Goal: Contribute content: Contribute content

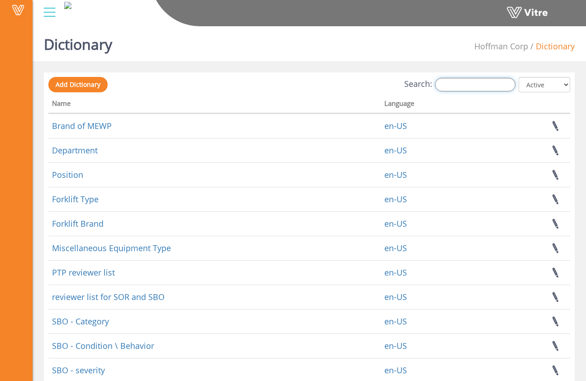
click at [477, 85] on input "Search:" at bounding box center [475, 85] width 81 height 14
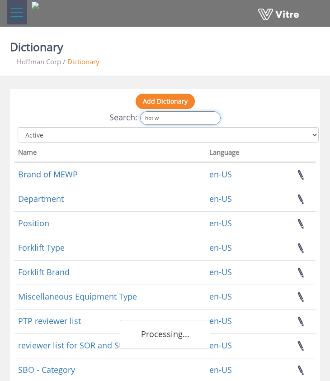
type input "hot wo"
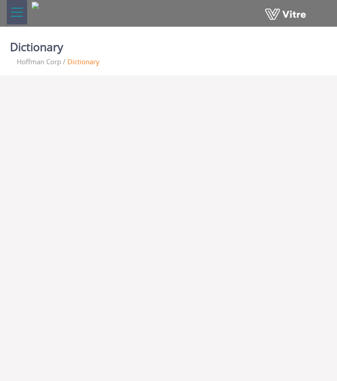
click at [130, 89] on html "Vitre Dictionary Hoffman Corp Dictionary" at bounding box center [168, 44] width 337 height 89
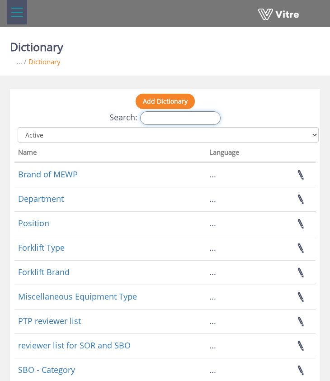
drag, startPoint x: 195, startPoint y: 119, endPoint x: 202, endPoint y: 113, distance: 8.6
click at [195, 119] on input "Search:" at bounding box center [180, 118] width 81 height 14
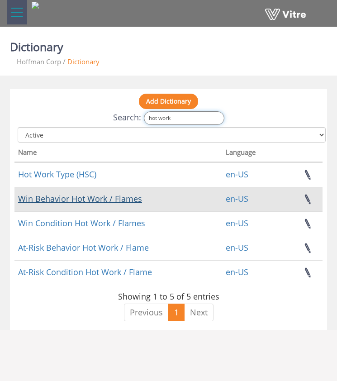
type input "hot work"
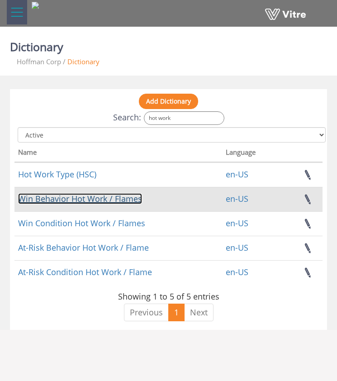
click at [109, 198] on link "Win Behavior Hot Work / Flames" at bounding box center [80, 198] width 124 height 11
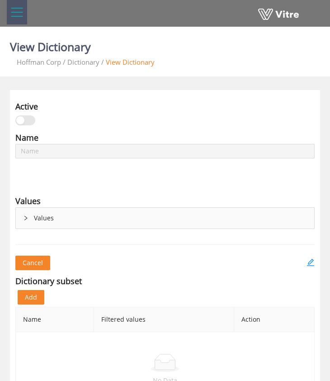
type input "Win Behavior Hot Work / Flames"
click at [26, 219] on icon "right" at bounding box center [25, 217] width 5 height 5
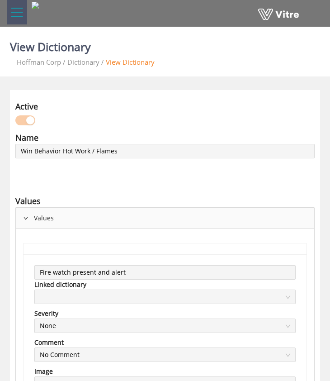
click at [25, 219] on icon "right" at bounding box center [25, 217] width 5 height 5
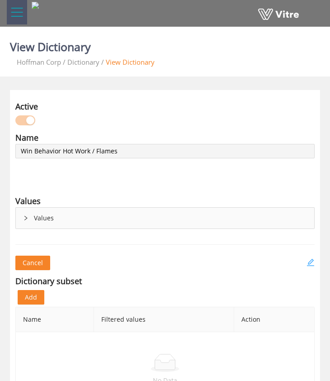
click at [310, 261] on icon "edit" at bounding box center [310, 262] width 7 height 7
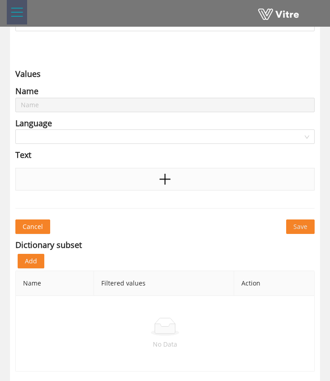
type input "Win Behavior Hot Work / Flames"
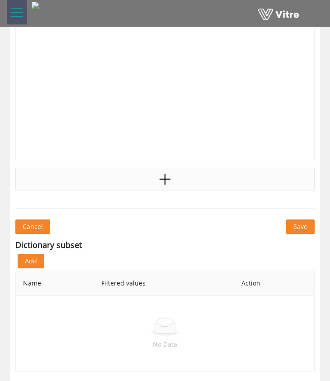
click at [189, 182] on div at bounding box center [164, 179] width 299 height 23
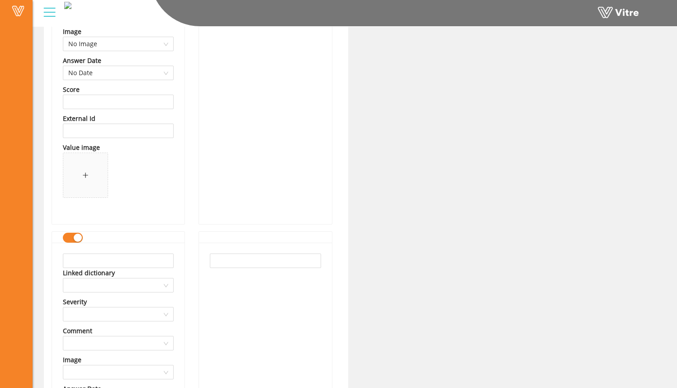
scroll to position [1005, 0]
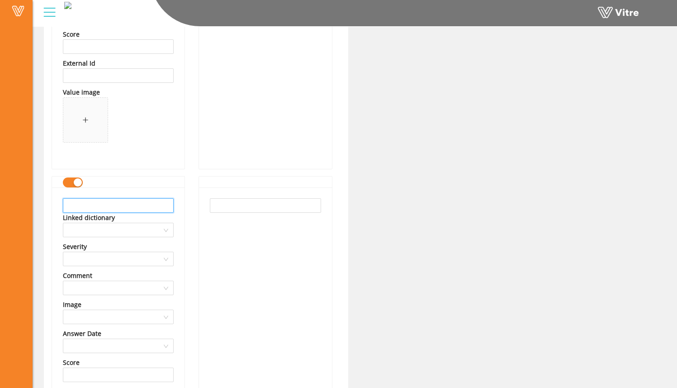
click at [136, 206] on input "text" at bounding box center [118, 205] width 111 height 14
drag, startPoint x: 159, startPoint y: 204, endPoint x: 48, endPoint y: 200, distance: 110.5
type input "Fire extinguisher within reach"
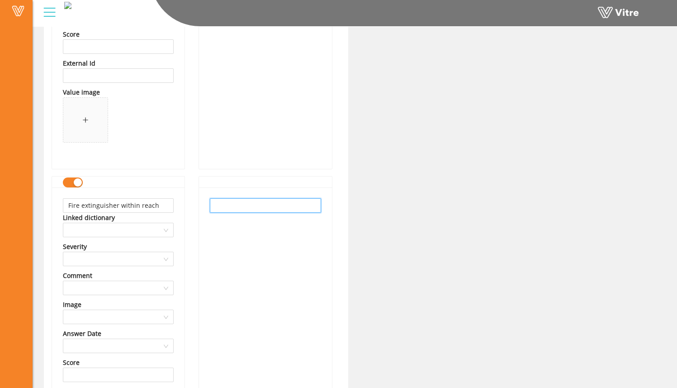
click at [235, 206] on input "text" at bounding box center [265, 205] width 111 height 14
paste input "Fire extinguisher within reach"
type input "Fire extinguisher within reach"
click at [247, 228] on div "Fire extinguisher within reach" at bounding box center [265, 341] width 133 height 309
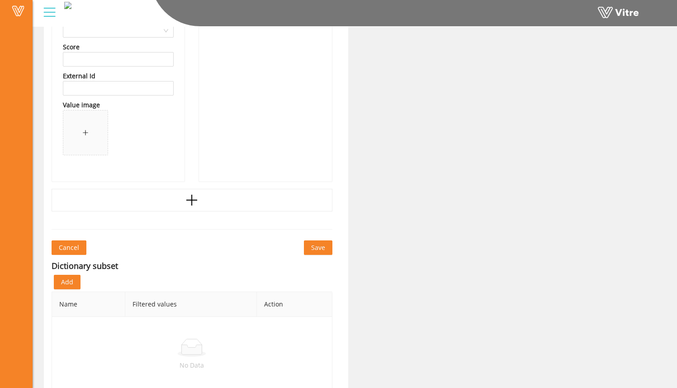
scroll to position [1333, 0]
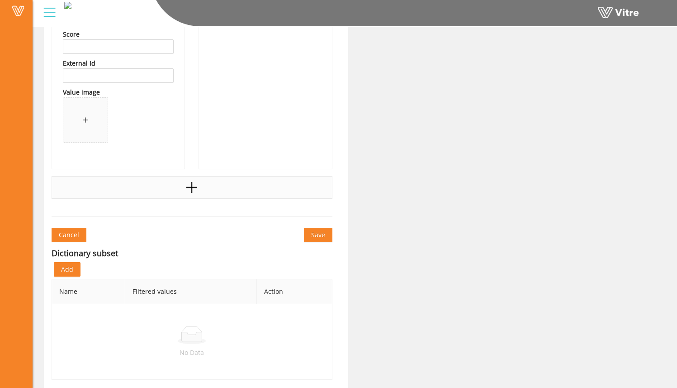
click at [211, 190] on div at bounding box center [192, 187] width 281 height 23
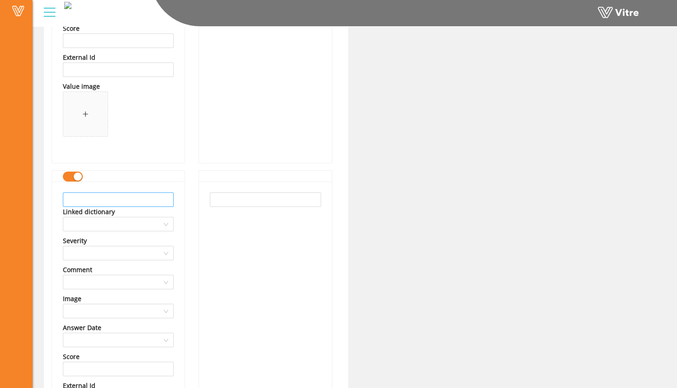
scroll to position [1347, 0]
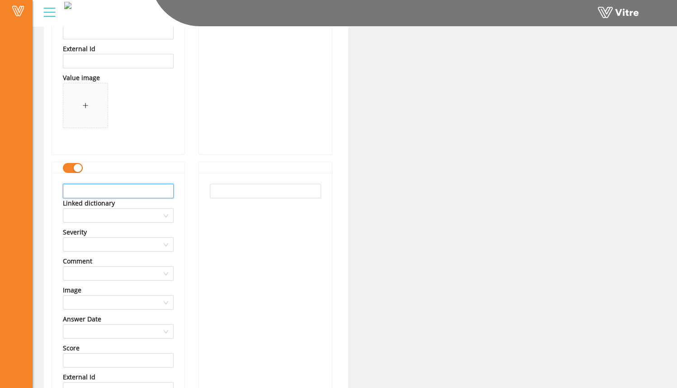
click at [145, 192] on input "text" at bounding box center [118, 191] width 111 height 14
click at [143, 190] on input "text" at bounding box center [118, 191] width 111 height 14
drag, startPoint x: 151, startPoint y: 191, endPoint x: 49, endPoint y: 190, distance: 102.2
type input "Trained employee present"
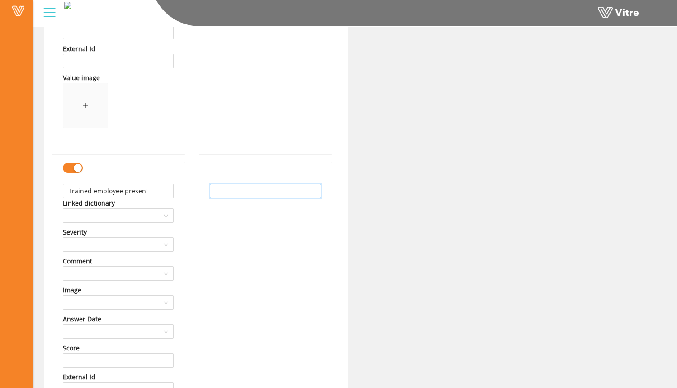
click at [226, 195] on input "text" at bounding box center [265, 191] width 111 height 14
paste input "Trained employee present"
type input "Trained employee present"
click at [242, 221] on div "Trained employee present" at bounding box center [265, 327] width 133 height 309
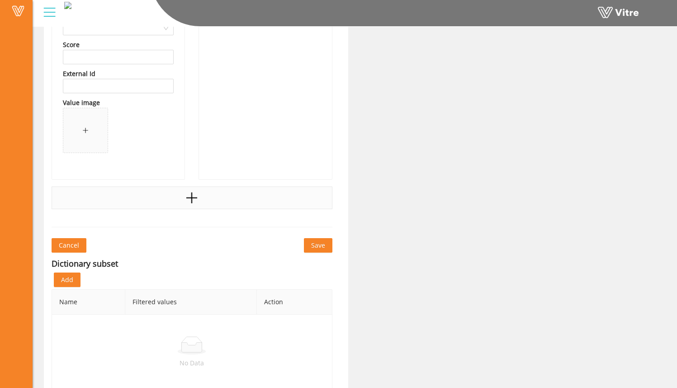
click at [223, 204] on div at bounding box center [192, 197] width 281 height 23
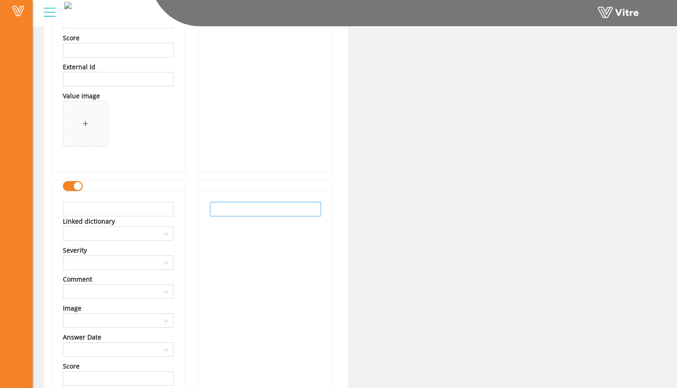
scroll to position [1668, 0]
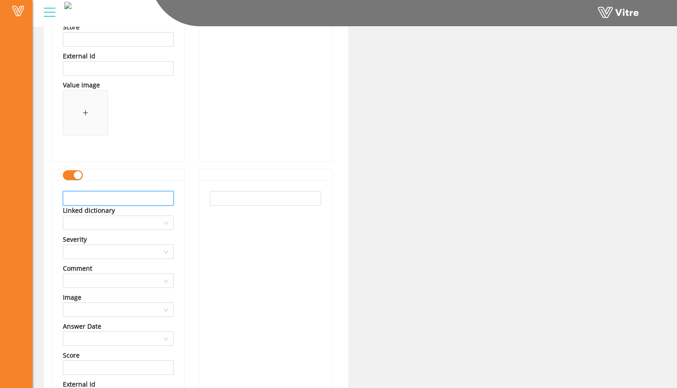
click at [158, 199] on input "text" at bounding box center [118, 198] width 111 height 14
drag, startPoint x: 171, startPoint y: 199, endPoint x: 0, endPoint y: 201, distance: 171.0
type input "Firewatch remaining 1 hour after hot work"
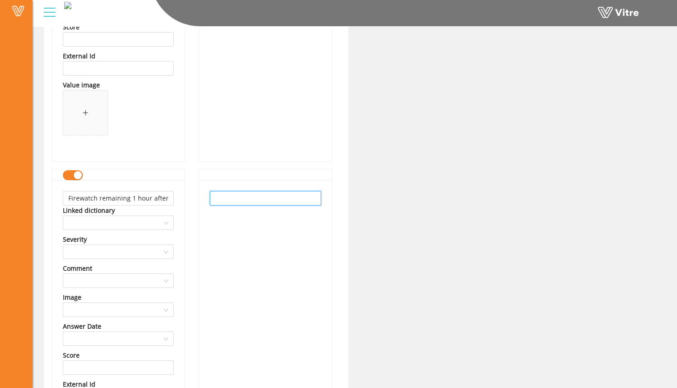
click at [221, 204] on input "text" at bounding box center [265, 198] width 111 height 14
paste input "Firewatch remaining 1 hour after hot work"
type input "Firewatch remaining 1 hour after hot work"
click at [240, 224] on div "Firewatch remaining 1 hour after hot work" at bounding box center [265, 334] width 133 height 309
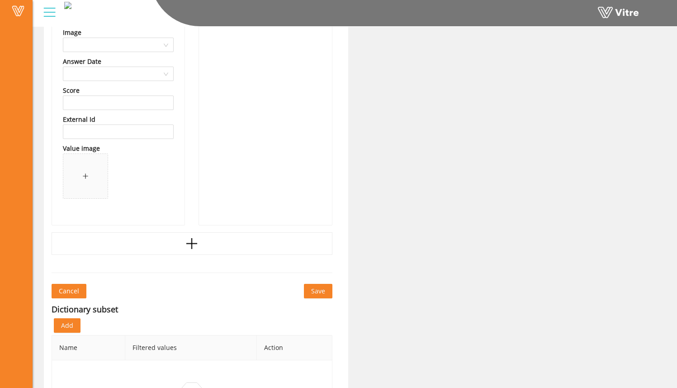
scroll to position [1990, 0]
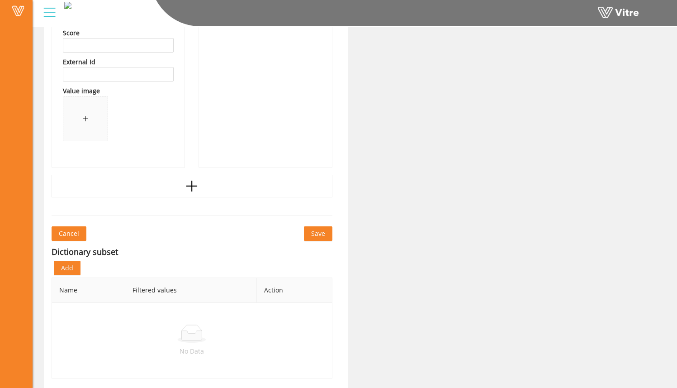
click at [314, 234] on span "Save" at bounding box center [318, 233] width 14 height 10
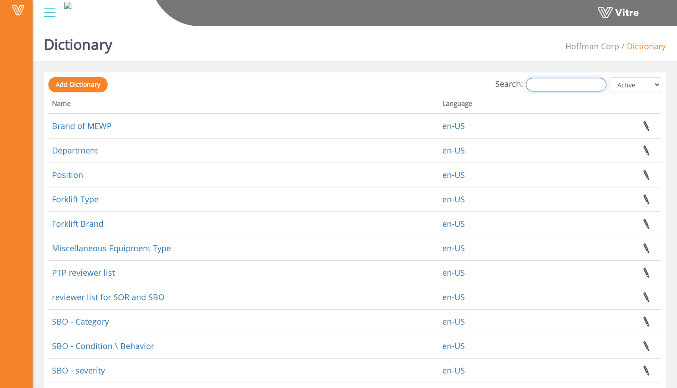
click at [553, 84] on input "Search:" at bounding box center [566, 85] width 81 height 14
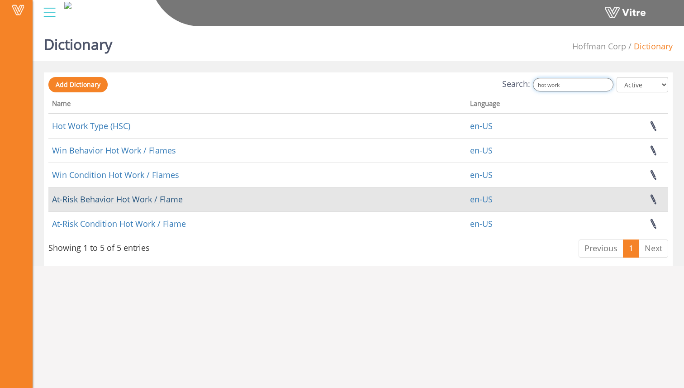
type input "hot work"
click at [167, 202] on link "At-Risk Behavior Hot Work / Flame" at bounding box center [117, 199] width 131 height 11
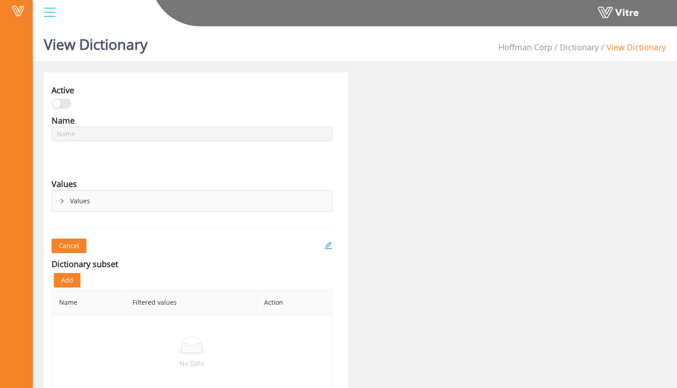
click at [60, 202] on icon "right" at bounding box center [61, 200] width 5 height 5
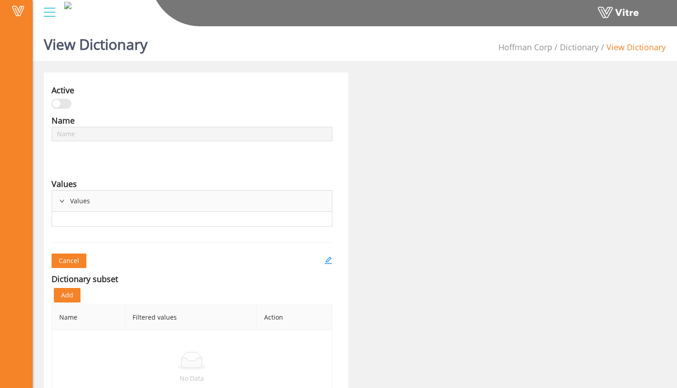
type input "At-Risk Behavior Hot Work / Flame"
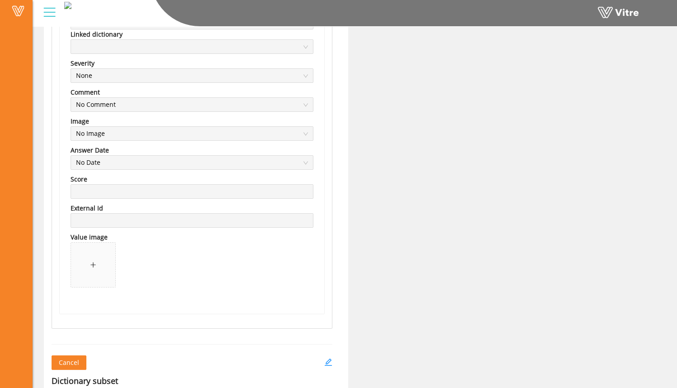
scroll to position [1346, 0]
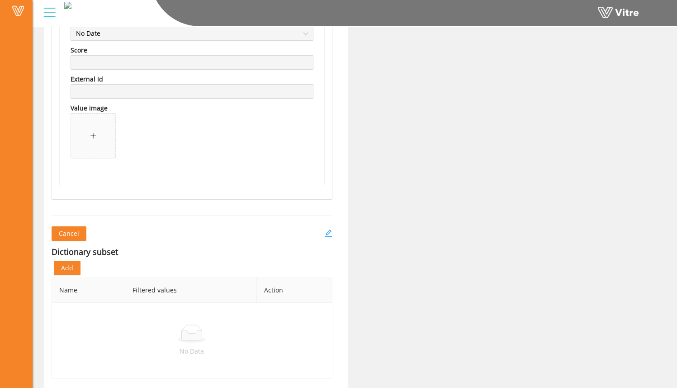
click at [326, 231] on icon "edit" at bounding box center [328, 233] width 8 height 8
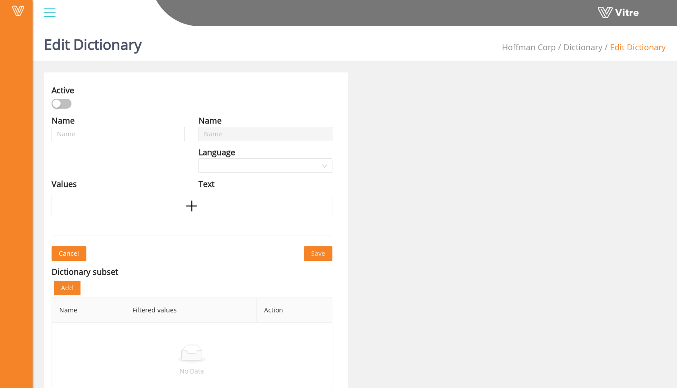
type input "At-Risk Behavior Hot Work / Flame"
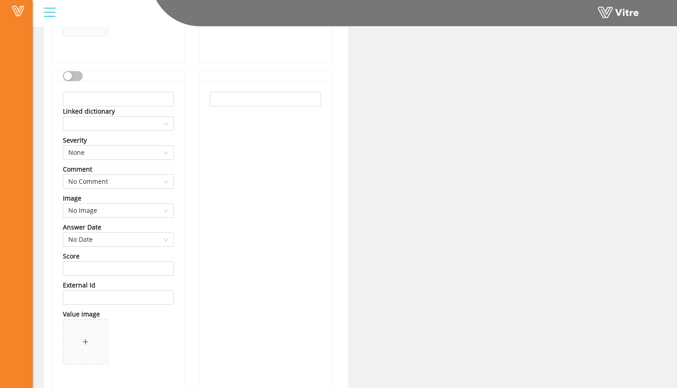
scroll to position [1334, 0]
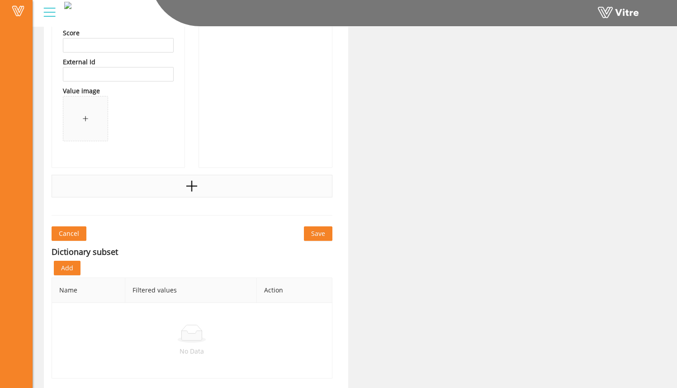
click at [209, 192] on div at bounding box center [192, 186] width 281 height 23
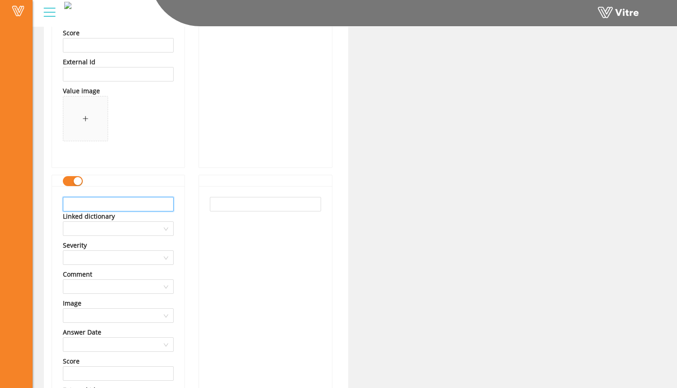
click at [167, 204] on input "text" at bounding box center [118, 204] width 111 height 14
drag, startPoint x: 119, startPoint y: 204, endPoint x: 43, endPoint y: 209, distance: 76.6
drag, startPoint x: 166, startPoint y: 205, endPoint x: 36, endPoint y: 201, distance: 129.9
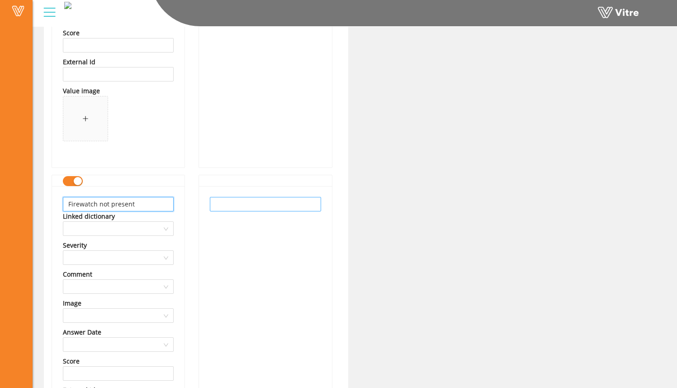
type input "Firewatch not present"
click at [228, 209] on input "text" at bounding box center [265, 204] width 111 height 14
paste input "Firewatch not present"
type input "Firewatch not present"
click at [276, 234] on div "Firewatch not present" at bounding box center [265, 340] width 133 height 309
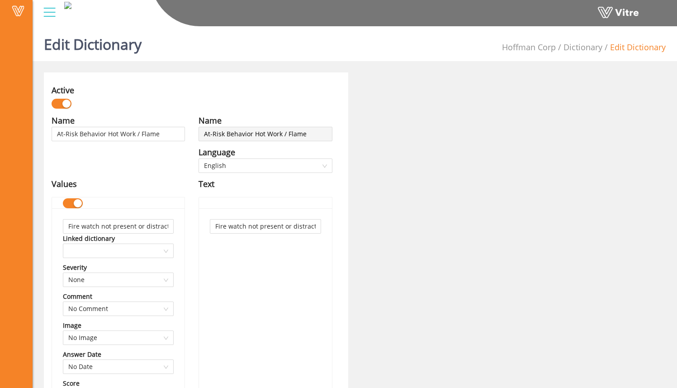
scroll to position [1344, 0]
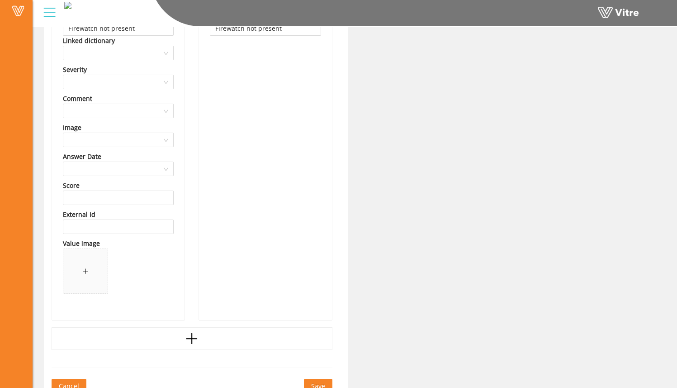
scroll to position [1662, 0]
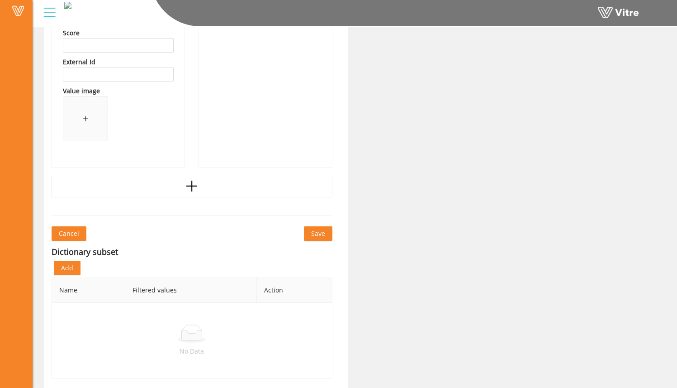
click at [314, 238] on span "Save" at bounding box center [318, 233] width 14 height 10
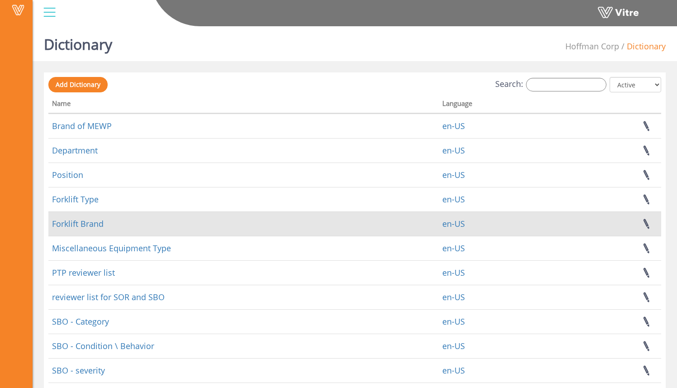
scroll to position [2, 0]
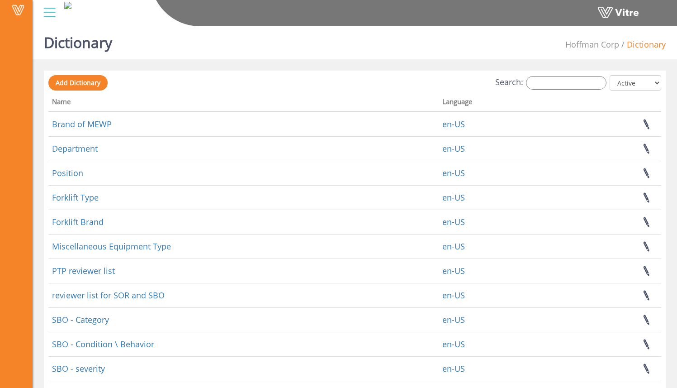
click at [542, 90] on div "Search: All Active Not Active" at bounding box center [354, 83] width 613 height 17
click at [545, 85] on input "Search:" at bounding box center [566, 83] width 81 height 14
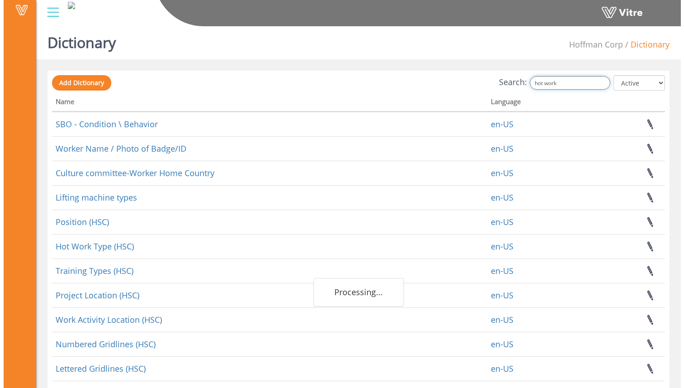
scroll to position [0, 0]
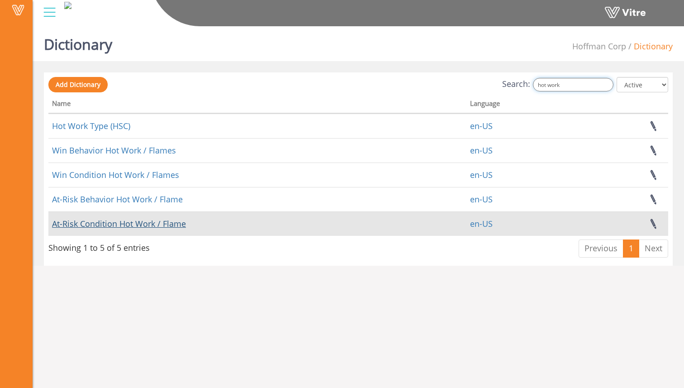
type input "hot work"
click at [167, 225] on link "At-Risk Condition Hot Work / Flame" at bounding box center [119, 223] width 134 height 11
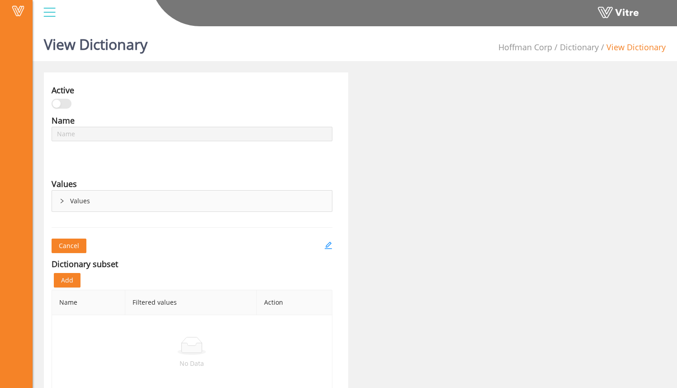
type input "At-Risk Condition Hot Work / Flame"
click at [329, 247] on icon "edit" at bounding box center [328, 245] width 8 height 8
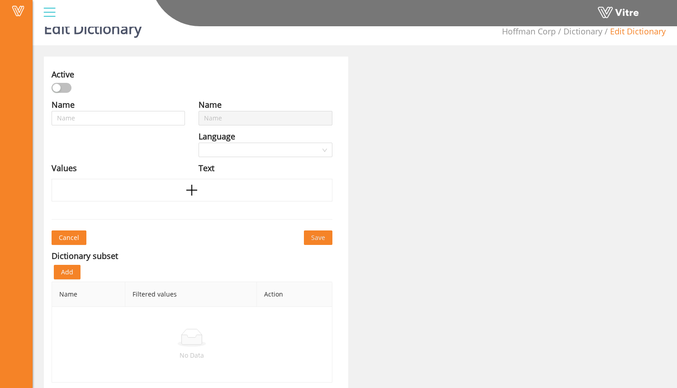
type input "At-Risk Condition Hot Work / Flame"
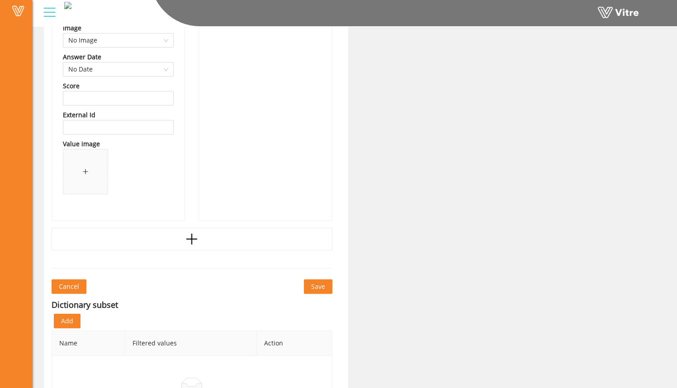
scroll to position [1334, 0]
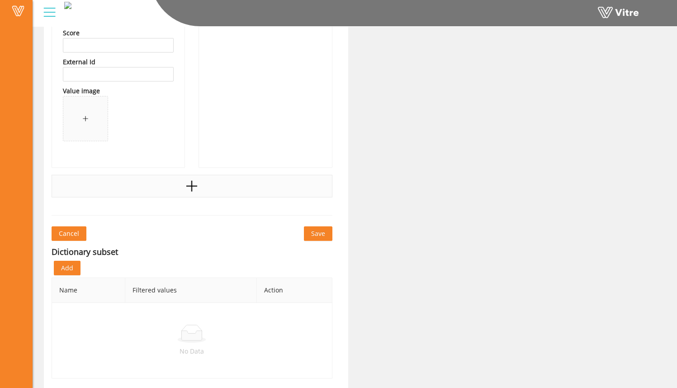
click at [217, 191] on div at bounding box center [192, 186] width 281 height 23
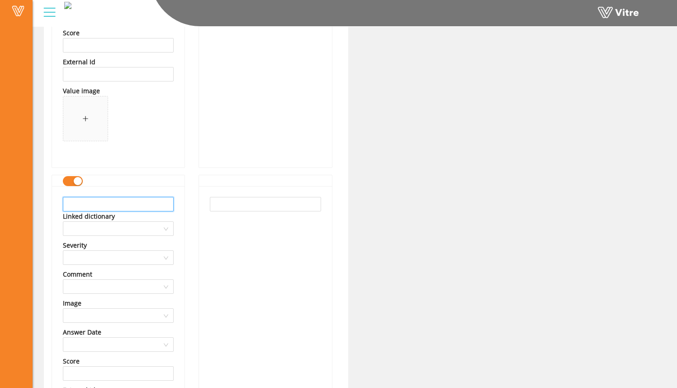
click at [115, 204] on input "text" at bounding box center [118, 204] width 111 height 14
drag, startPoint x: 168, startPoint y: 205, endPoint x: 44, endPoint y: 197, distance: 124.2
type input "Fire extinguisher not within reach"
click at [242, 205] on input "text" at bounding box center [265, 204] width 111 height 14
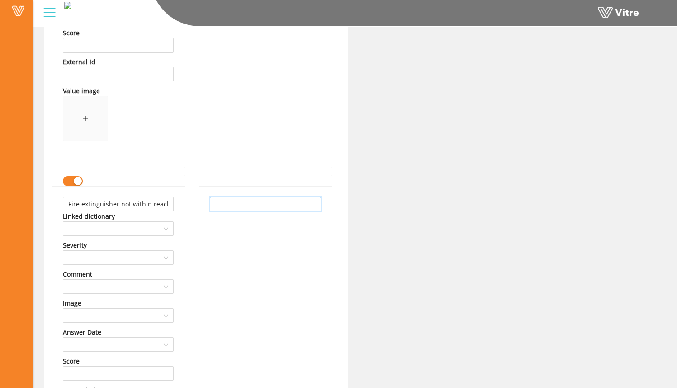
paste input "Fire extinguisher not within reach"
type input "Fire extinguisher not within reach"
click at [266, 232] on div "Fire extinguisher not within reach" at bounding box center [265, 340] width 133 height 309
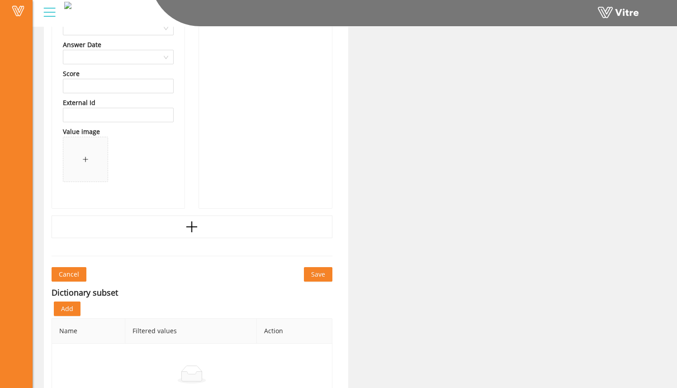
scroll to position [1662, 0]
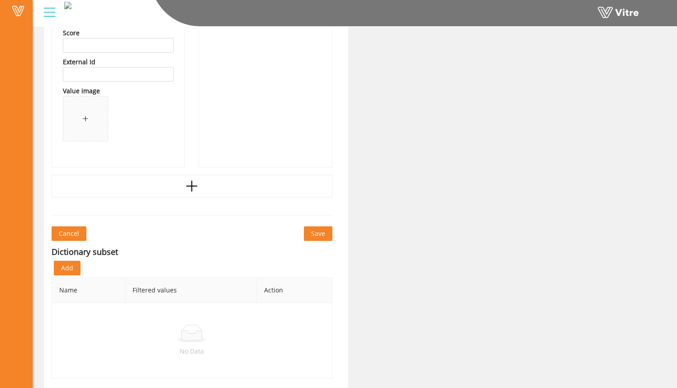
click at [315, 233] on span "Save" at bounding box center [318, 233] width 14 height 10
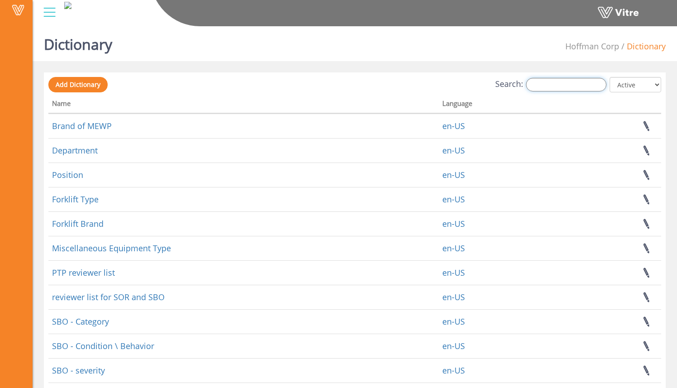
click at [575, 85] on input "Search:" at bounding box center [566, 85] width 81 height 14
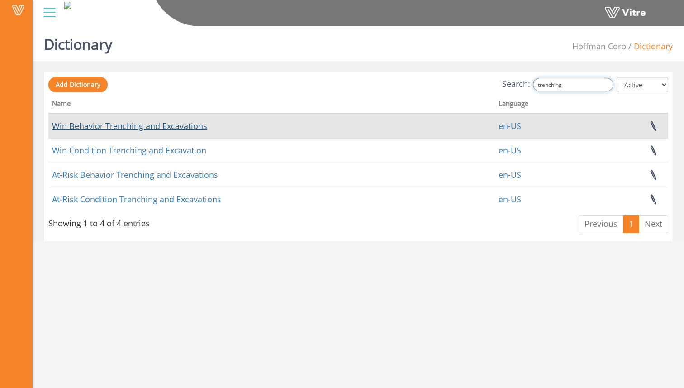
type input "trenching"
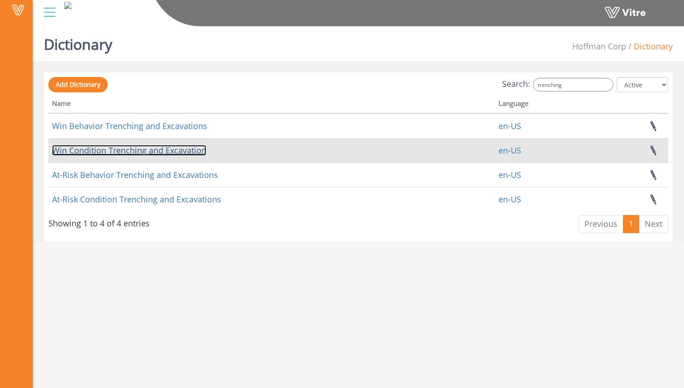
click at [139, 151] on link "Win Condition Trenching and Excavation" at bounding box center [129, 150] width 154 height 11
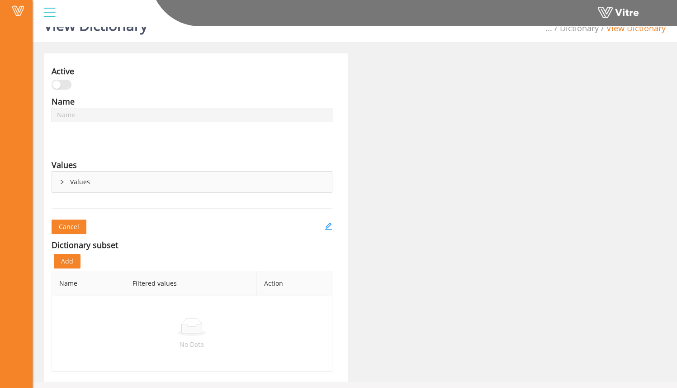
scroll to position [23, 0]
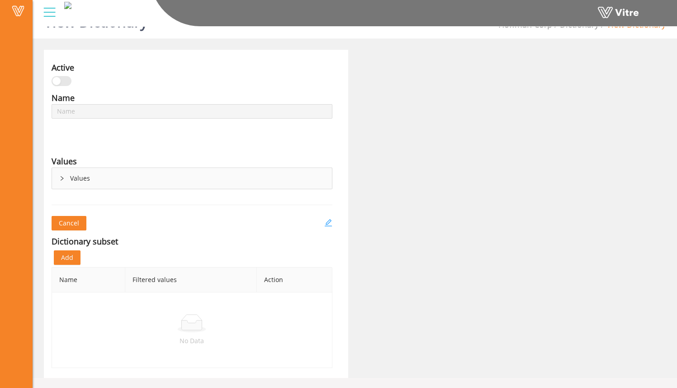
type input "Win Condition Trenching and Excavation"
click at [327, 223] on icon "edit" at bounding box center [328, 223] width 8 height 8
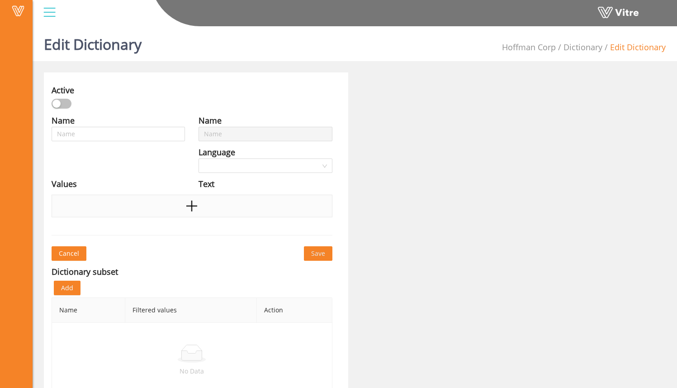
type input "Win Condition Trenching and Excavation"
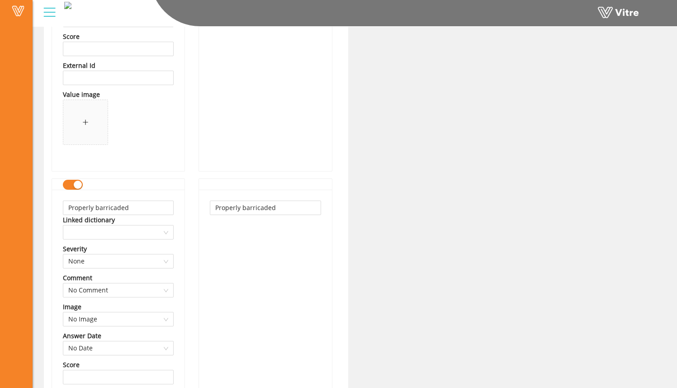
scroll to position [1662, 0]
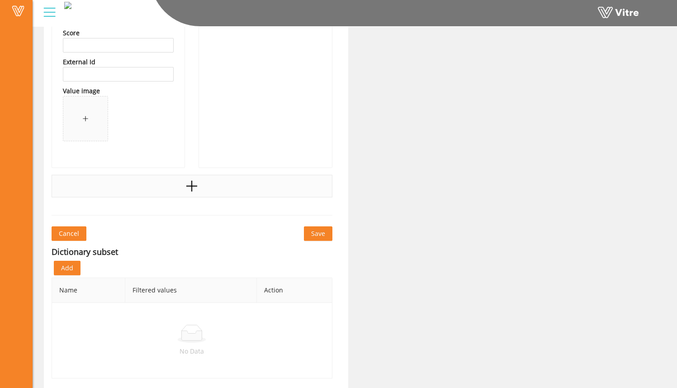
click at [223, 187] on div at bounding box center [192, 186] width 281 height 23
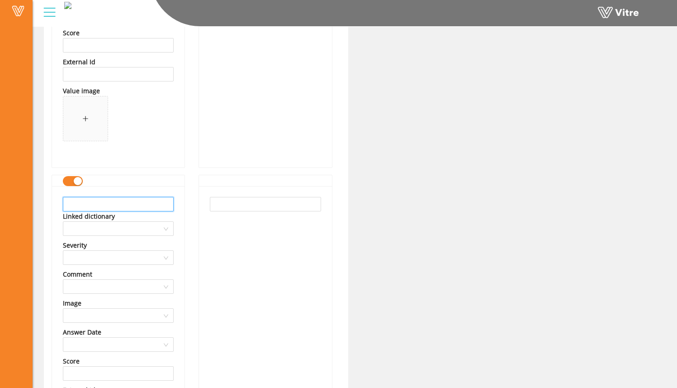
click at [160, 204] on input "text" at bounding box center [118, 204] width 111 height 14
click at [152, 205] on input "text" at bounding box center [118, 204] width 111 height 14
click at [149, 207] on input "text" at bounding box center [118, 204] width 111 height 14
drag, startPoint x: 152, startPoint y: 204, endPoint x: 34, endPoint y: 200, distance: 117.7
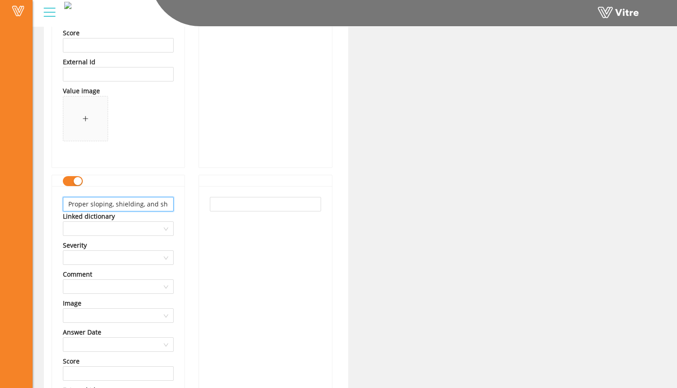
type input "Proper sloping, shielding, and shoring"
click at [223, 208] on input "text" at bounding box center [265, 204] width 111 height 14
paste input "Proper sloping, shielding, and shoring"
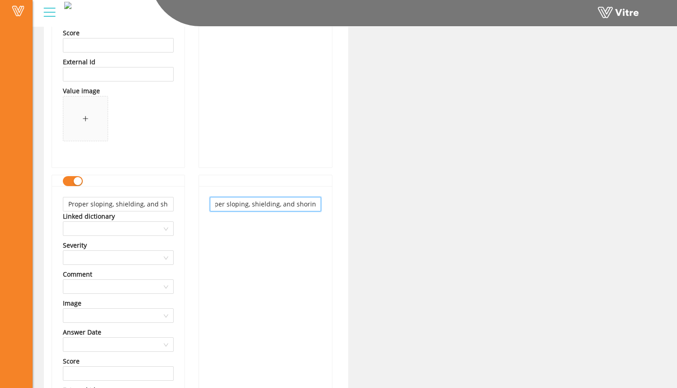
type input "Proper sloping, shielding, and shoring"
click at [240, 238] on div "Proper sloping, shielding, and shoring" at bounding box center [265, 340] width 133 height 309
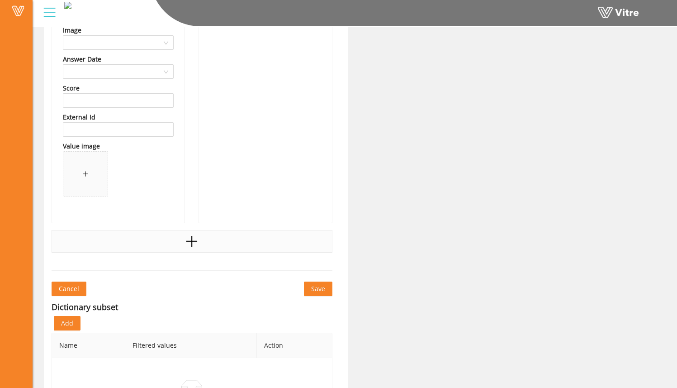
scroll to position [1938, 0]
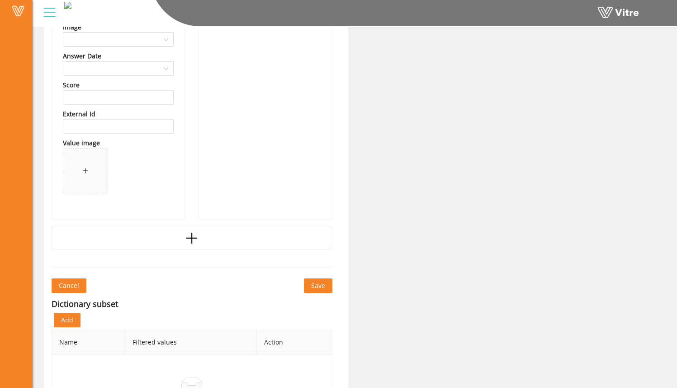
click at [314, 283] on span "Save" at bounding box center [318, 285] width 14 height 10
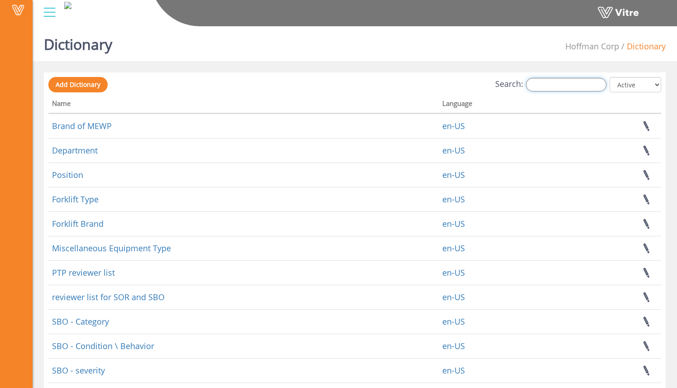
click at [553, 81] on input "Search:" at bounding box center [566, 85] width 81 height 14
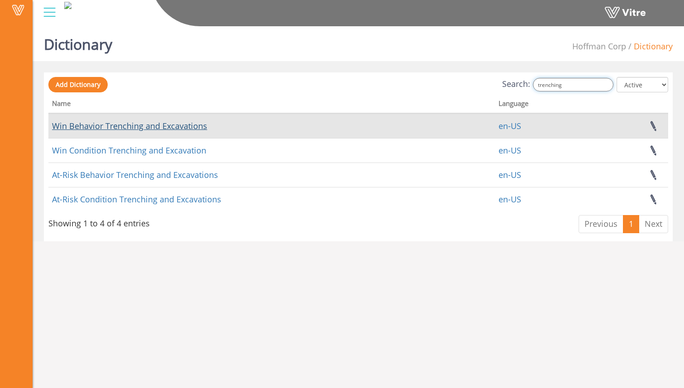
type input "trenching"
click at [187, 123] on link "Win Behavior Trenching and Excavations" at bounding box center [129, 125] width 155 height 11
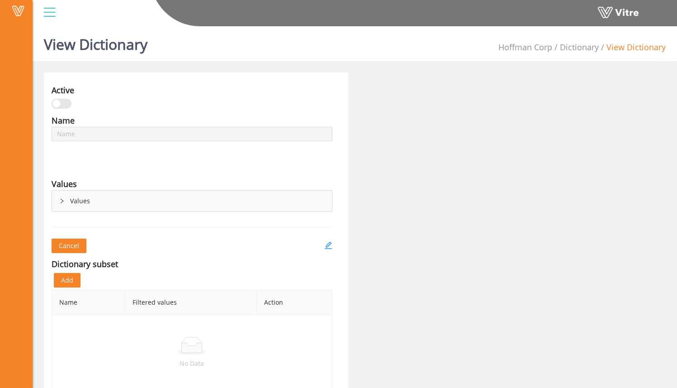
type input "Win Behavior Trenching and Excavations"
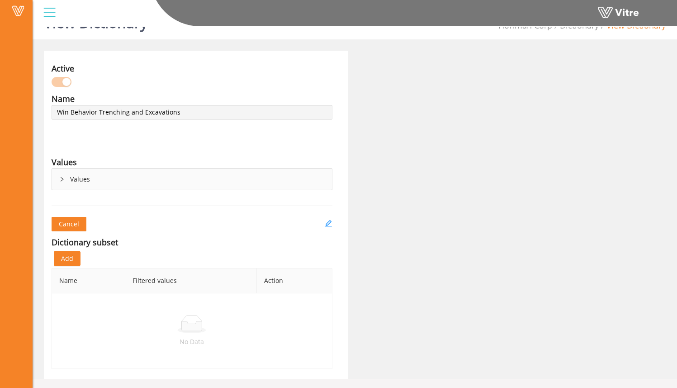
scroll to position [23, 0]
click at [329, 222] on icon "edit" at bounding box center [327, 222] width 7 height 7
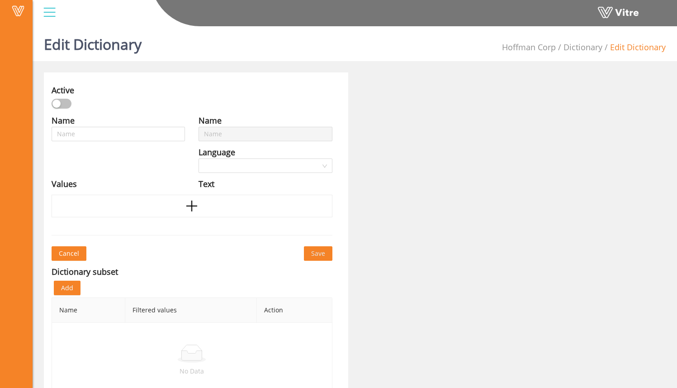
type input "Win Behavior Trenching and Excavations"
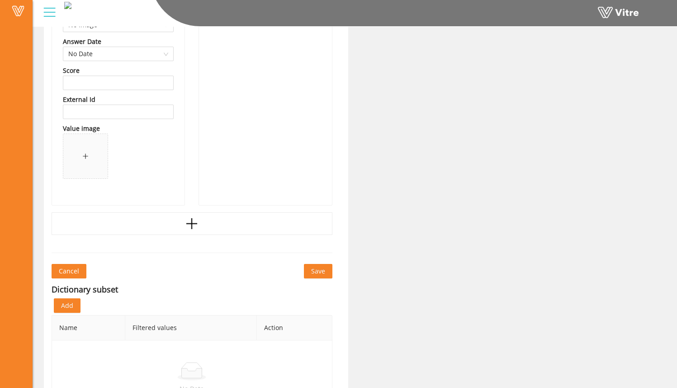
scroll to position [1624, 0]
click at [184, 219] on div at bounding box center [192, 224] width 281 height 23
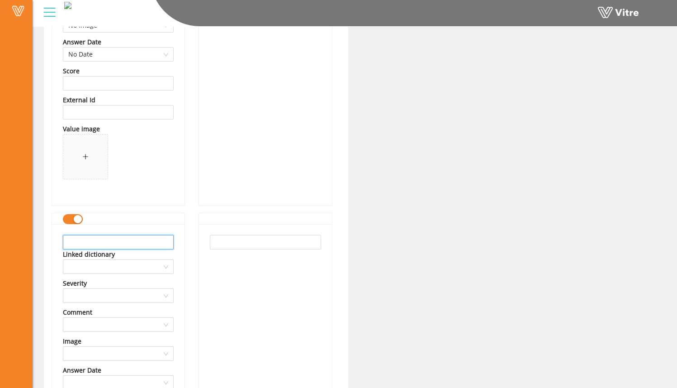
click at [139, 240] on input "text" at bounding box center [118, 242] width 111 height 14
drag, startPoint x: 171, startPoint y: 245, endPoint x: 51, endPoint y: 241, distance: 120.4
type input "Spoil pile at least 2 feet from edge"
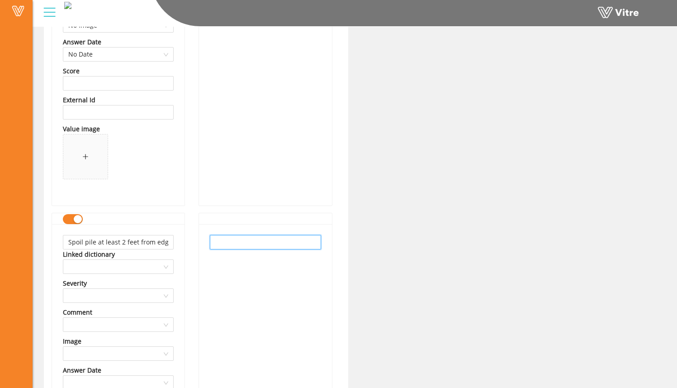
click at [230, 241] on input "text" at bounding box center [265, 242] width 111 height 14
paste input "Spoil pile at least 2 feet from edge"
type input "Spoil pile at least 2 feet from edge"
click at [244, 270] on div "Spoil pile at least 2 feet from edge" at bounding box center [265, 378] width 133 height 309
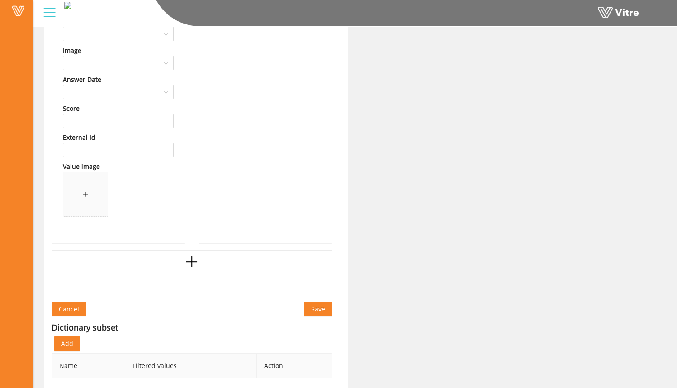
scroll to position [1990, 0]
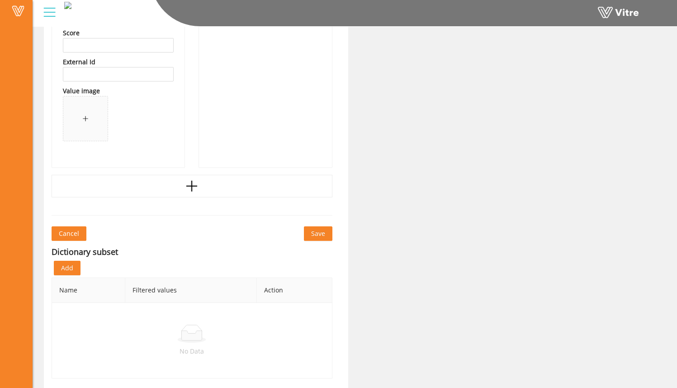
click at [318, 233] on span "Save" at bounding box center [318, 233] width 14 height 10
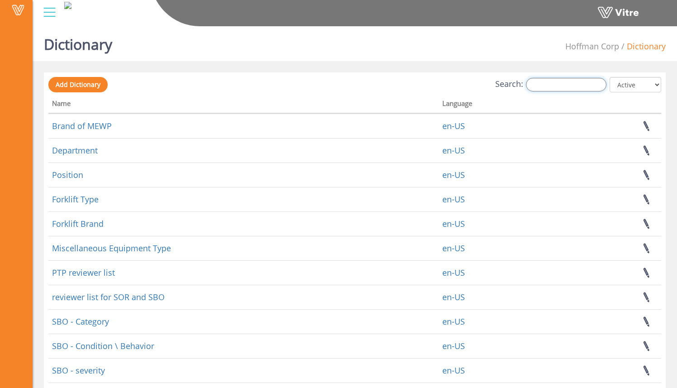
click at [561, 86] on input "Search:" at bounding box center [566, 85] width 81 height 14
click at [560, 85] on input "Search:" at bounding box center [566, 85] width 81 height 14
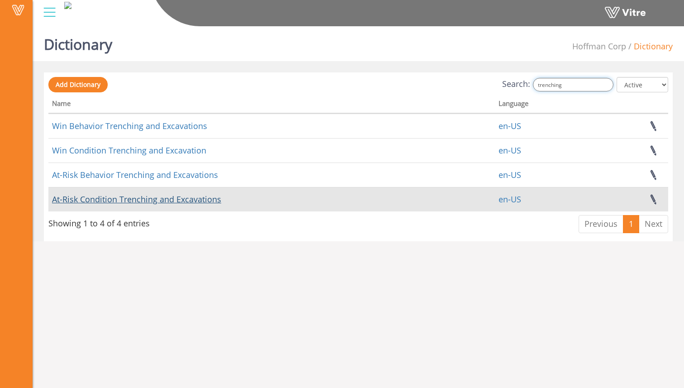
type input "trenching"
click at [195, 196] on link "At-Risk Condition Trenching and Excavations" at bounding box center [136, 199] width 169 height 11
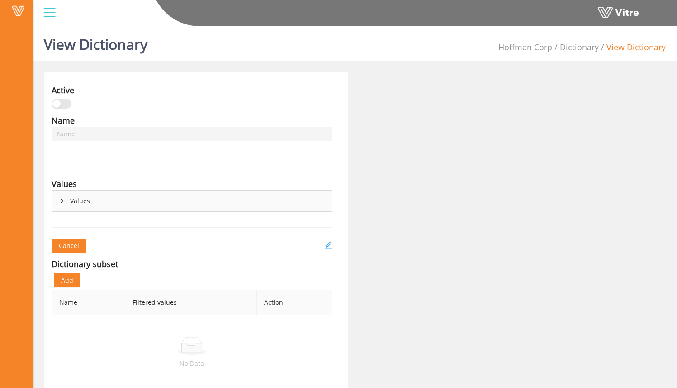
type input "At-Risk Condition Trenching and Excavations"
click at [327, 244] on icon "edit" at bounding box center [327, 245] width 7 height 7
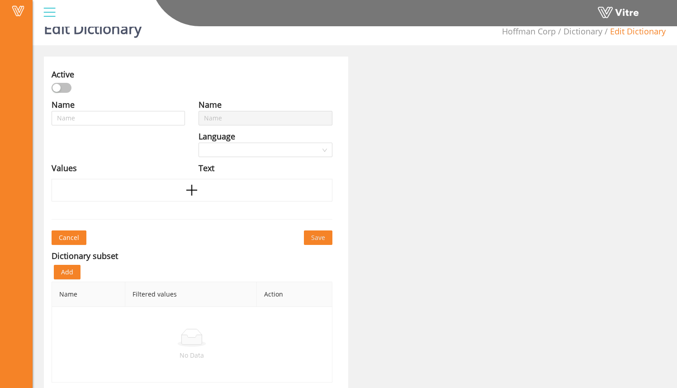
type input "At-Risk Condition Trenching and Excavations"
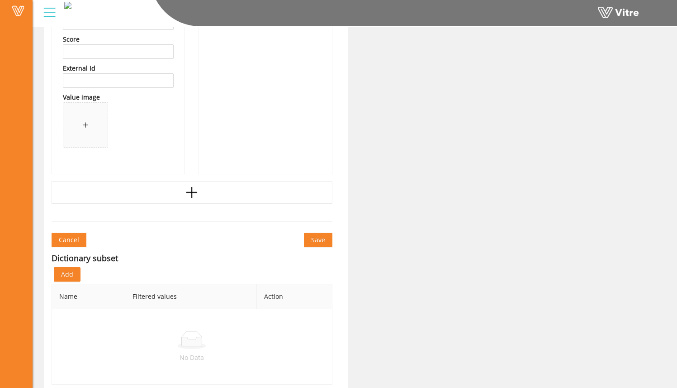
scroll to position [2974, 0]
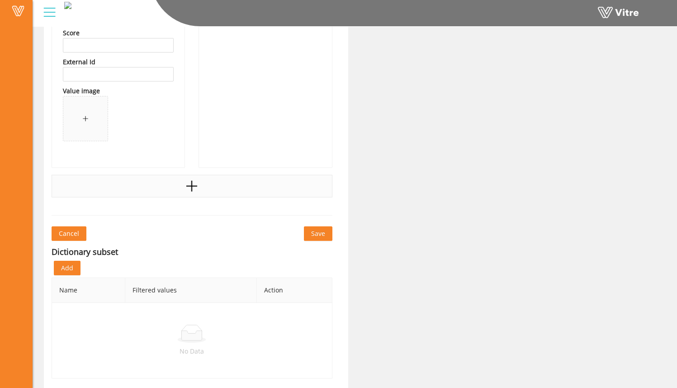
click at [213, 191] on div at bounding box center [192, 186] width 281 height 23
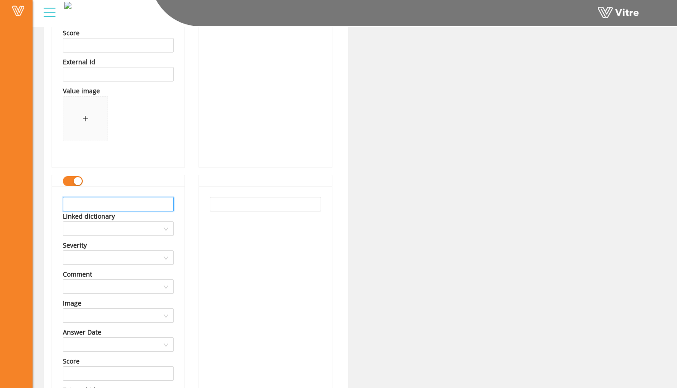
click at [158, 200] on input "text" at bounding box center [118, 204] width 111 height 14
drag, startPoint x: 151, startPoint y: 204, endPoint x: 18, endPoint y: 201, distance: 133.0
type input "Improper slope, shielding, or shoring"
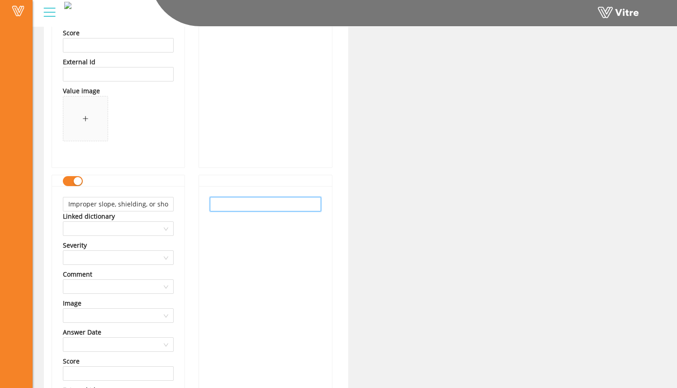
click at [241, 205] on input "text" at bounding box center [265, 204] width 111 height 14
paste input "Improper slope, shielding, or shoring"
type input "Improper slope, shielding, or shoring"
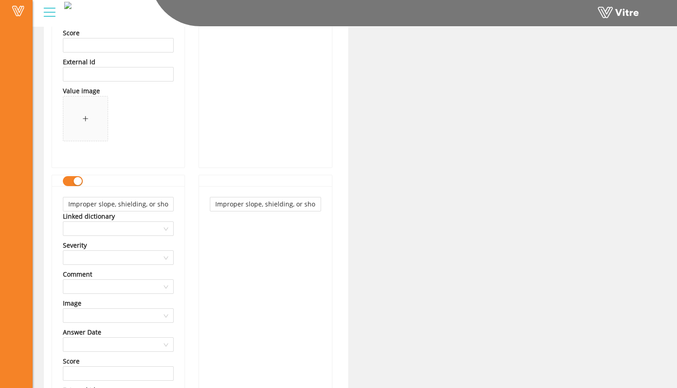
click at [245, 225] on div "Improper slope, shielding, or shoring" at bounding box center [265, 340] width 133 height 309
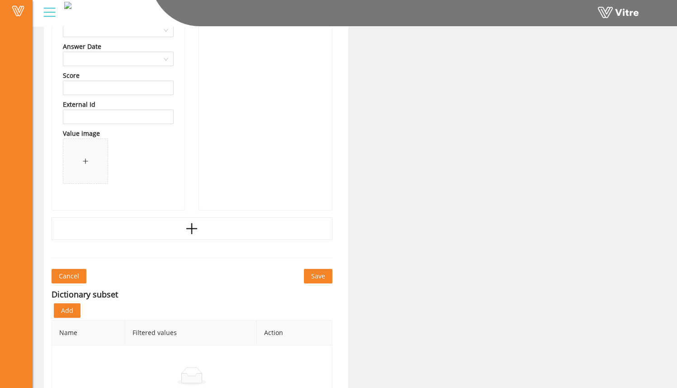
scroll to position [3302, 0]
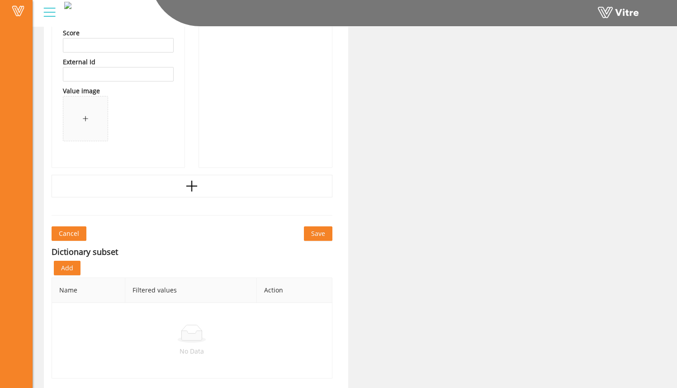
click at [312, 232] on span "Save" at bounding box center [318, 233] width 14 height 10
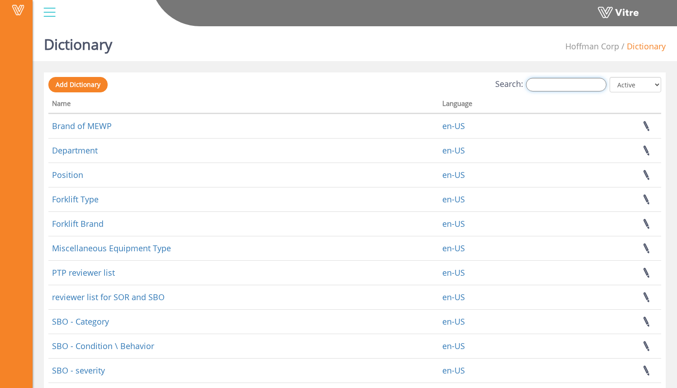
click at [566, 85] on input "Search:" at bounding box center [566, 85] width 81 height 14
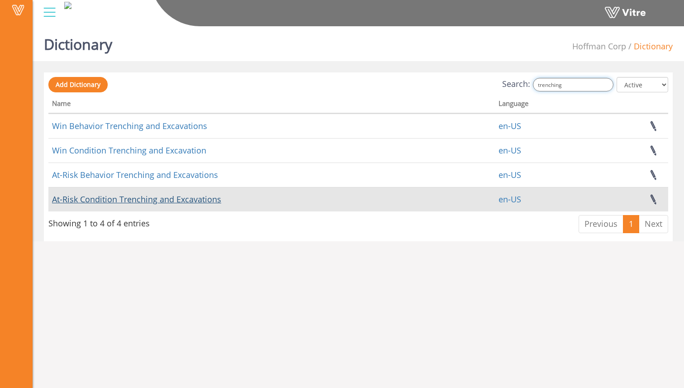
type input "trenching"
click at [194, 202] on link "At-Risk Condition Trenching and Excavations" at bounding box center [136, 199] width 169 height 11
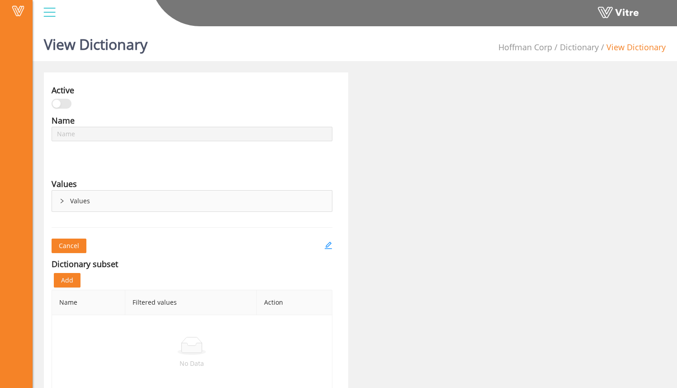
type input "At-Risk Condition Trenching and Excavations"
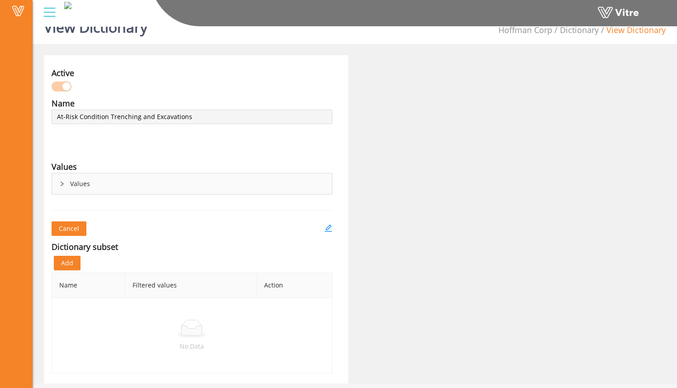
scroll to position [23, 0]
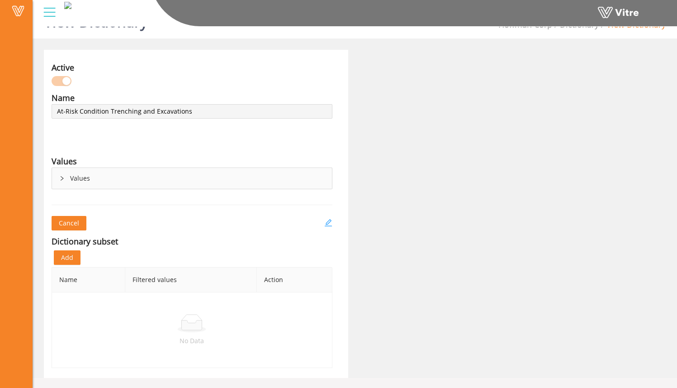
click at [329, 224] on icon "edit" at bounding box center [328, 223] width 8 height 8
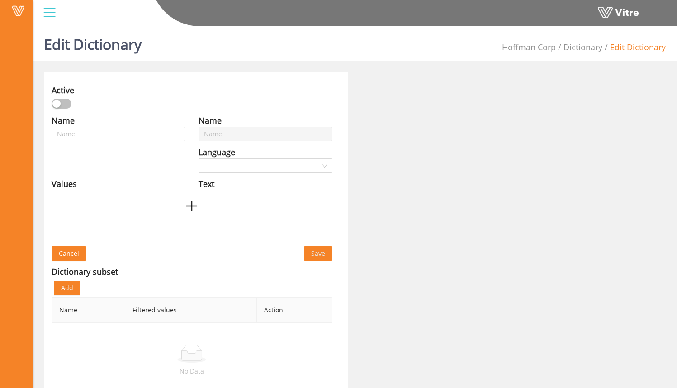
type input "At-Risk Condition Trenching and Excavations"
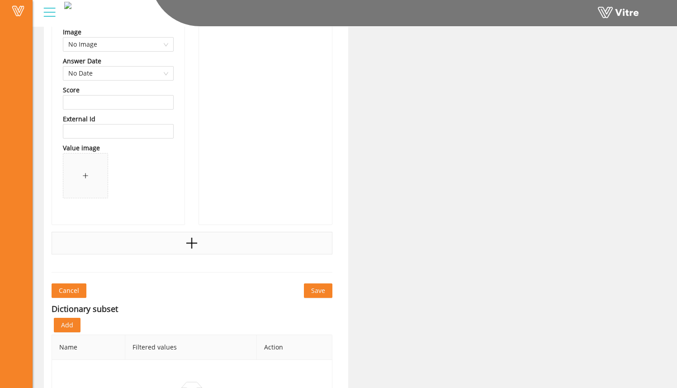
scroll to position [3302, 0]
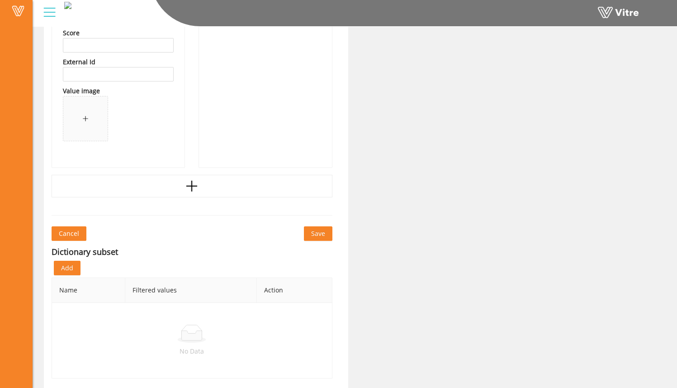
click at [315, 233] on span "Save" at bounding box center [318, 233] width 14 height 10
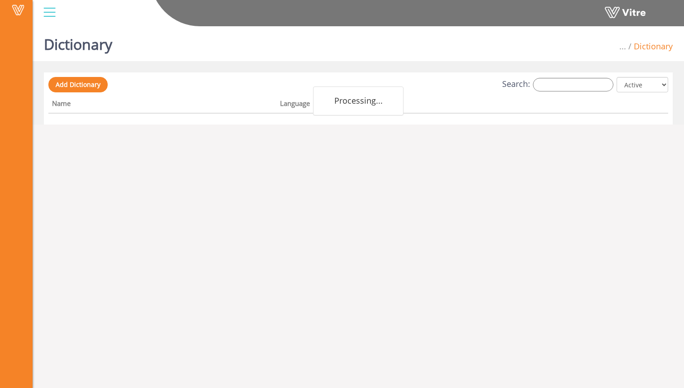
click at [570, 77] on div "Search: All Active Not Active" at bounding box center [358, 85] width 620 height 17
click at [571, 86] on input "Search:" at bounding box center [573, 85] width 81 height 14
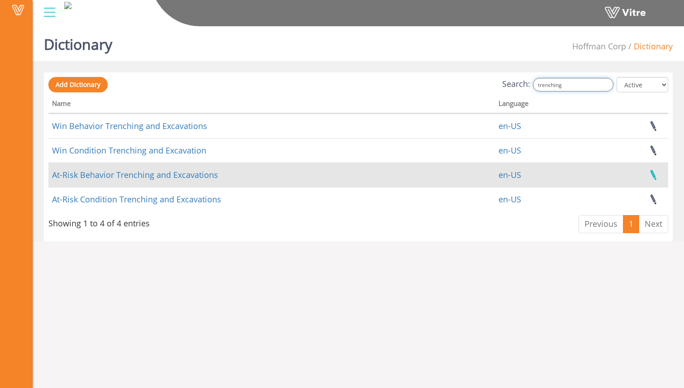
type input "trenching"
click at [656, 176] on link at bounding box center [653, 175] width 23 height 24
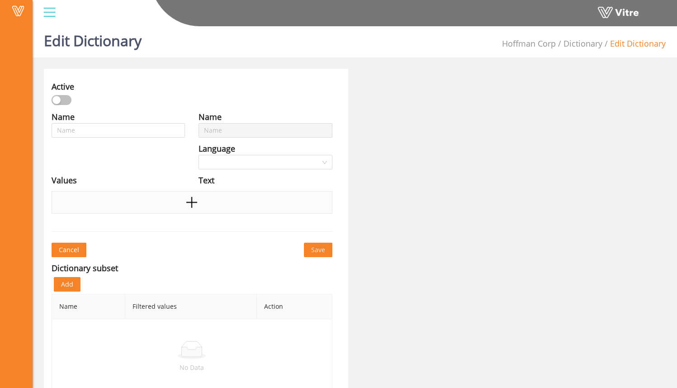
type input "At-Risk Behavior Trenching and Excavations"
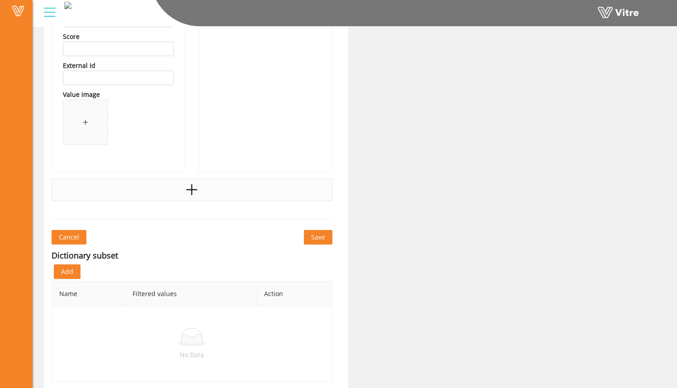
scroll to position [2318, 0]
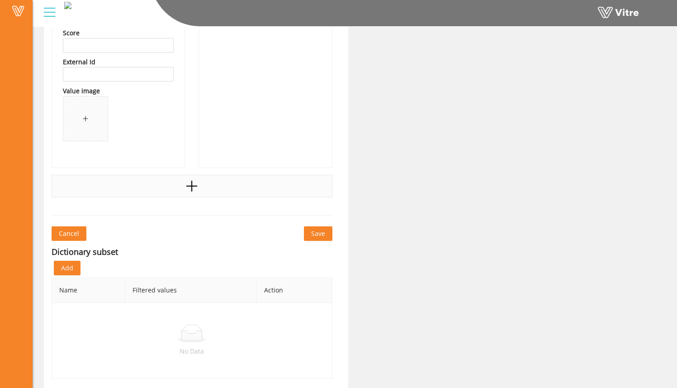
click at [225, 191] on div at bounding box center [192, 186] width 281 height 23
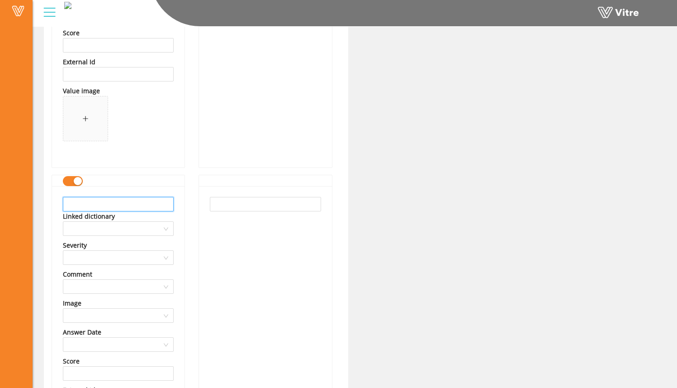
click at [141, 207] on input "text" at bounding box center [118, 204] width 111 height 14
drag, startPoint x: 136, startPoint y: 204, endPoint x: 52, endPoint y: 200, distance: 83.8
click at [52, 200] on div "Spoils too close to edge Linked dictionary Severity Comment Image Answer Date S…" at bounding box center [118, 340] width 133 height 309
type input "Spoils too close to edge"
click at [263, 206] on input "text" at bounding box center [265, 204] width 111 height 14
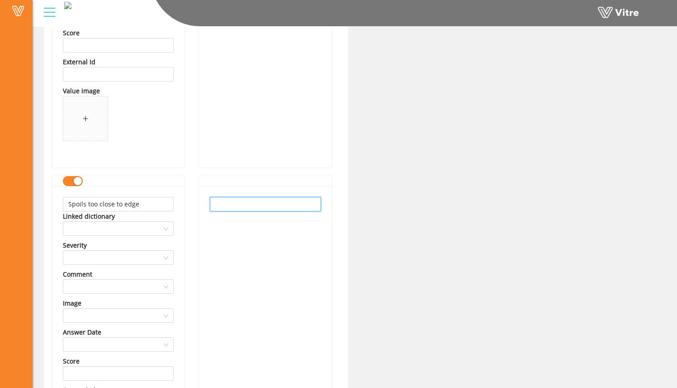
paste input "Spoils too close to edge"
type input "Spoils too close to edge"
click at [257, 238] on div "Spoils too close to edge" at bounding box center [265, 340] width 133 height 309
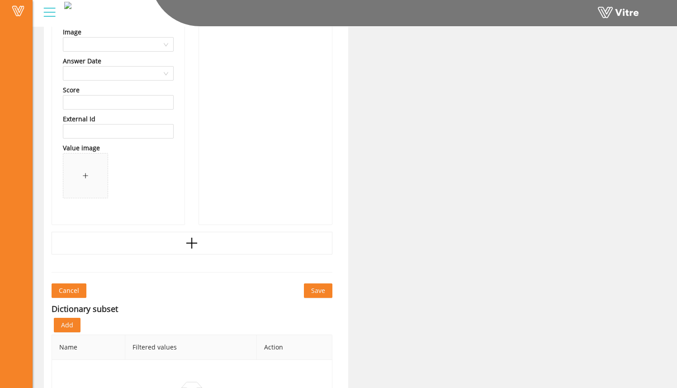
scroll to position [2646, 0]
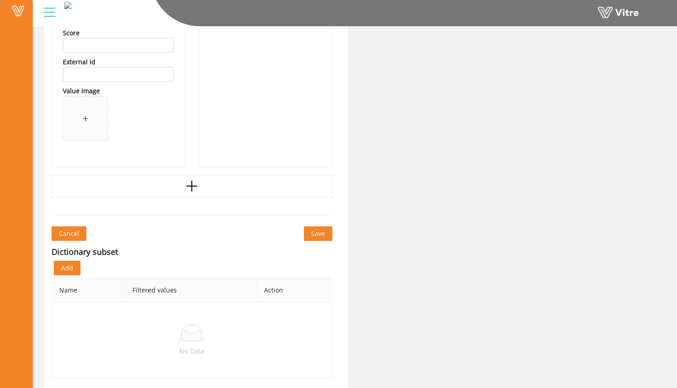
click at [314, 233] on span "Save" at bounding box center [318, 233] width 14 height 10
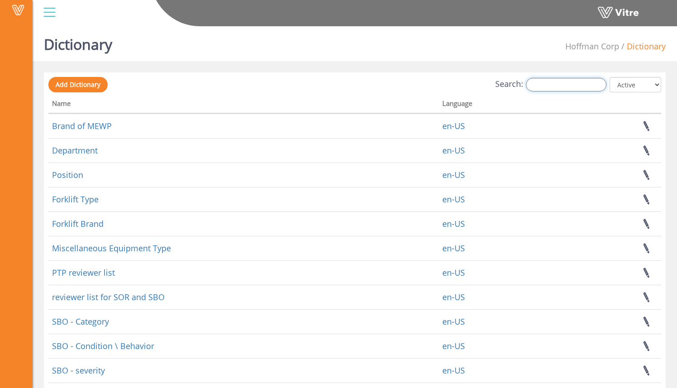
click at [580, 83] on input "Search:" at bounding box center [566, 85] width 81 height 14
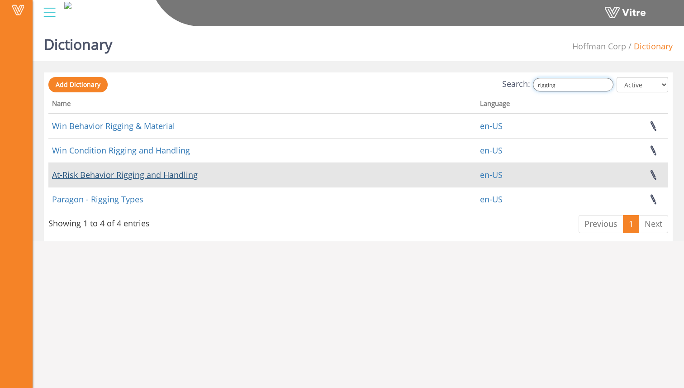
type input "rigging"
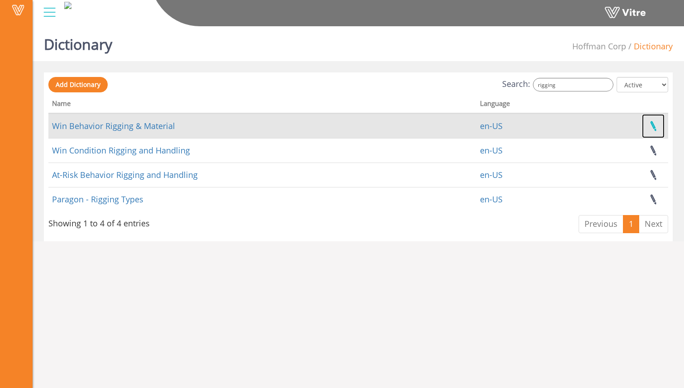
click at [654, 128] on link at bounding box center [653, 126] width 23 height 24
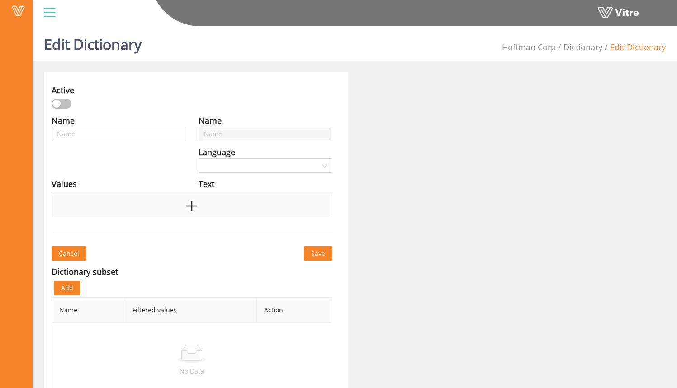
type input "Win Behavior Rigging & Material"
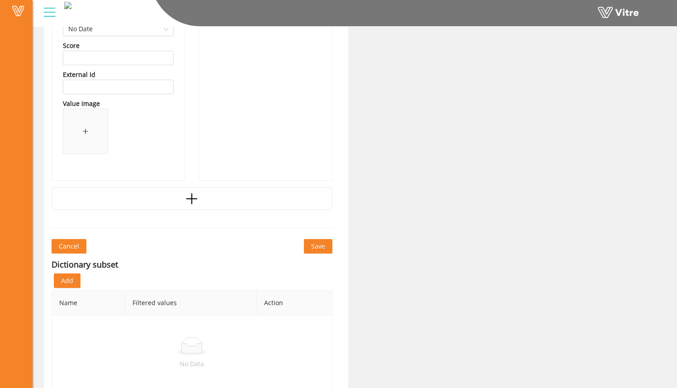
scroll to position [1006, 0]
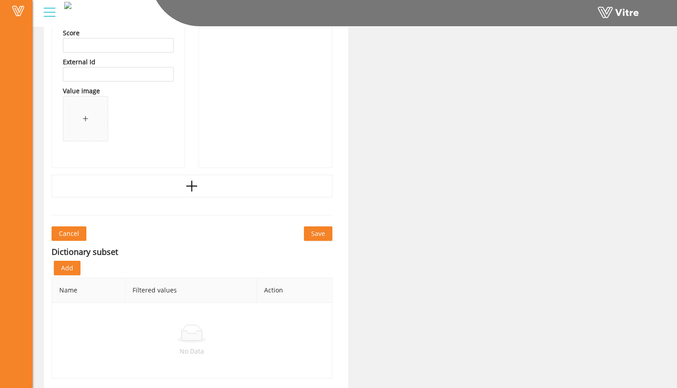
click at [212, 188] on div at bounding box center [192, 186] width 281 height 23
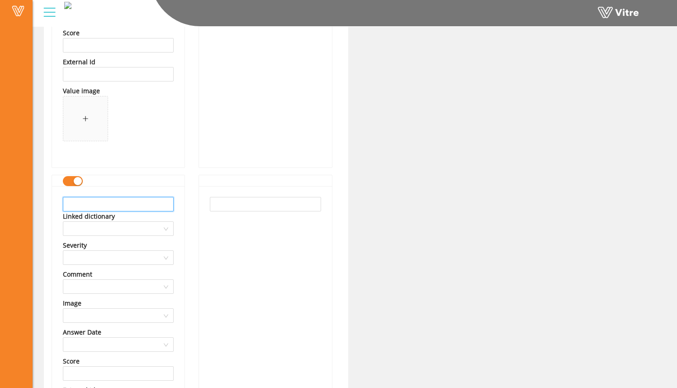
click at [153, 197] on input "text" at bounding box center [118, 204] width 111 height 14
drag, startPoint x: 165, startPoint y: 206, endPoint x: 0, endPoint y: 191, distance: 165.4
type input "Rigger has certifications on-hand"
click at [235, 209] on input "text" at bounding box center [265, 204] width 111 height 14
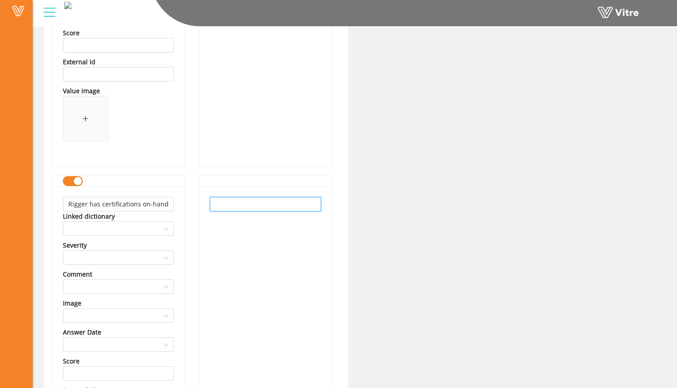
paste input "Rigger has certifications on-hand"
type input "Rigger has certifications on-hand"
click at [260, 239] on div "Rigger has certifications on-hand" at bounding box center [265, 340] width 133 height 309
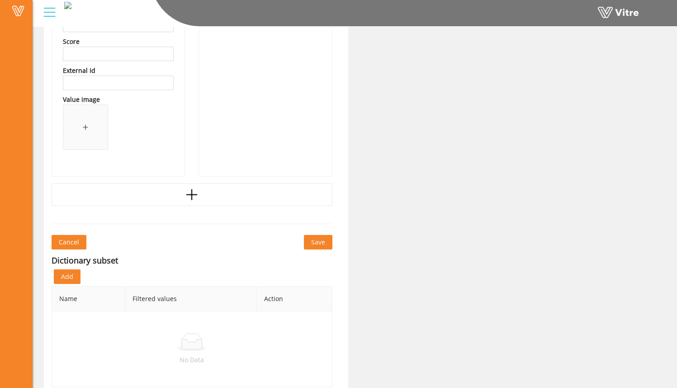
scroll to position [1334, 0]
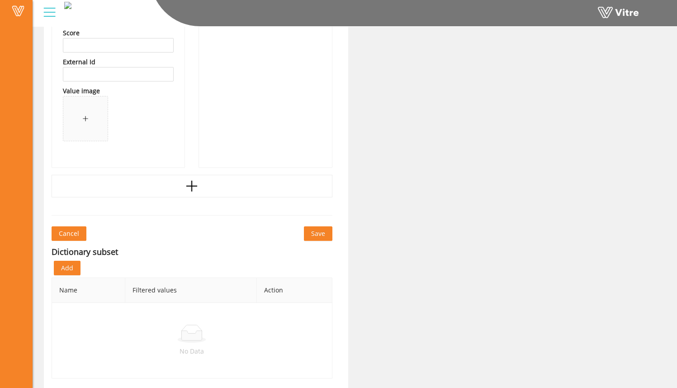
click at [314, 235] on span "Save" at bounding box center [318, 233] width 14 height 10
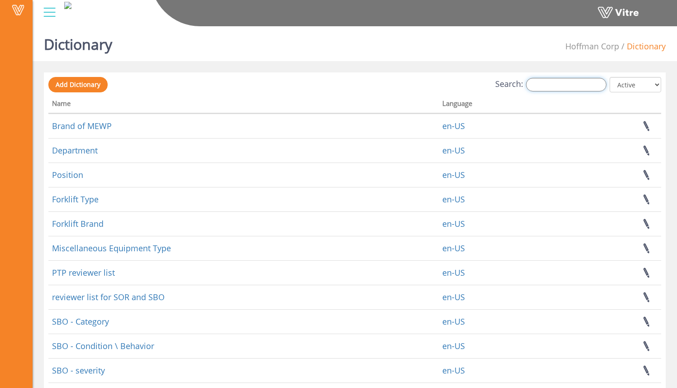
click at [576, 86] on input "Search:" at bounding box center [566, 85] width 81 height 14
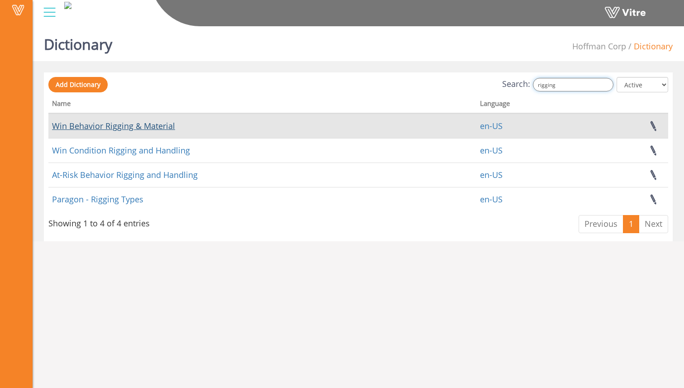
type input "rigging"
click at [137, 128] on link "Win Behavior Rigging & Material" at bounding box center [113, 125] width 123 height 11
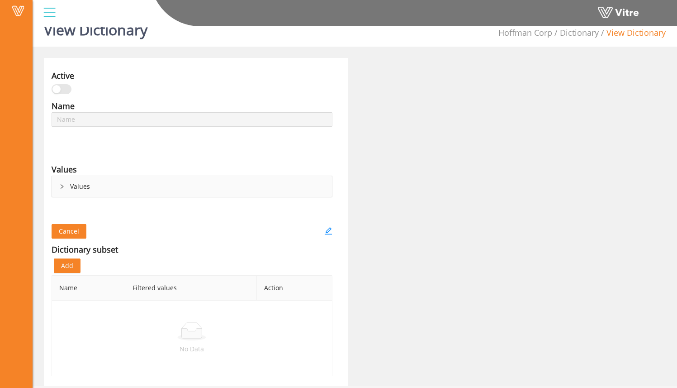
scroll to position [23, 0]
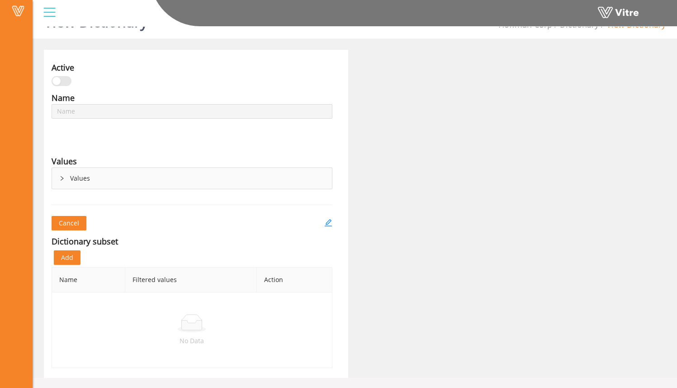
type input "Win Behavior Rigging & Material"
click at [330, 221] on icon "edit" at bounding box center [327, 222] width 7 height 7
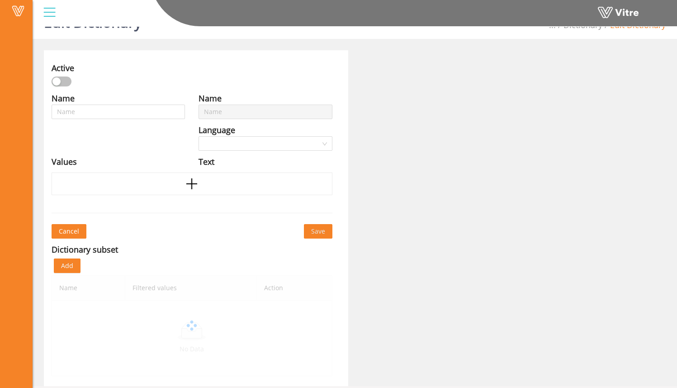
scroll to position [23, 0]
type input "Win Behavior Rigging & Material"
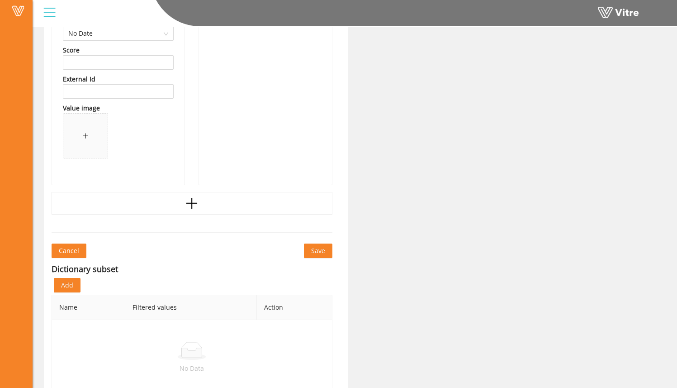
scroll to position [1334, 0]
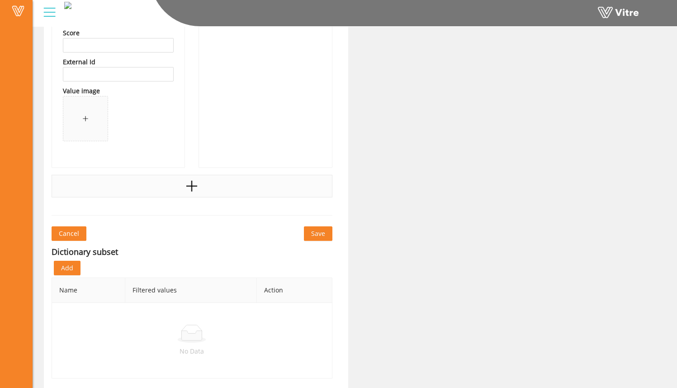
click at [218, 188] on div at bounding box center [192, 186] width 281 height 23
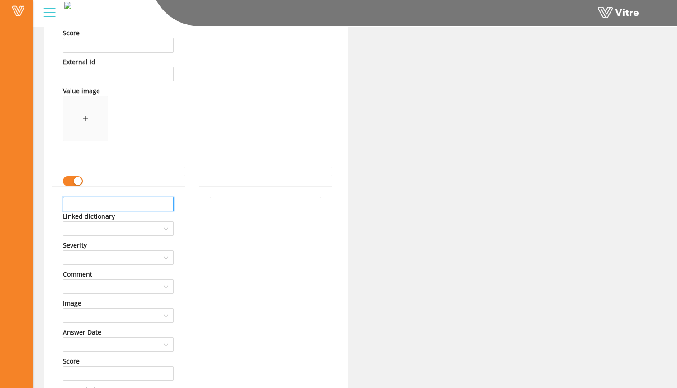
click at [154, 201] on input "text" at bounding box center [118, 204] width 111 height 14
drag, startPoint x: 144, startPoint y: 206, endPoint x: 0, endPoint y: 196, distance: 144.6
type input "Rigging stored properly when not in use"
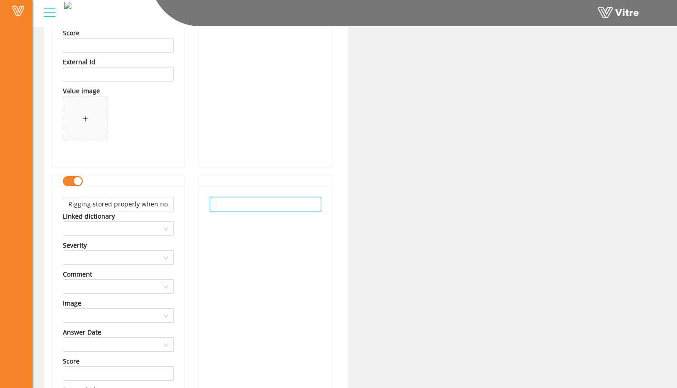
click at [270, 209] on input "text" at bounding box center [265, 204] width 111 height 14
paste input "Rigging stored properly when not in use"
type input "Rigging stored properly when not in use"
click at [281, 240] on div "Rigging stored properly when not in use" at bounding box center [265, 340] width 133 height 309
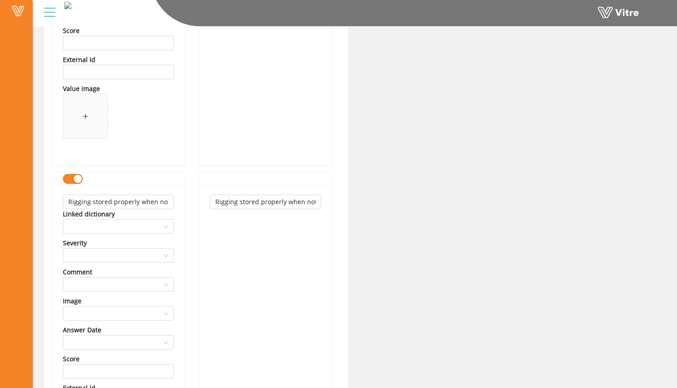
scroll to position [1662, 0]
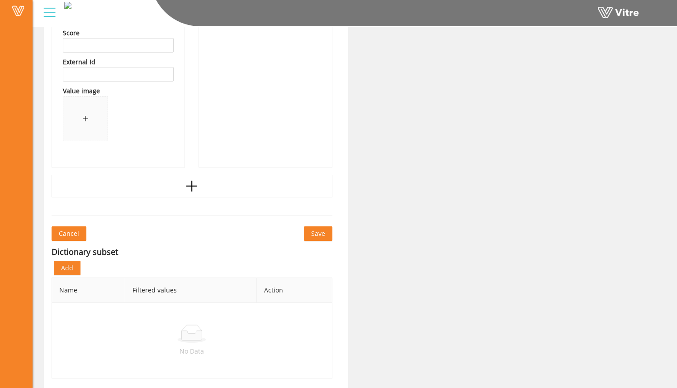
click at [310, 234] on button "Save" at bounding box center [318, 233] width 29 height 14
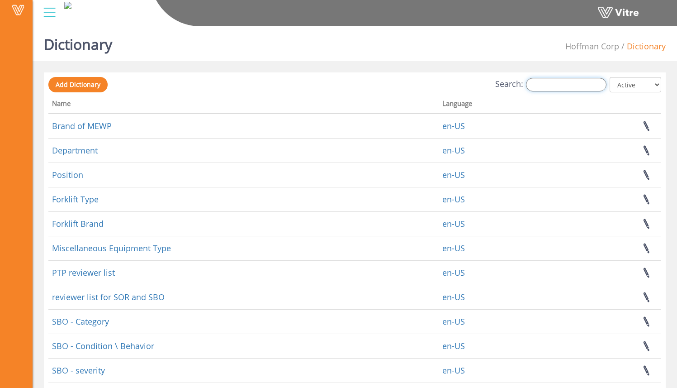
click at [575, 86] on input "Search:" at bounding box center [566, 85] width 81 height 14
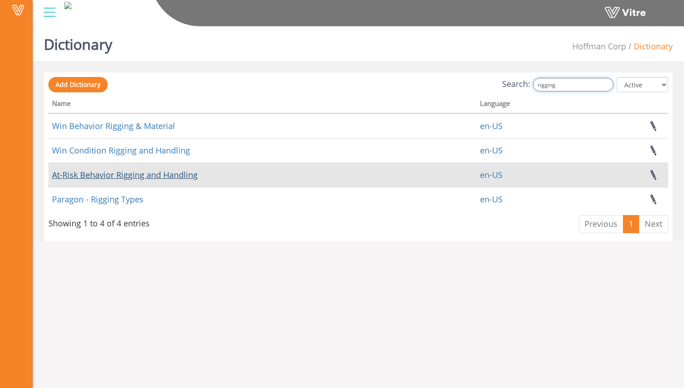
type input "rigging"
click at [185, 176] on link "At-Risk Behavior Rigging and Handling" at bounding box center [125, 174] width 146 height 11
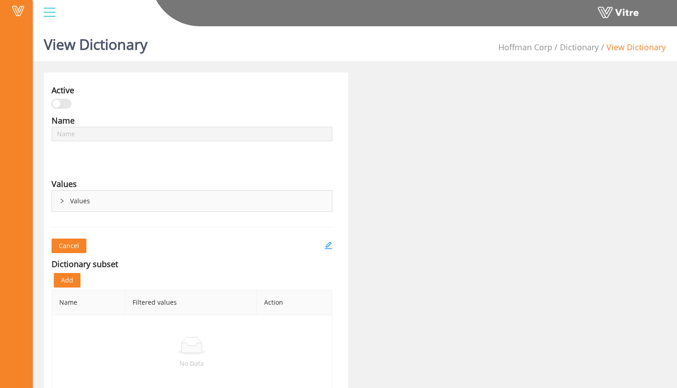
type input "At-Risk Behavior Rigging and Handling"
click at [71, 202] on div "Values" at bounding box center [192, 200] width 280 height 21
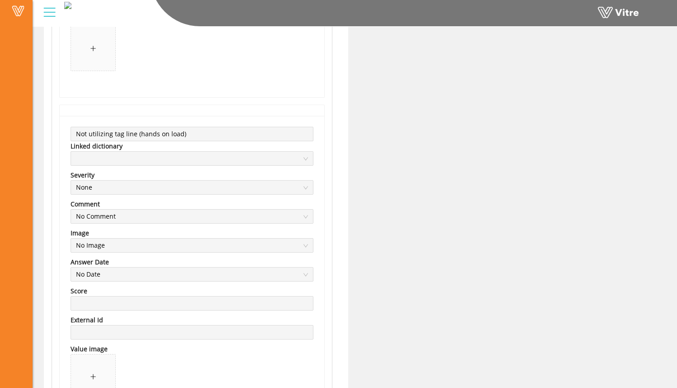
scroll to position [1674, 0]
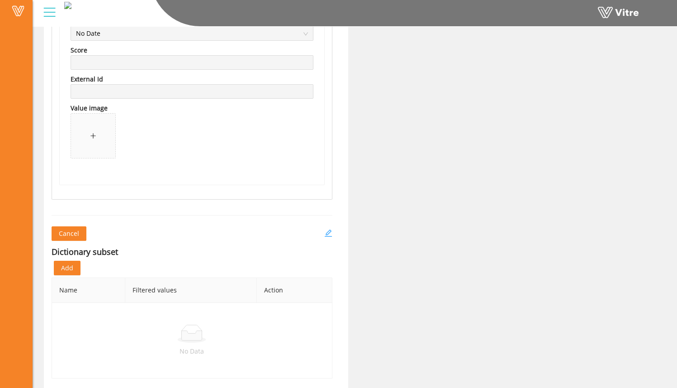
click at [329, 231] on icon "edit" at bounding box center [328, 233] width 8 height 8
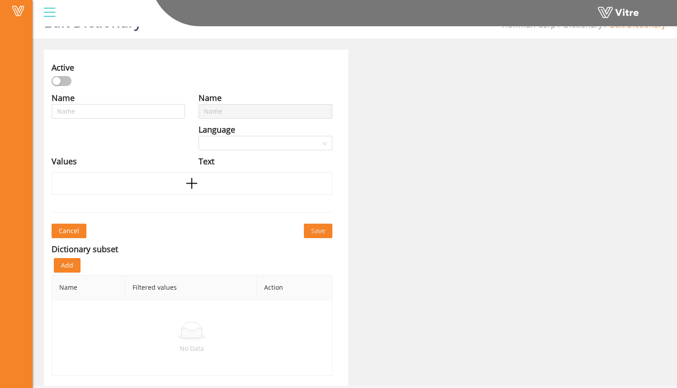
type input "At-Risk Behavior Rigging and Handling"
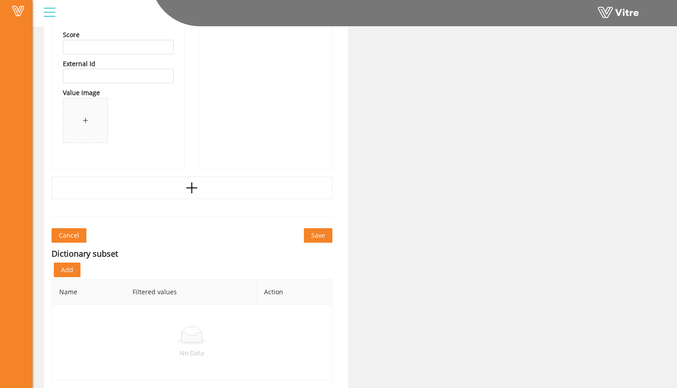
scroll to position [1662, 0]
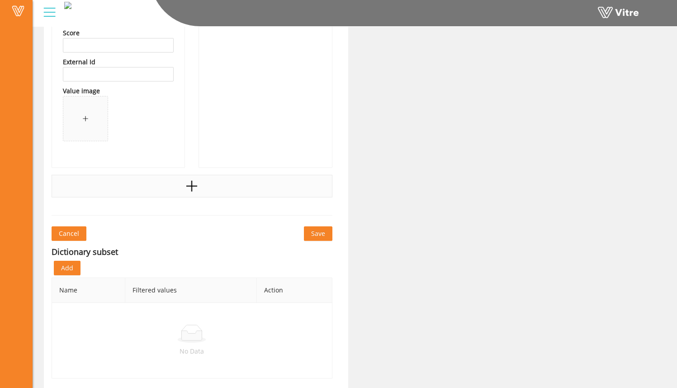
click at [204, 189] on div at bounding box center [192, 186] width 281 height 23
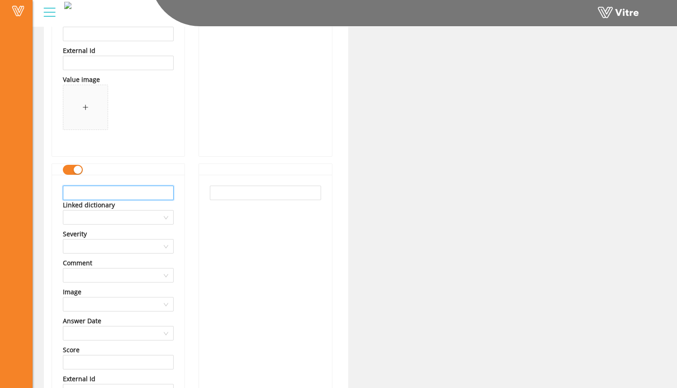
click at [158, 189] on input "text" at bounding box center [118, 192] width 111 height 14
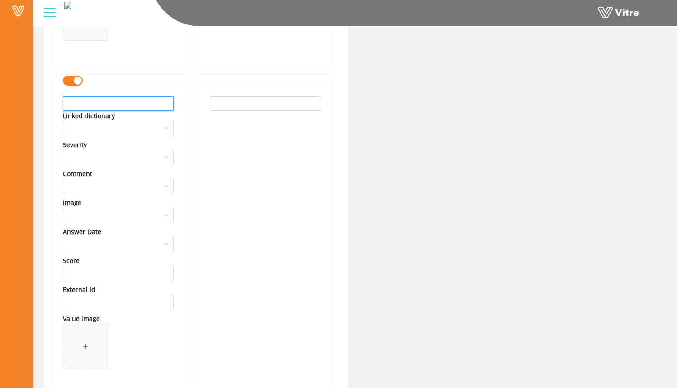
scroll to position [1718, 0]
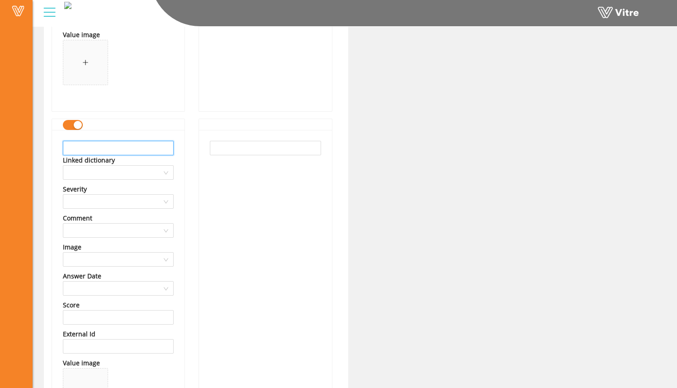
drag, startPoint x: 128, startPoint y: 147, endPoint x: 125, endPoint y: 142, distance: 6.1
click at [127, 147] on input "text" at bounding box center [118, 148] width 111 height 14
drag, startPoint x: 168, startPoint y: 149, endPoint x: 27, endPoint y: 139, distance: 141.0
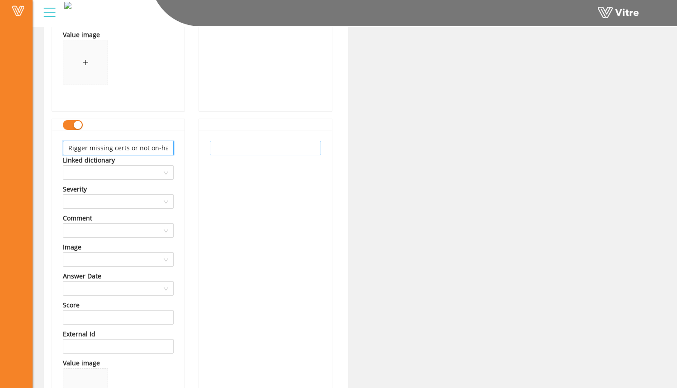
type input "Rigger missing certs or not on-hand"
click at [261, 145] on input "text" at bounding box center [265, 148] width 111 height 14
paste input "Rigger missing certs or not on-hand"
type input "Rigger missing certs or not on-hand"
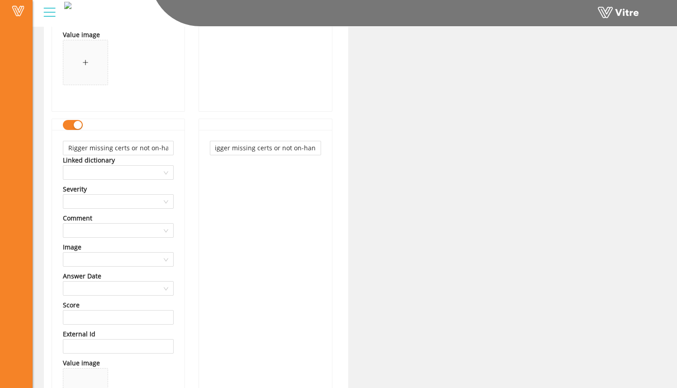
click at [257, 176] on div "Rigger missing certs or not on-hand" at bounding box center [265, 284] width 133 height 309
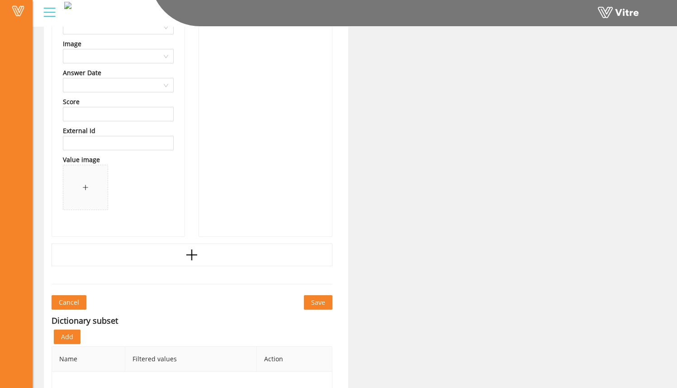
scroll to position [1990, 0]
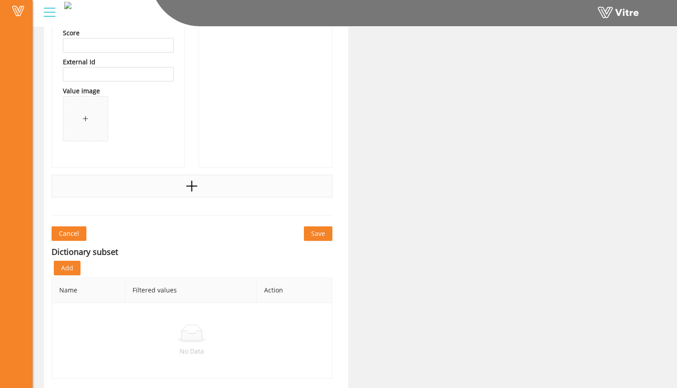
click at [222, 190] on div at bounding box center [192, 186] width 281 height 23
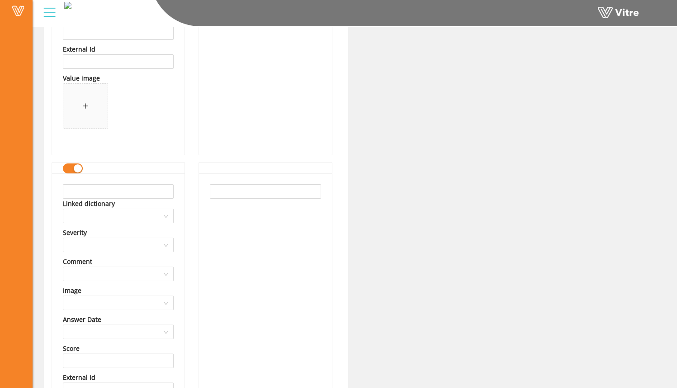
scroll to position [2006, 0]
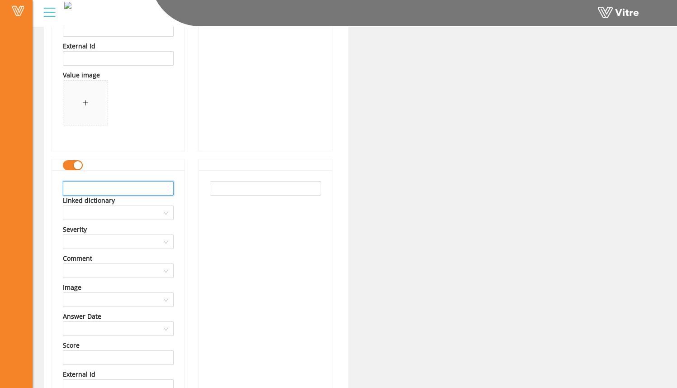
click at [149, 190] on input "text" at bounding box center [118, 188] width 111 height 14
drag, startPoint x: 158, startPoint y: 188, endPoint x: 65, endPoint y: 186, distance: 93.7
click at [64, 189] on input "Rigging not properly stored" at bounding box center [118, 188] width 111 height 14
drag, startPoint x: 171, startPoint y: 188, endPoint x: 0, endPoint y: 172, distance: 171.3
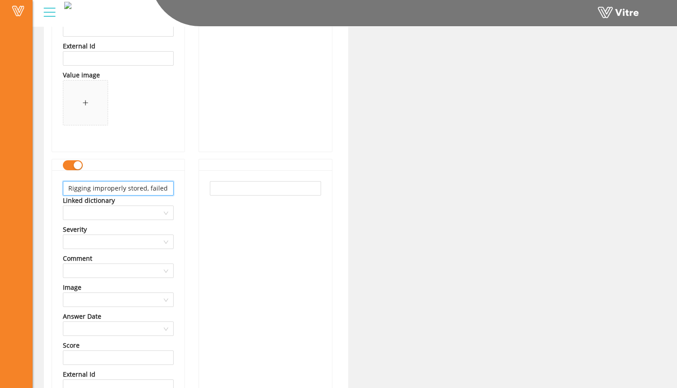
type input "Rigging improperly stored, failed to store"
click at [209, 210] on div at bounding box center [265, 324] width 133 height 309
click at [230, 192] on input "text" at bounding box center [265, 188] width 111 height 14
paste input "Rigging improperly stored, failed to store"
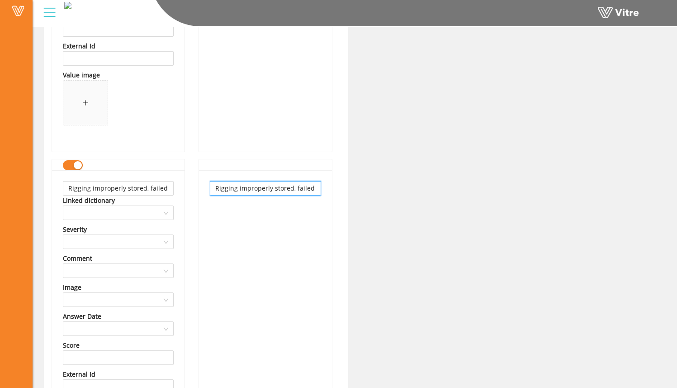
scroll to position [0, 20]
type input "Rigging improperly stored, failed to store"
click at [249, 211] on div "Rigging improperly stored, failed to store" at bounding box center [265, 324] width 133 height 309
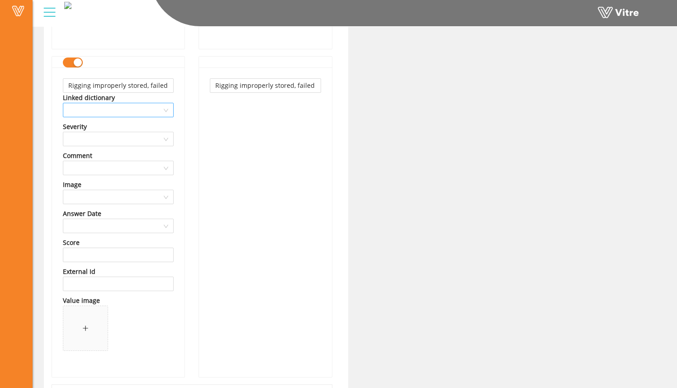
scroll to position [2099, 0]
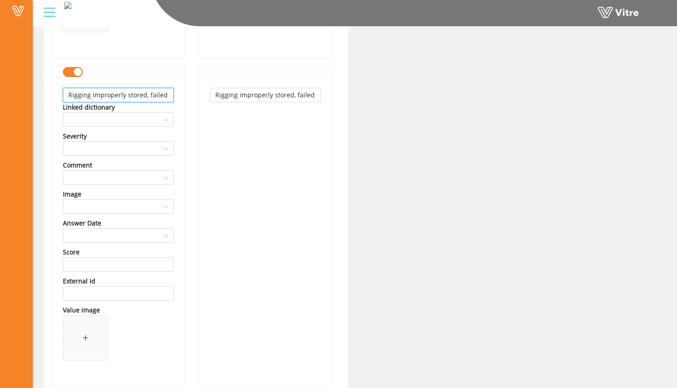
click at [148, 96] on input "Rigging improperly stored, failed to store" at bounding box center [118, 95] width 111 height 14
type input "Rigging improperly stored or failed to store"
click at [295, 95] on input "Rigging improperly stored, failed to store" at bounding box center [265, 95] width 111 height 14
type input "Rigging improperly stored or failed to store"
click at [289, 112] on div "Rigging improperly stored or failed to store" at bounding box center [265, 231] width 133 height 309
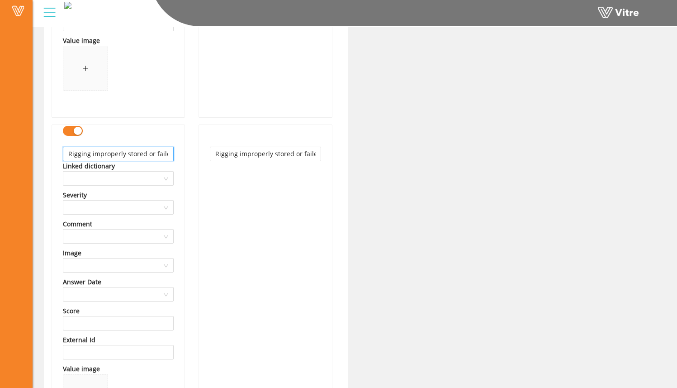
scroll to position [0, 27]
drag, startPoint x: 147, startPoint y: 155, endPoint x: 235, endPoint y: 160, distance: 88.4
type input "Rigging improperly stored or left out"
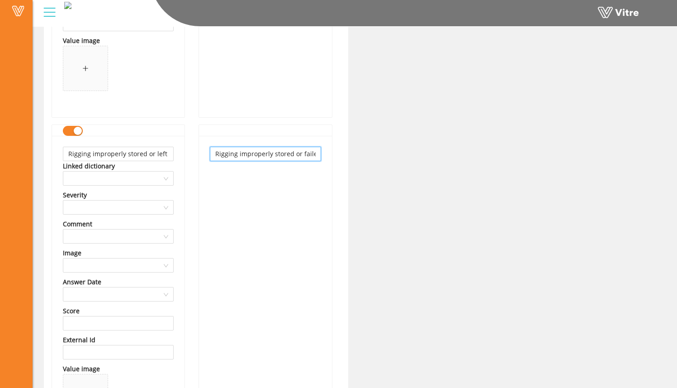
scroll to position [0, 27]
drag, startPoint x: 293, startPoint y: 153, endPoint x: 368, endPoint y: 156, distance: 75.2
type input "Rigging improperly stored or left out"
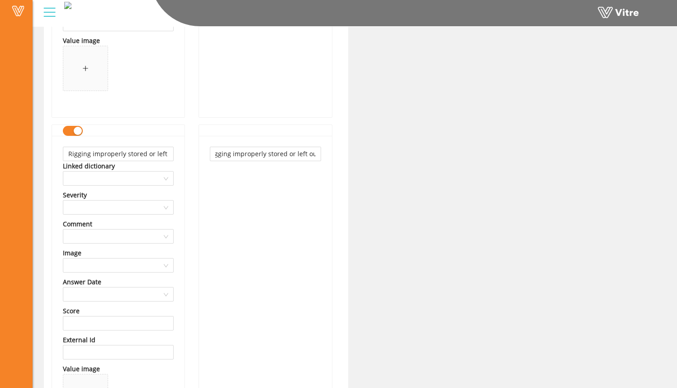
click at [304, 213] on div "Rigging improperly stored or left out" at bounding box center [265, 290] width 133 height 309
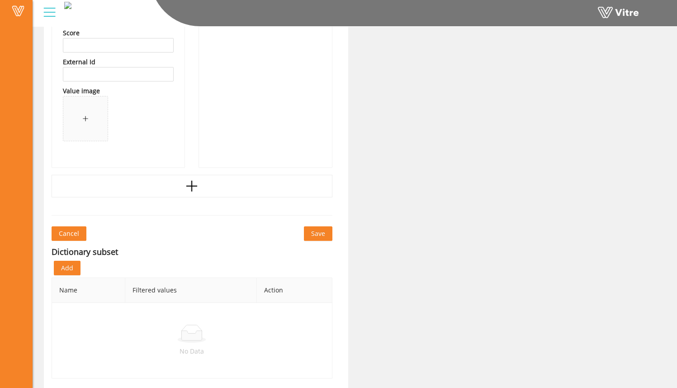
click at [323, 228] on button "Save" at bounding box center [318, 233] width 29 height 14
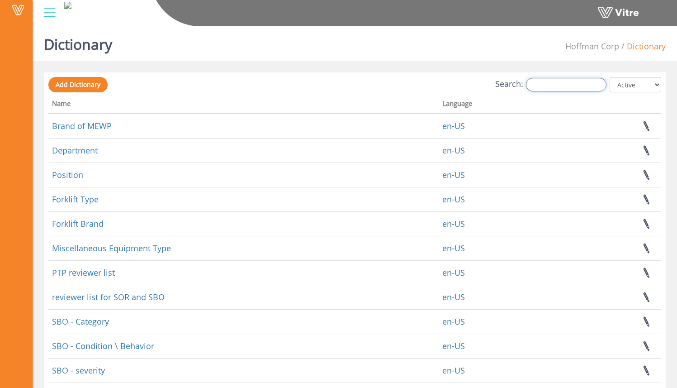
click at [578, 84] on input "Search:" at bounding box center [566, 85] width 81 height 14
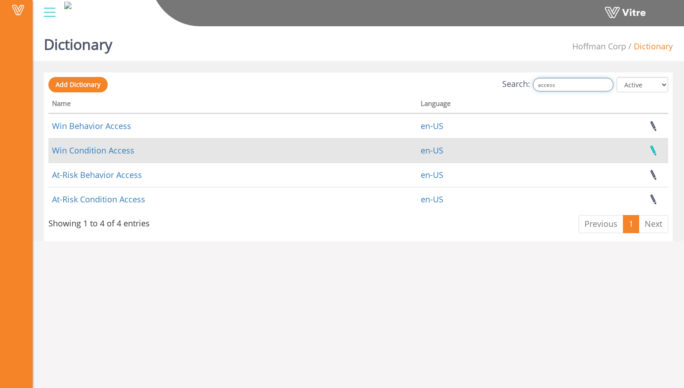
type input "access"
click at [655, 150] on link at bounding box center [653, 150] width 23 height 24
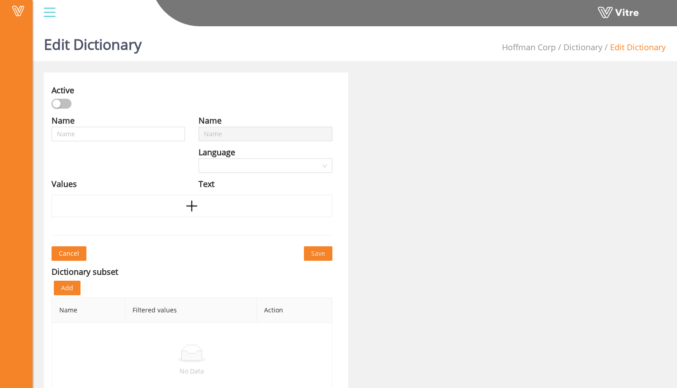
type input "Win Condition Access"
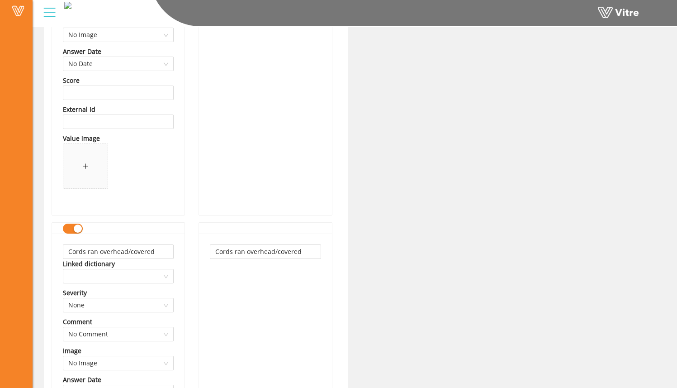
scroll to position [1334, 0]
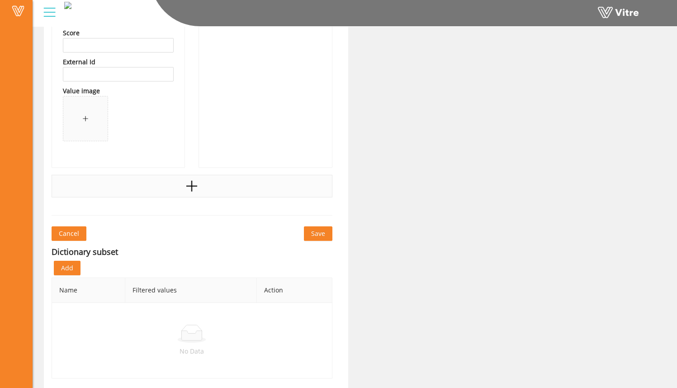
click at [232, 191] on div at bounding box center [192, 186] width 281 height 23
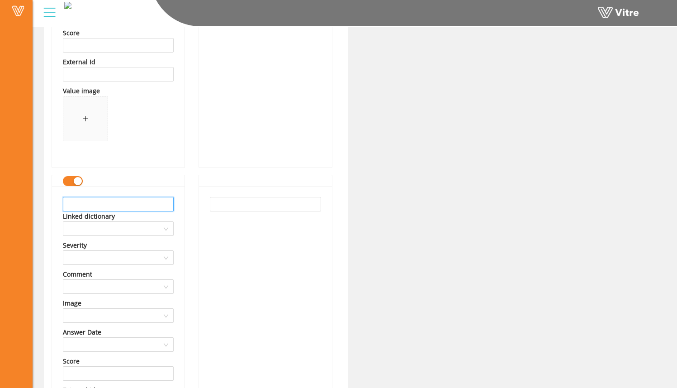
click at [143, 209] on input "text" at bounding box center [118, 204] width 111 height 14
click at [148, 203] on input "text" at bounding box center [118, 204] width 111 height 14
drag, startPoint x: 148, startPoint y: 202, endPoint x: 17, endPoint y: 198, distance: 131.7
type input "Sufficient work lighting"
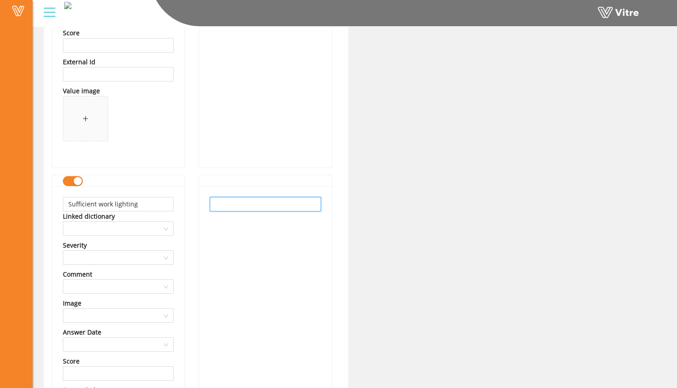
click at [221, 202] on input "text" at bounding box center [265, 204] width 111 height 14
paste input "Sufficient work lighting"
type input "Sufficient work lighting"
click at [217, 247] on div "Sufficient work lighting" at bounding box center [265, 340] width 133 height 309
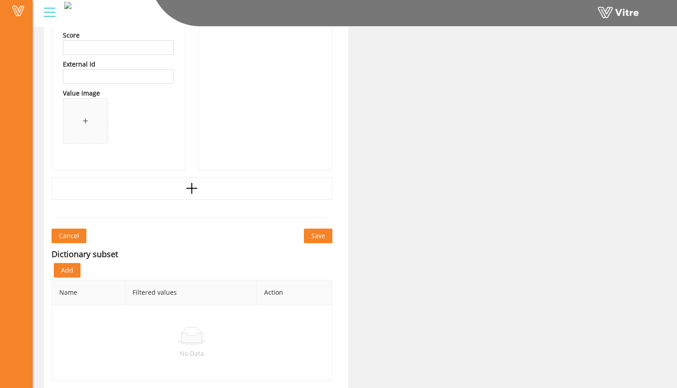
scroll to position [1662, 0]
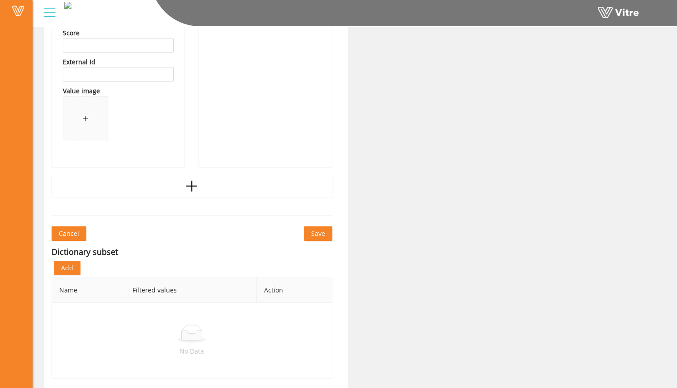
click at [318, 235] on span "Save" at bounding box center [318, 233] width 14 height 10
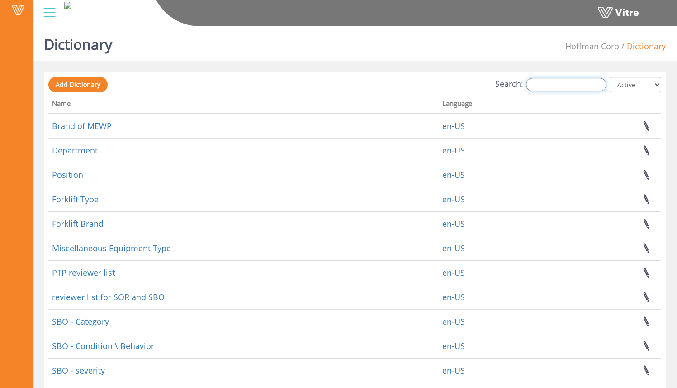
click at [572, 84] on input "Search:" at bounding box center [566, 85] width 81 height 14
type input "s"
type input "a"
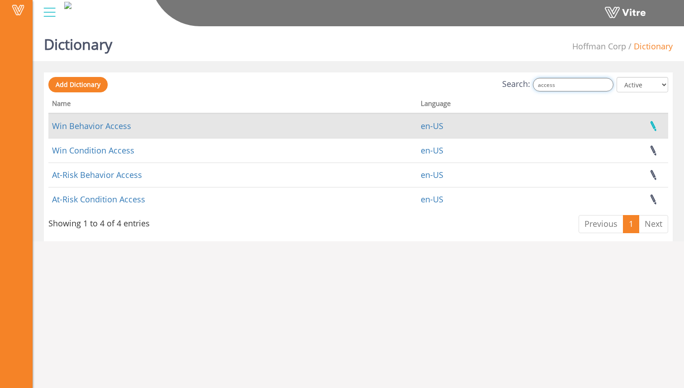
type input "access"
click at [655, 129] on link at bounding box center [653, 126] width 23 height 24
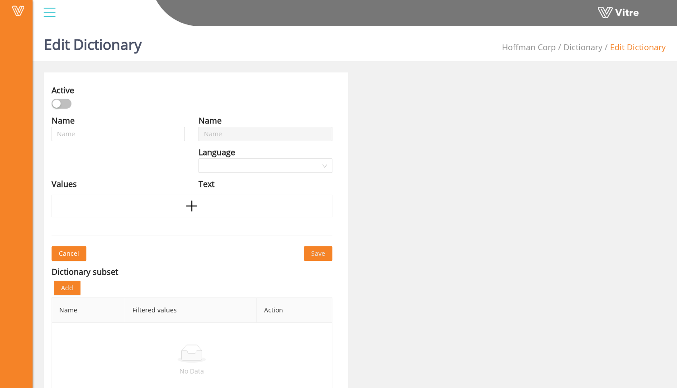
type input "Win Behavior Access"
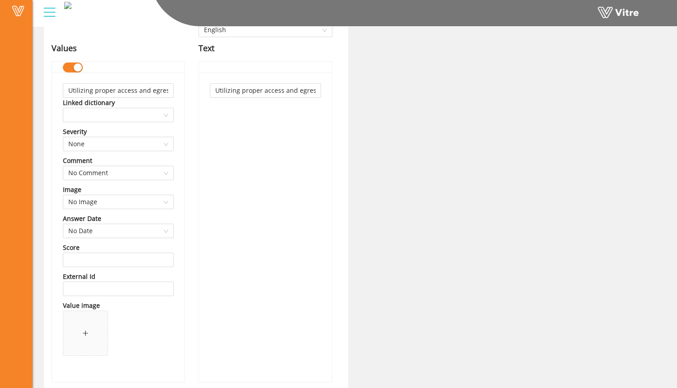
scroll to position [350, 0]
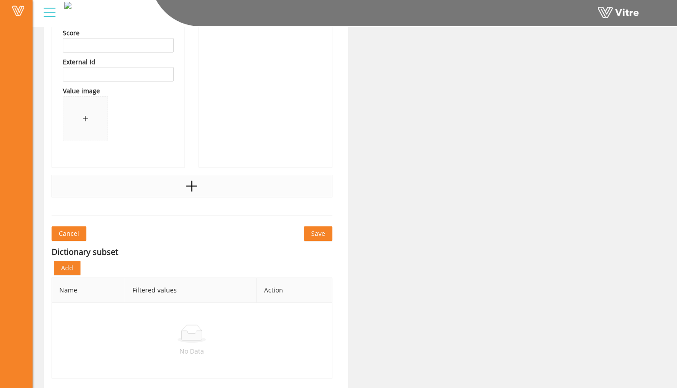
click at [223, 190] on div at bounding box center [192, 186] width 281 height 23
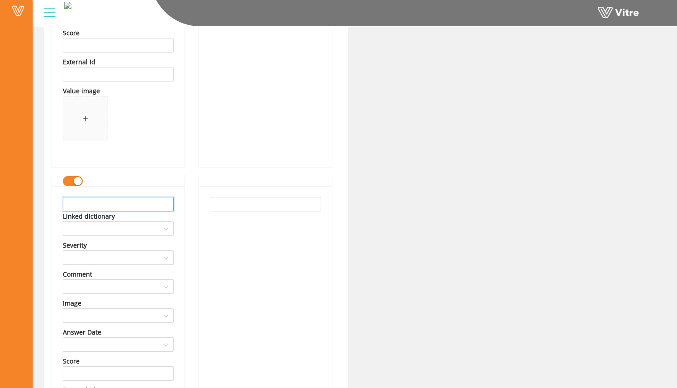
click at [141, 208] on input "text" at bounding box center [118, 204] width 111 height 14
type input "C"
drag, startPoint x: 139, startPoint y: 202, endPoint x: 0, endPoint y: 199, distance: 139.4
click at [0, 199] on div "Vitre Edit Dictionary [PERSON_NAME] Corp Dictionary Edit Dictionary Active Name…" at bounding box center [338, 194] width 677 height 1044
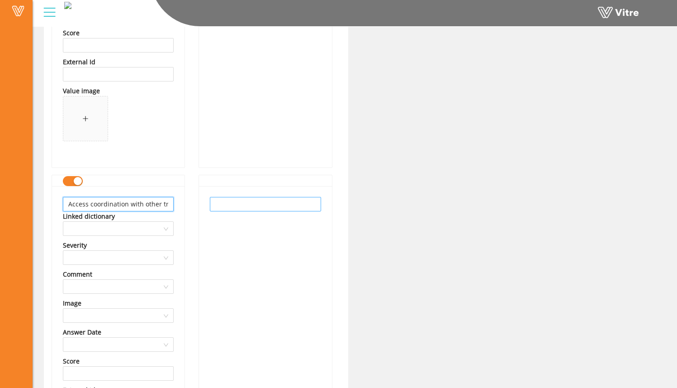
type input "Access coordination with other trades in area"
click at [265, 206] on input "text" at bounding box center [265, 204] width 111 height 14
paste input "Access coordination with other trades in area"
type input "Access coordination with other trades in area"
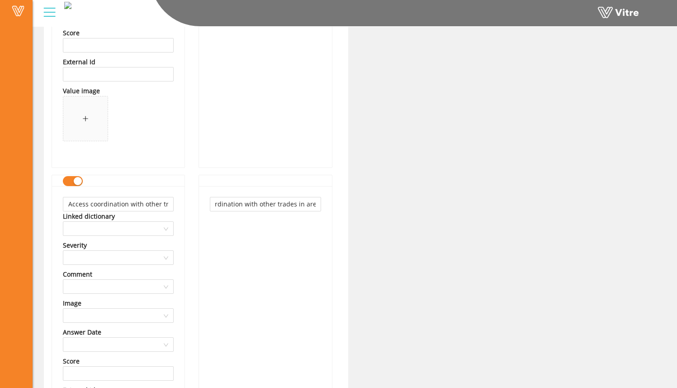
scroll to position [0, 0]
click at [266, 245] on div "Access coordination with other trades in area" at bounding box center [265, 340] width 133 height 309
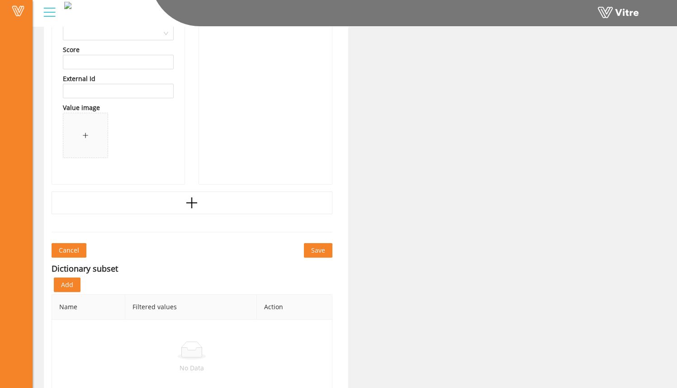
scroll to position [678, 0]
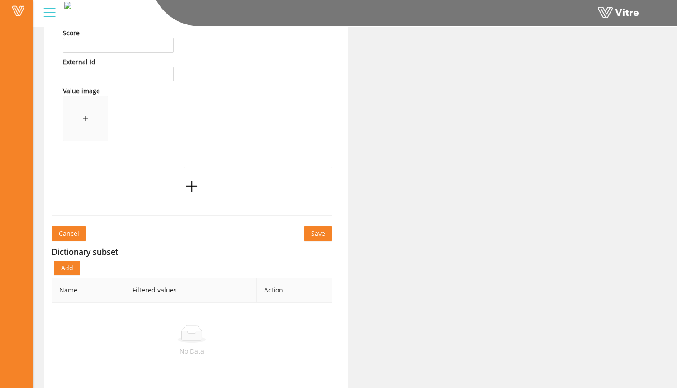
click at [321, 237] on span "Save" at bounding box center [318, 233] width 14 height 10
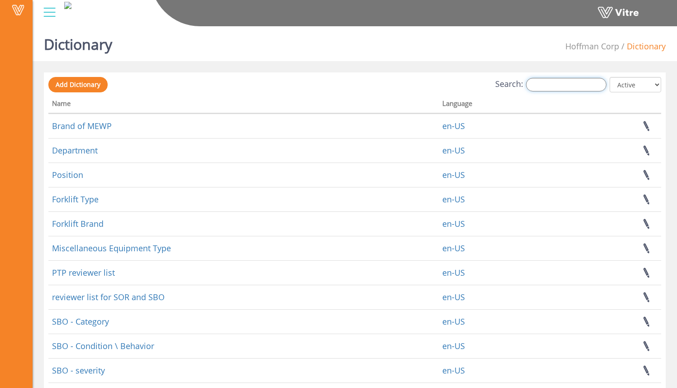
click at [563, 84] on input "Search:" at bounding box center [566, 85] width 81 height 14
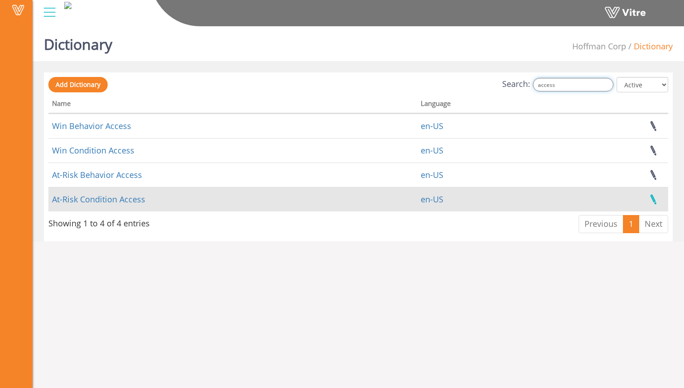
type input "access"
click at [651, 196] on link at bounding box center [653, 199] width 23 height 24
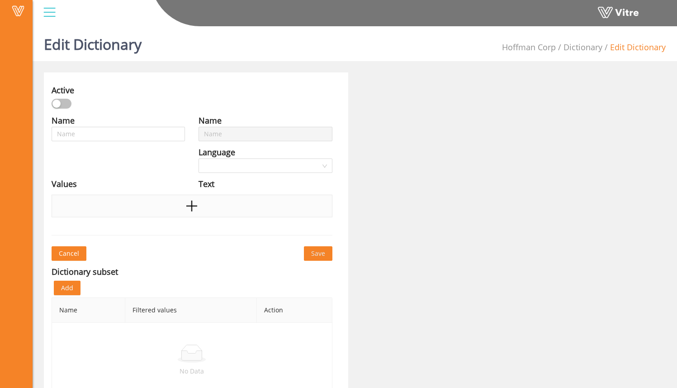
type input "At-Risk Condition Access"
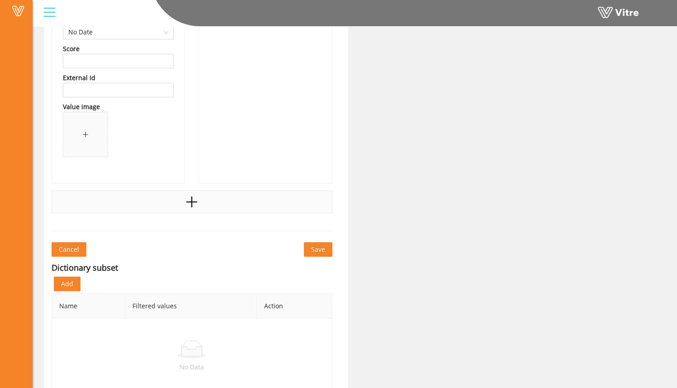
scroll to position [1973, 0]
click at [205, 200] on div at bounding box center [192, 203] width 281 height 23
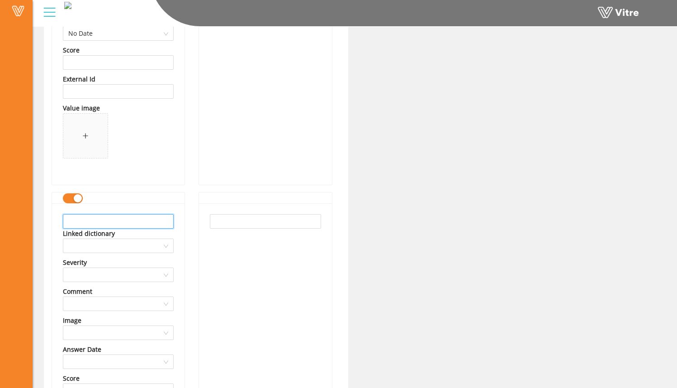
click at [140, 223] on input "text" at bounding box center [118, 221] width 111 height 14
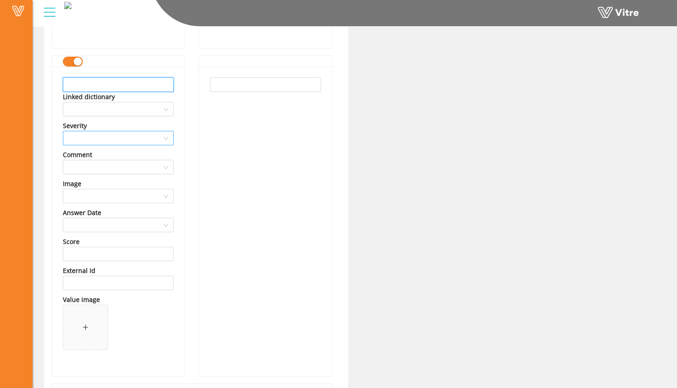
scroll to position [2056, 0]
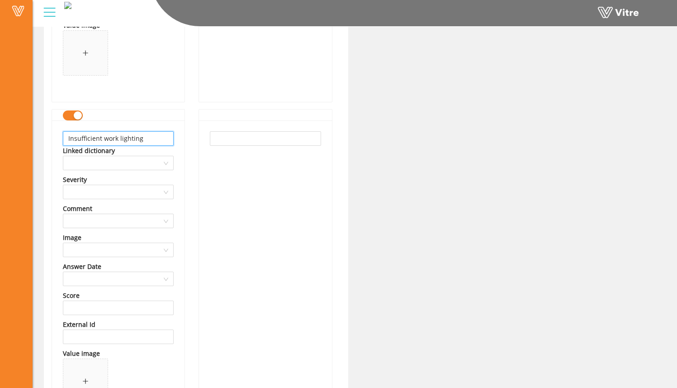
drag, startPoint x: 134, startPoint y: 137, endPoint x: 27, endPoint y: 137, distance: 107.2
type input "Insufficient work lighting"
click at [271, 138] on input "text" at bounding box center [265, 138] width 111 height 14
paste input "Insufficient work lighting"
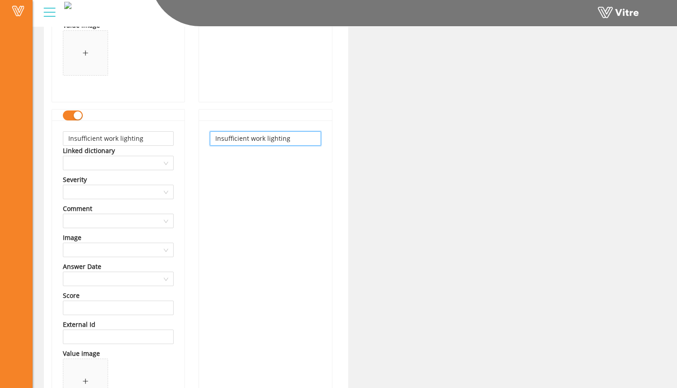
type input "Insufficient work lighting"
click at [276, 195] on div "Insufficient work lighting" at bounding box center [265, 274] width 133 height 309
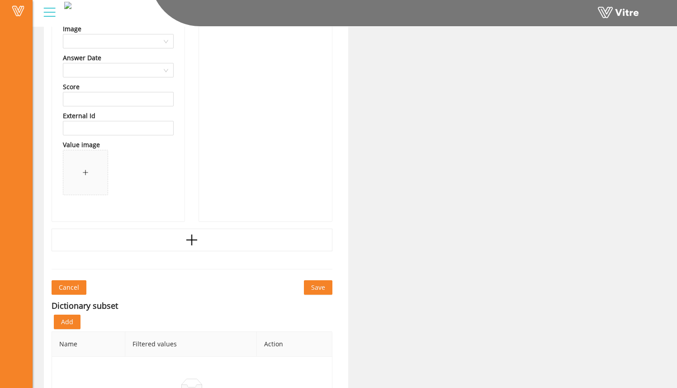
scroll to position [2266, 0]
click at [319, 286] on span "Save" at bounding box center [318, 285] width 14 height 10
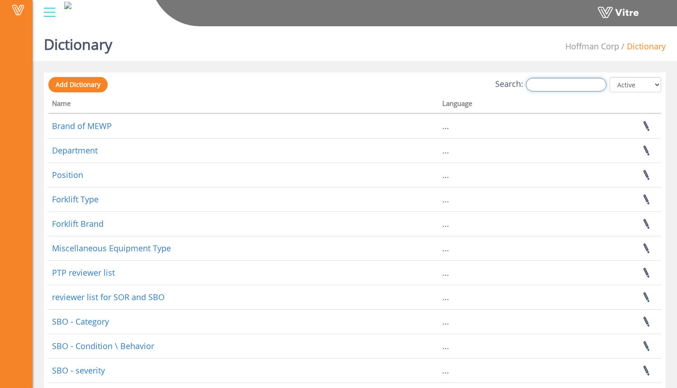
click at [548, 88] on input "Search:" at bounding box center [566, 85] width 81 height 14
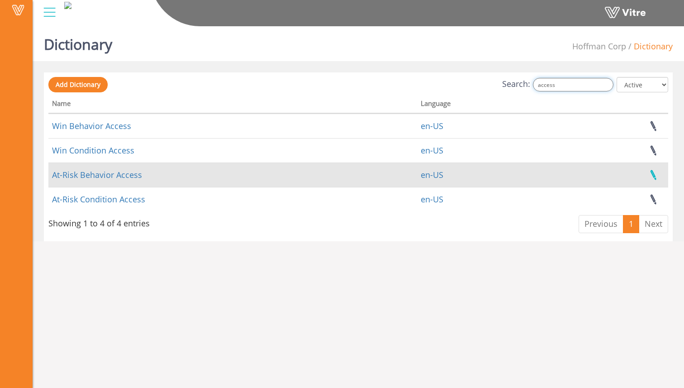
type input "access"
click at [656, 174] on link at bounding box center [653, 175] width 23 height 24
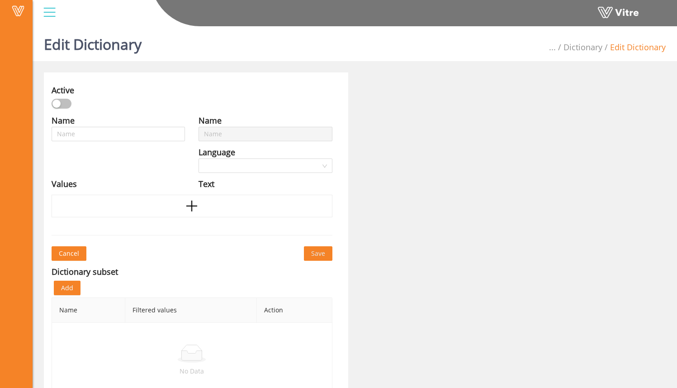
type input "At-Risk Behavior Access"
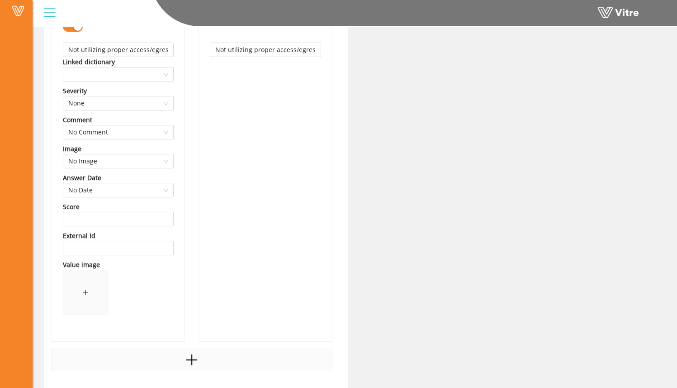
scroll to position [350, 0]
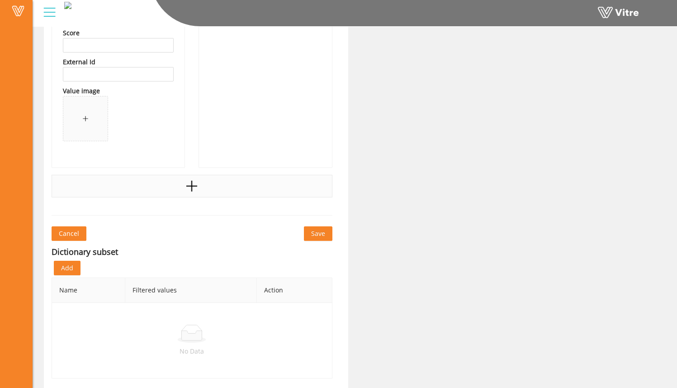
click at [204, 192] on div at bounding box center [192, 186] width 281 height 23
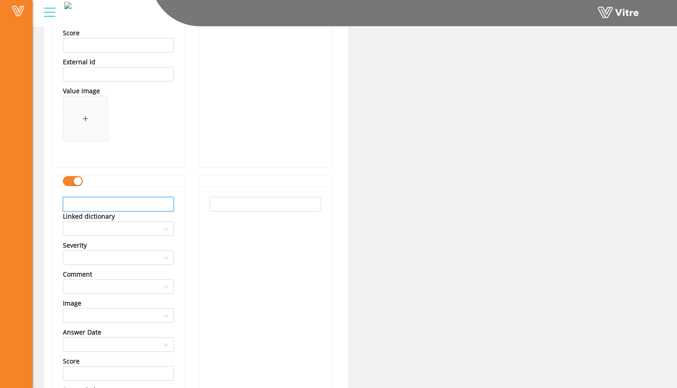
click at [141, 202] on input "text" at bounding box center [118, 204] width 111 height 14
drag, startPoint x: 167, startPoint y: 204, endPoint x: 10, endPoint y: 190, distance: 158.1
click at [16, 192] on div "Vitre Edit Dictionary [PERSON_NAME] Corp Dictionary Edit Dictionary Active Name…" at bounding box center [338, 194] width 677 height 1044
type input "Not coordinating access with other trades in area"
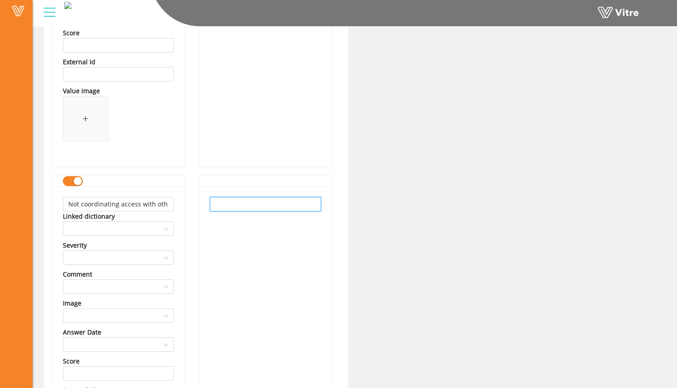
click at [254, 204] on input "text" at bounding box center [265, 204] width 111 height 14
paste input "Not coordinating access with other trades in area"
type input "Not coordinating access with other trades in area"
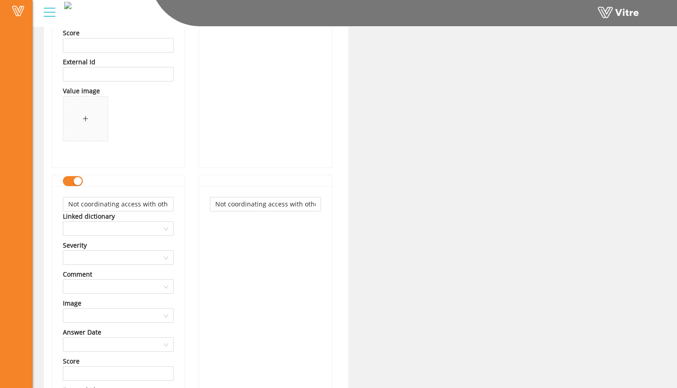
click at [259, 238] on div "Not coordinating access with other trades in area" at bounding box center [265, 340] width 133 height 309
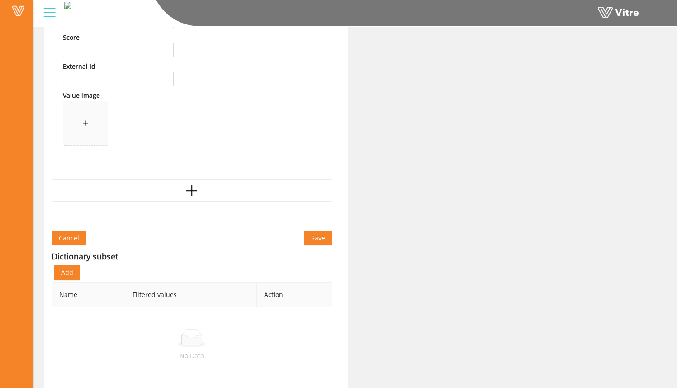
scroll to position [678, 0]
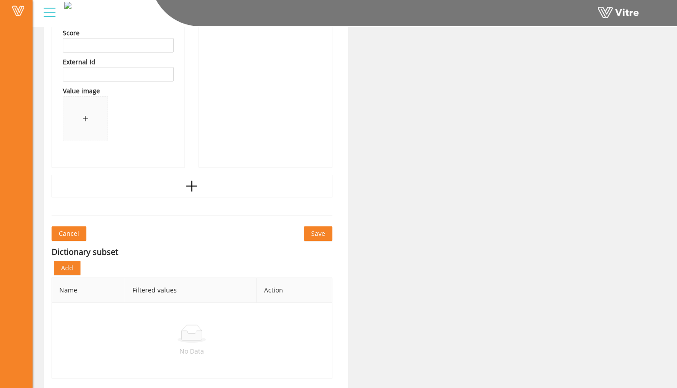
click at [311, 234] on span "Save" at bounding box center [318, 233] width 14 height 10
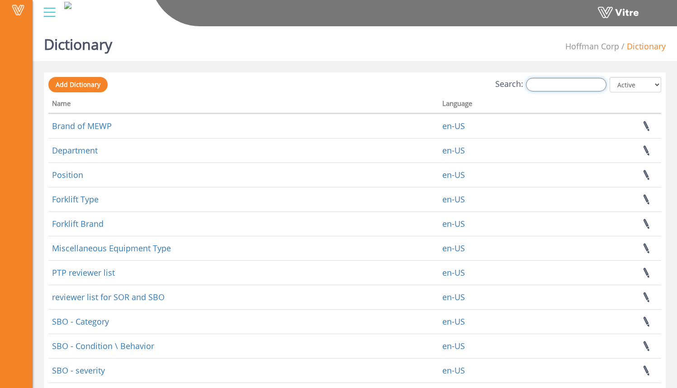
click at [565, 84] on input "Search:" at bounding box center [566, 85] width 81 height 14
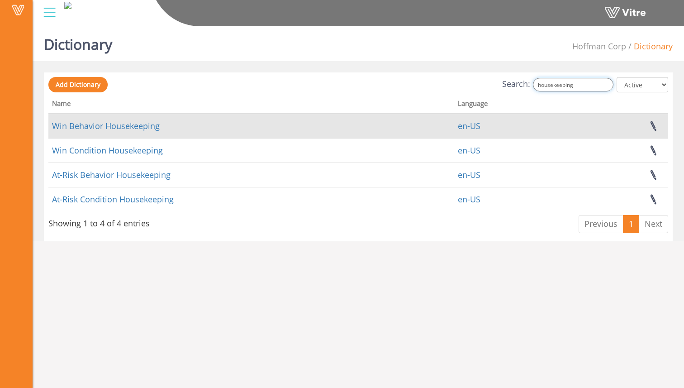
type input "housekeeping"
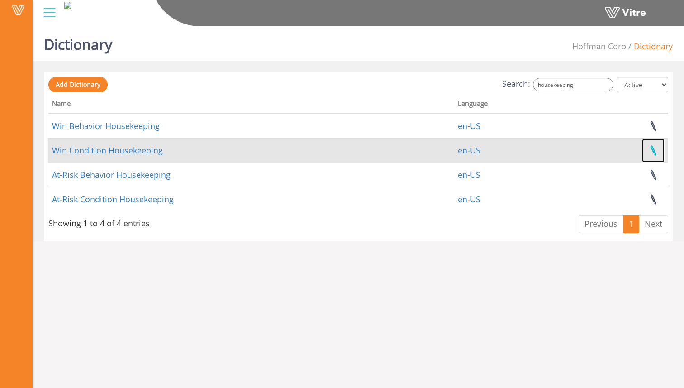
click at [651, 153] on link at bounding box center [653, 150] width 23 height 24
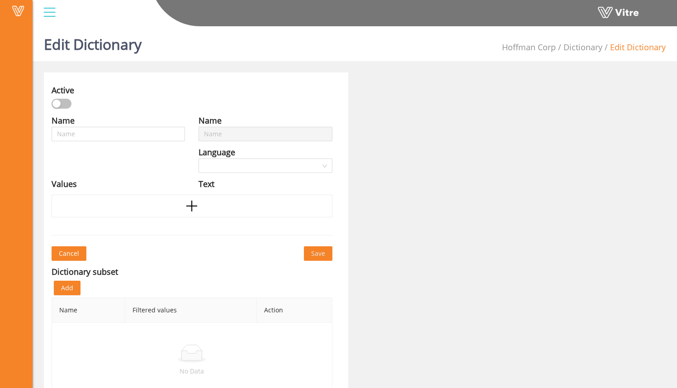
type input "Win Condition Housekeeping"
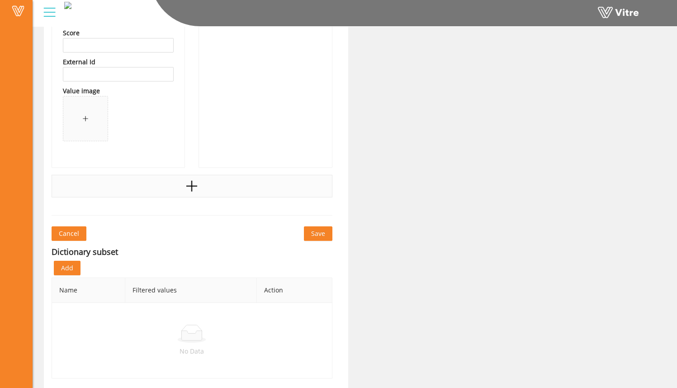
scroll to position [1334, 0]
click at [192, 193] on div at bounding box center [192, 186] width 281 height 23
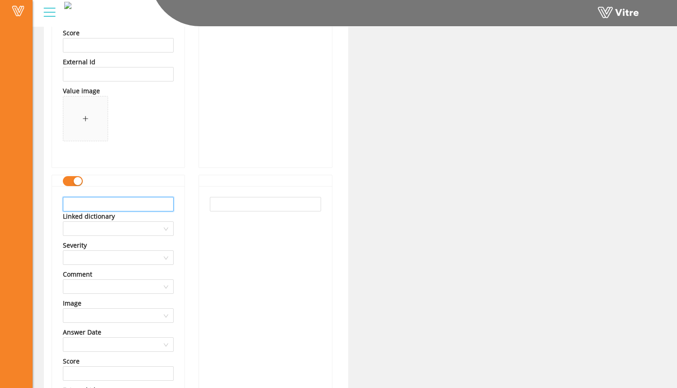
click at [161, 209] on input "text" at bounding box center [118, 204] width 111 height 14
drag, startPoint x: 105, startPoint y: 202, endPoint x: 33, endPoint y: 194, distance: 72.9
type input "Items on dunnage"
click at [250, 203] on input "text" at bounding box center [265, 204] width 111 height 14
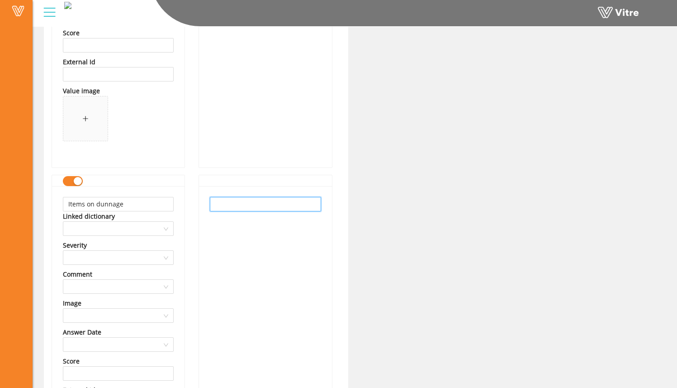
paste input "Items on dunnage"
type input "Items on dunnage"
click at [255, 248] on div "Items on dunnage" at bounding box center [265, 340] width 133 height 309
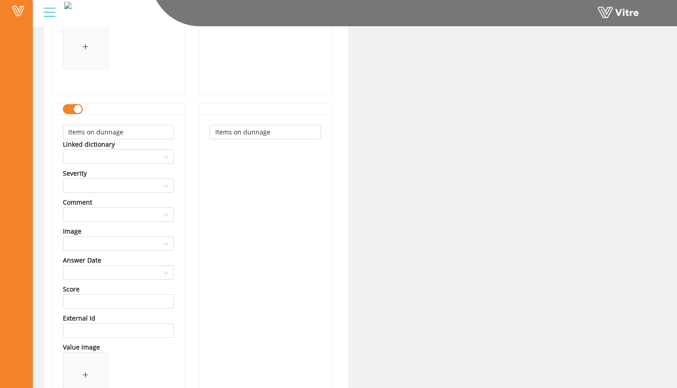
scroll to position [1662, 0]
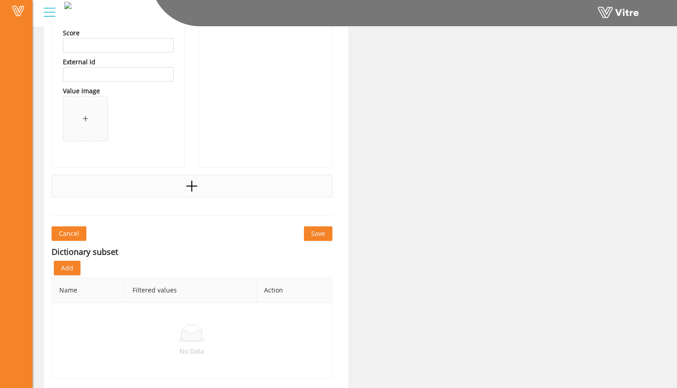
click at [199, 194] on div at bounding box center [192, 186] width 281 height 23
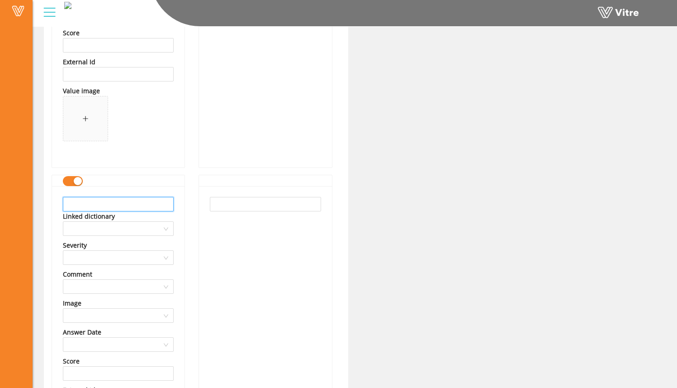
click at [121, 203] on input "text" at bounding box center [118, 204] width 111 height 14
drag, startPoint x: 167, startPoint y: 205, endPoint x: 56, endPoint y: 200, distance: 111.8
click at [57, 200] on div "Secondary containment adequate Linked dictionary Severity Comment Image Answer …" at bounding box center [118, 340] width 133 height 309
type input "Secondary containment adequate"
click at [231, 201] on input "text" at bounding box center [265, 204] width 111 height 14
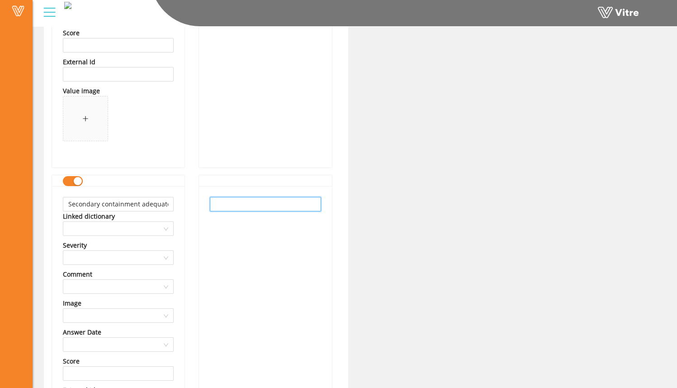
paste input "Secondary containment adequate"
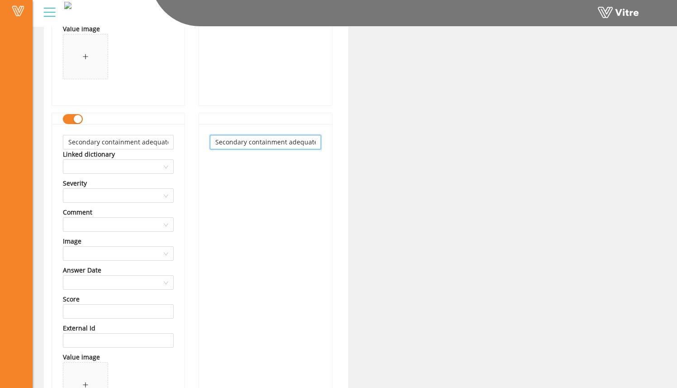
type input "Secondary containment adequate"
click at [253, 242] on div "Secondary containment adequate" at bounding box center [265, 278] width 133 height 309
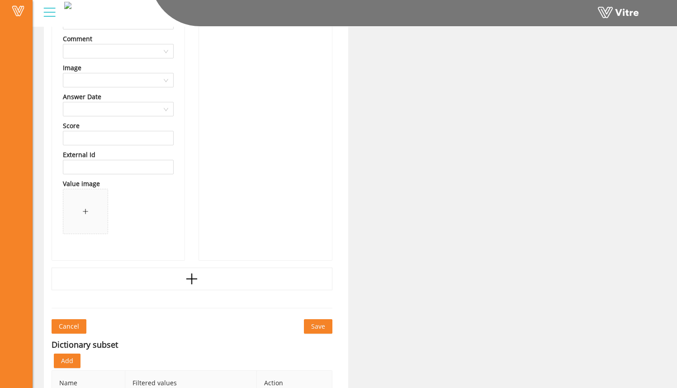
scroll to position [1902, 0]
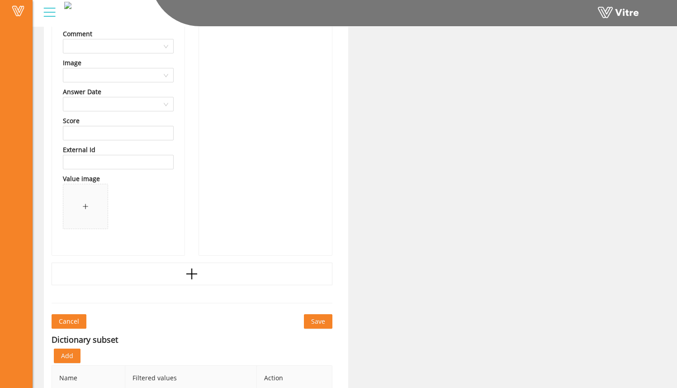
click at [318, 319] on span "Save" at bounding box center [318, 321] width 14 height 10
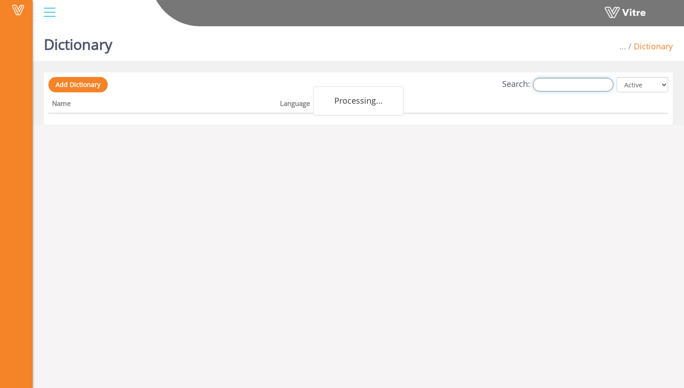
click at [591, 86] on input "Search:" at bounding box center [573, 85] width 81 height 14
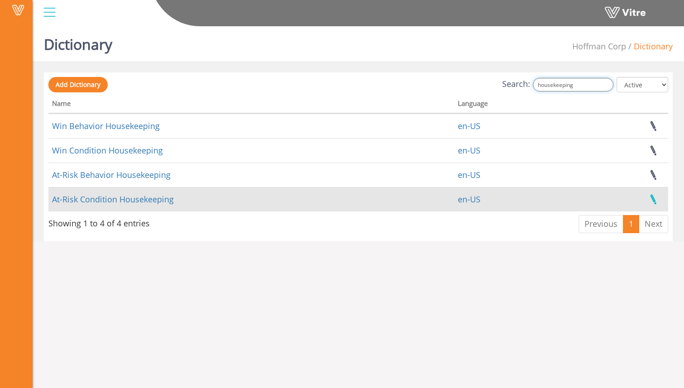
type input "housekeeping"
click at [654, 199] on link at bounding box center [653, 199] width 23 height 24
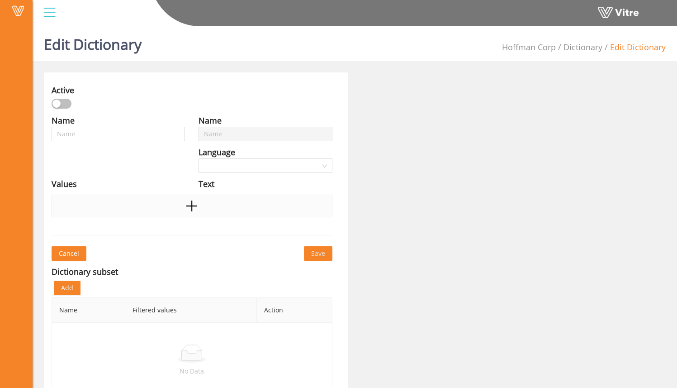
type input "At-Risk Condition Housekeeping"
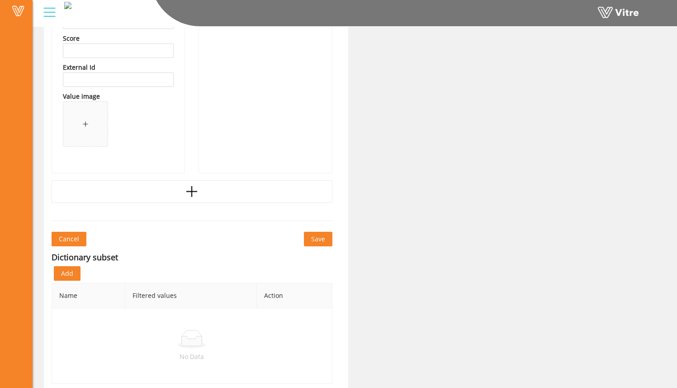
scroll to position [1334, 0]
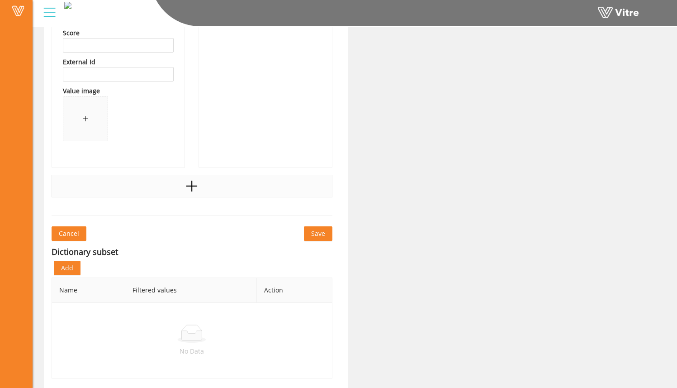
click at [219, 190] on div at bounding box center [192, 186] width 281 height 23
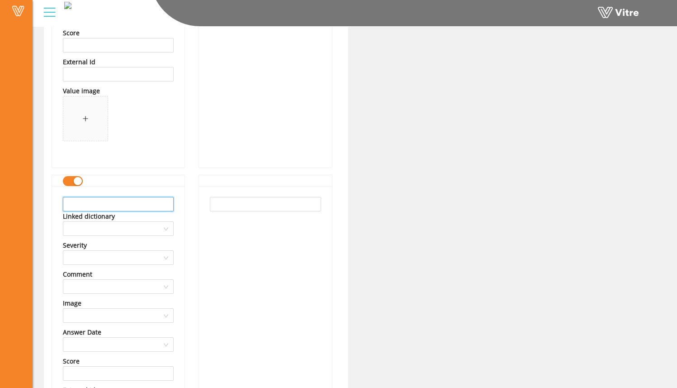
click at [137, 203] on input "text" at bounding box center [118, 204] width 111 height 14
drag, startPoint x: 137, startPoint y: 206, endPoint x: 35, endPoint y: 199, distance: 102.0
type input "Items not on dunnage"
click at [240, 205] on input "text" at bounding box center [265, 204] width 111 height 14
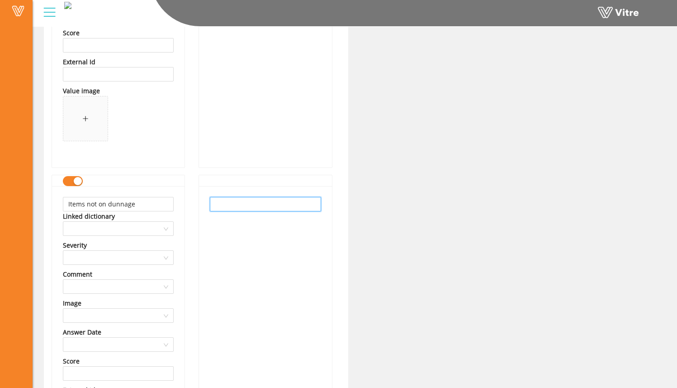
paste input "Items not on dunnage"
type input "Items not on dunnage"
click at [253, 226] on div "Items not on dunnage" at bounding box center [265, 340] width 133 height 309
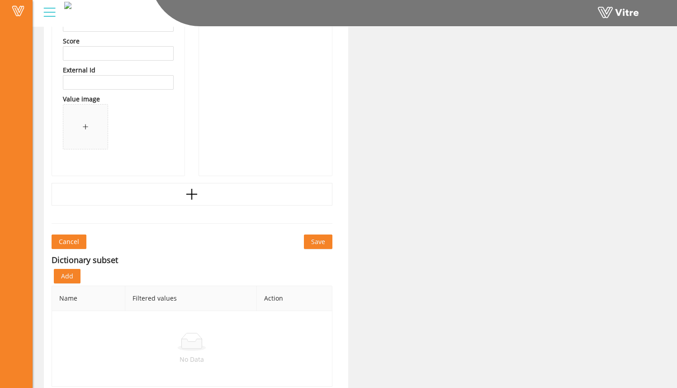
scroll to position [1662, 0]
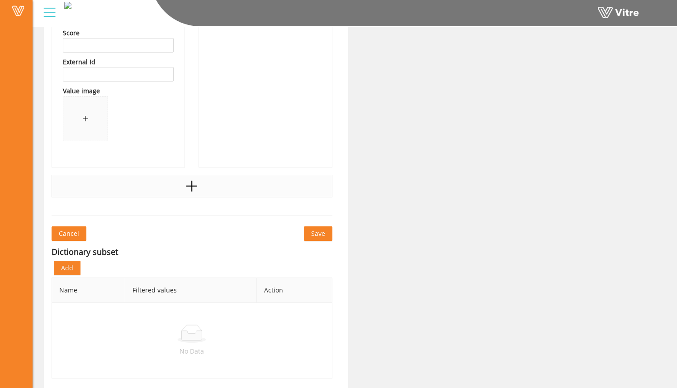
click at [212, 187] on div at bounding box center [192, 186] width 281 height 23
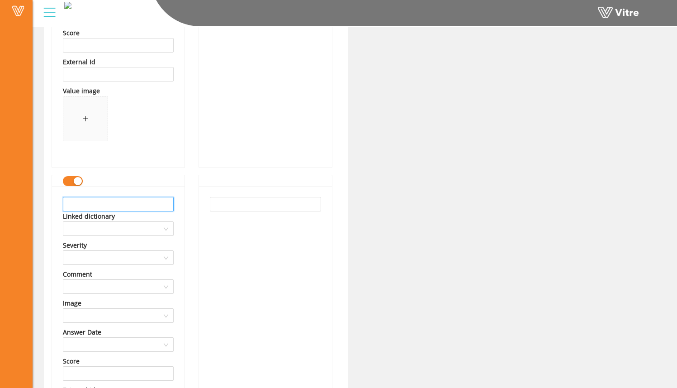
click at [153, 206] on input "text" at bounding box center [118, 204] width 111 height 14
drag, startPoint x: 161, startPoint y: 205, endPoint x: 0, endPoint y: 195, distance: 160.9
type input "Secondary containment missing"
click at [232, 204] on input "text" at bounding box center [265, 204] width 111 height 14
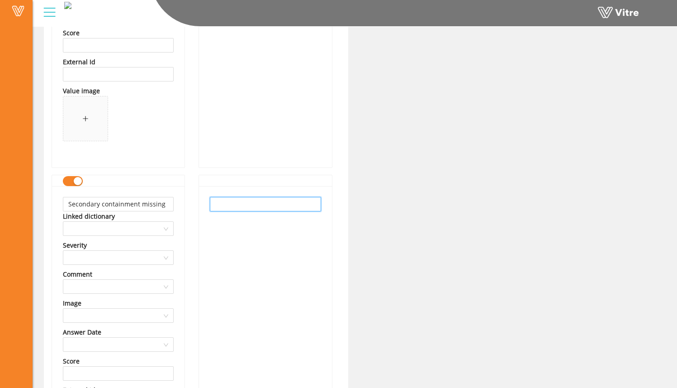
paste input "Secondary containment missing"
type input "Secondary containment missing"
click at [254, 243] on div "Secondary containment missing" at bounding box center [265, 340] width 133 height 309
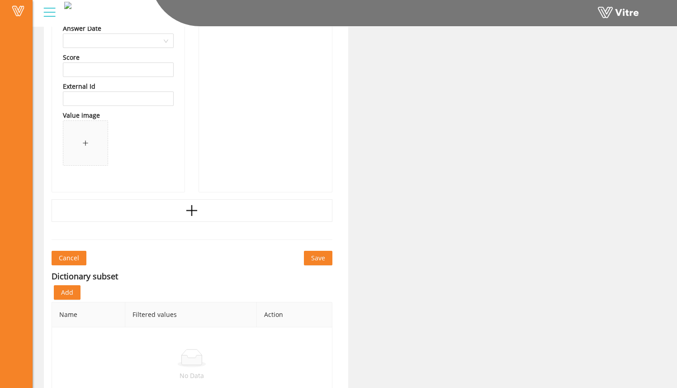
scroll to position [1967, 0]
click at [312, 257] on span "Save" at bounding box center [318, 257] width 14 height 10
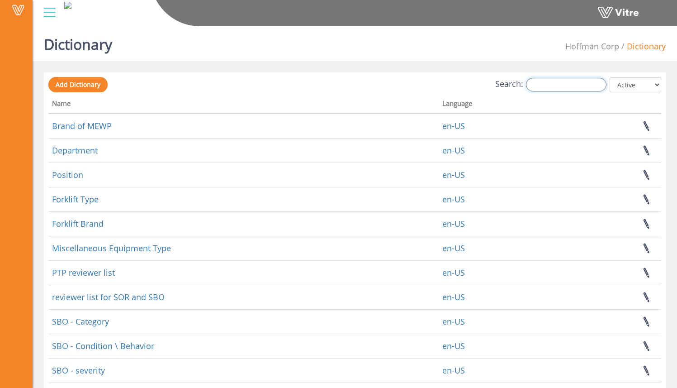
click at [570, 89] on input "Search:" at bounding box center [566, 85] width 81 height 14
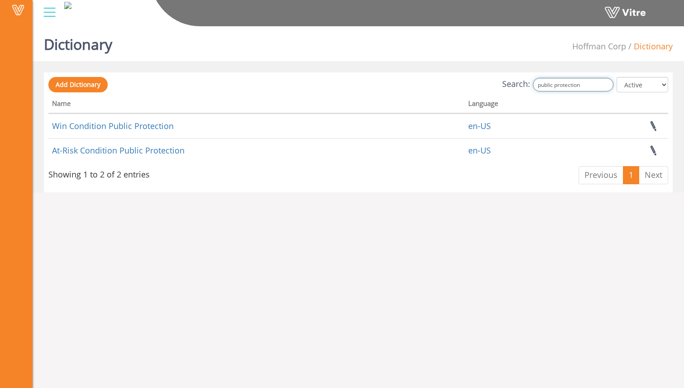
drag, startPoint x: 554, startPoint y: 86, endPoint x: 495, endPoint y: 88, distance: 58.8
click at [495, 88] on div "Search: public protection All Active Not Active" at bounding box center [358, 85] width 620 height 17
type input "public protection"
drag, startPoint x: 413, startPoint y: 78, endPoint x: 368, endPoint y: 96, distance: 48.6
click at [413, 79] on div "Search: public protection All Active Not Active" at bounding box center [358, 85] width 620 height 17
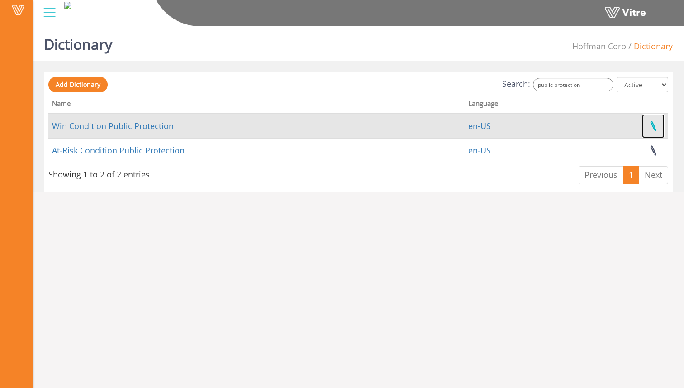
click at [653, 125] on link at bounding box center [653, 126] width 23 height 24
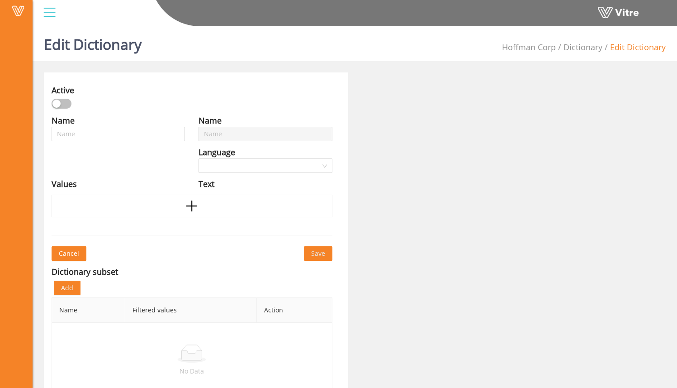
type input "Win Condition Public Protection"
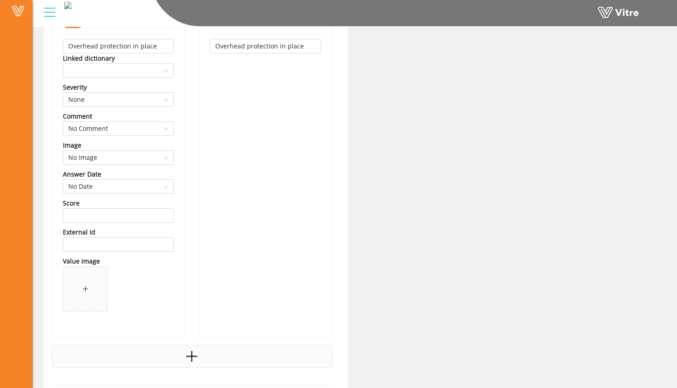
scroll to position [1334, 0]
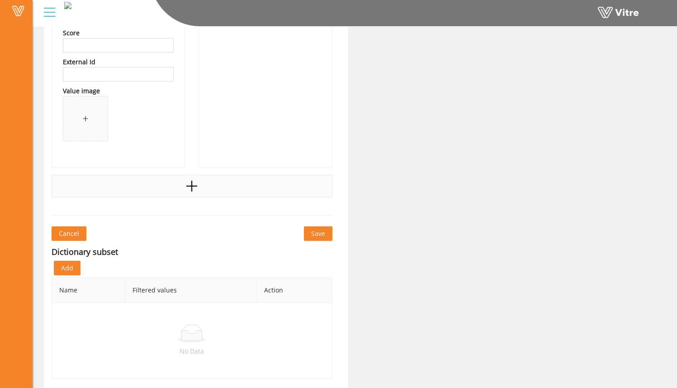
click at [210, 187] on div at bounding box center [192, 186] width 281 height 23
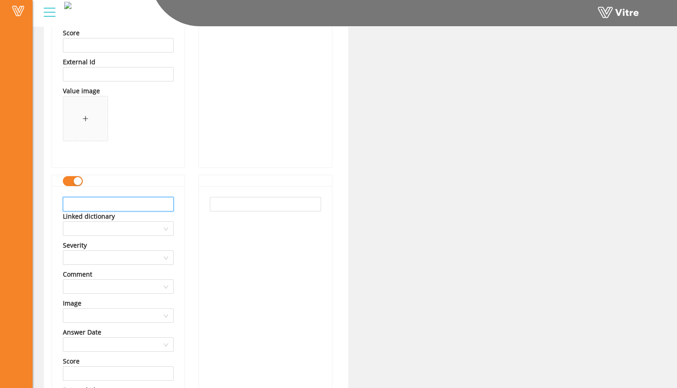
click at [153, 203] on input "text" at bounding box center [118, 204] width 111 height 14
type input "Spotter/Flagger present"
drag, startPoint x: 147, startPoint y: 203, endPoint x: 8, endPoint y: 203, distance: 139.8
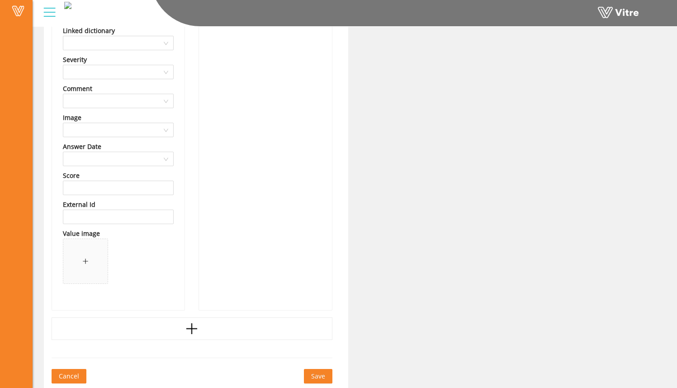
scroll to position [1520, 0]
click at [74, 379] on span "Cancel" at bounding box center [69, 376] width 20 height 10
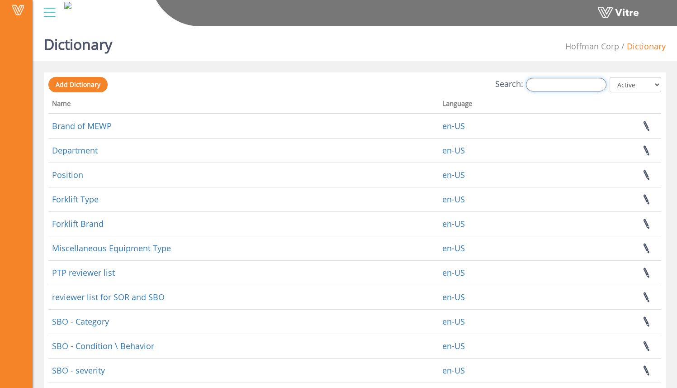
click at [551, 85] on input "Search:" at bounding box center [566, 85] width 81 height 14
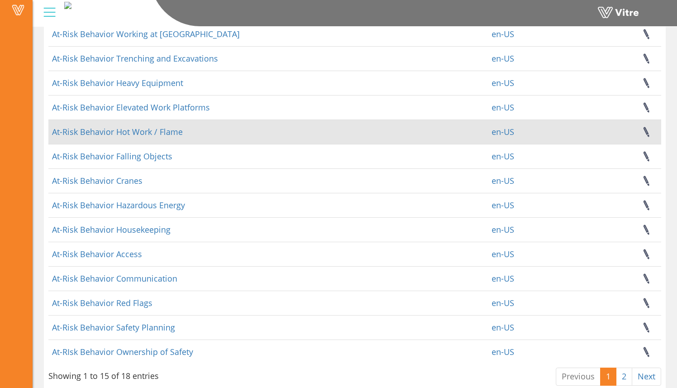
scroll to position [133, 0]
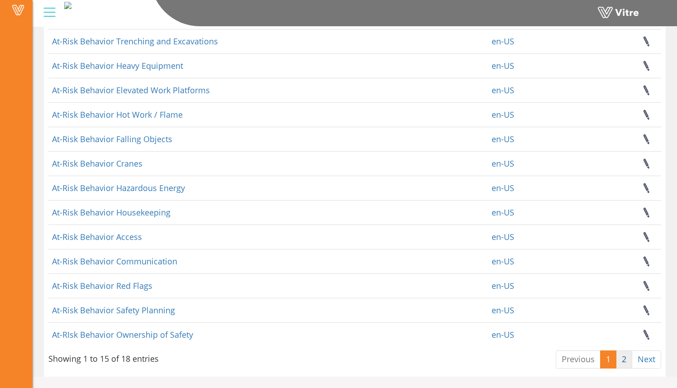
type input "at-risk behavior"
click at [623, 358] on link "2" at bounding box center [624, 359] width 16 height 18
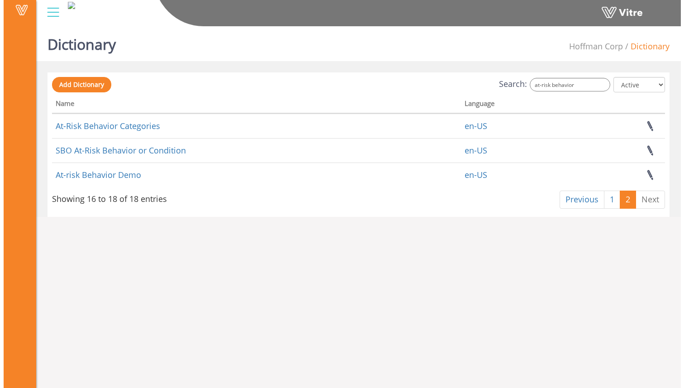
scroll to position [0, 0]
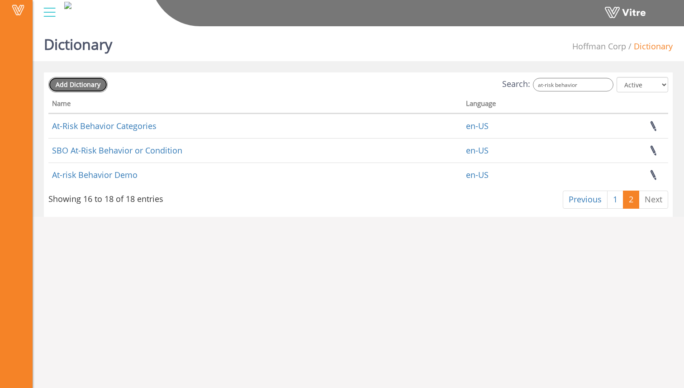
click at [94, 86] on span "Add Dictionary" at bounding box center [78, 84] width 45 height 9
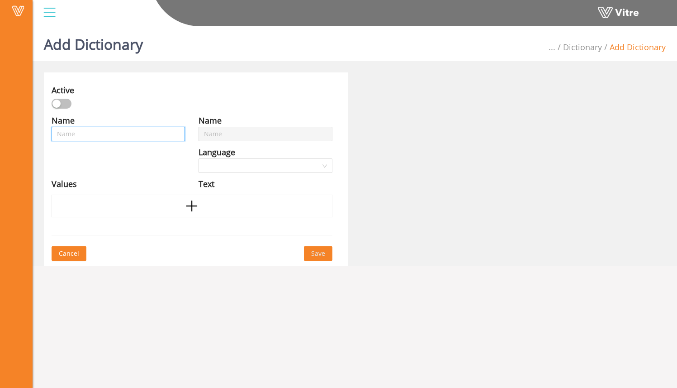
click at [143, 135] on input "text" at bounding box center [118, 134] width 133 height 14
type input "A"
type input "At"
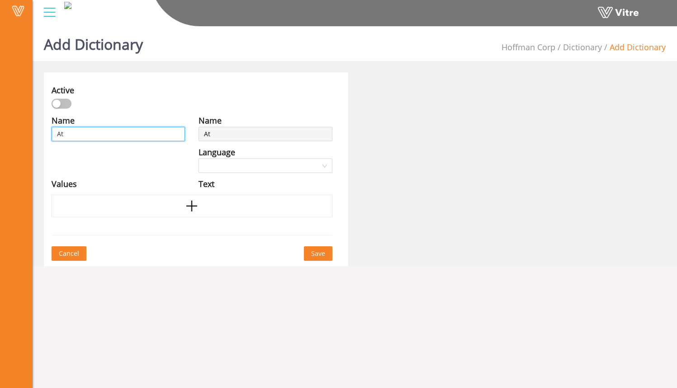
type input "At-"
type input "At-R"
type input "i"
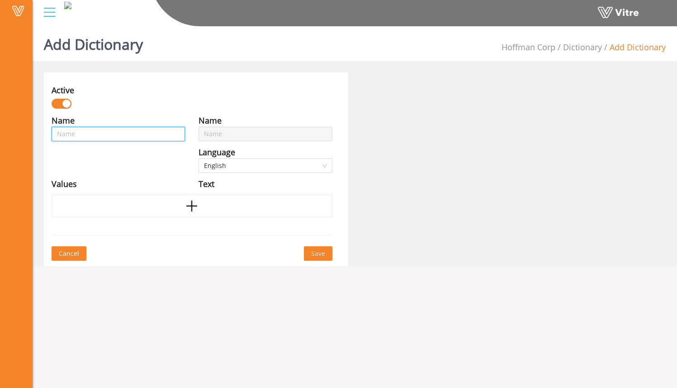
type input "i"
type input "is"
type input "i"
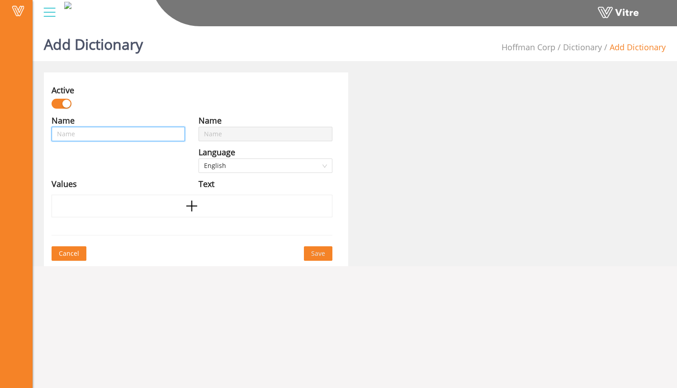
type input "A"
type input "At"
type input "At-"
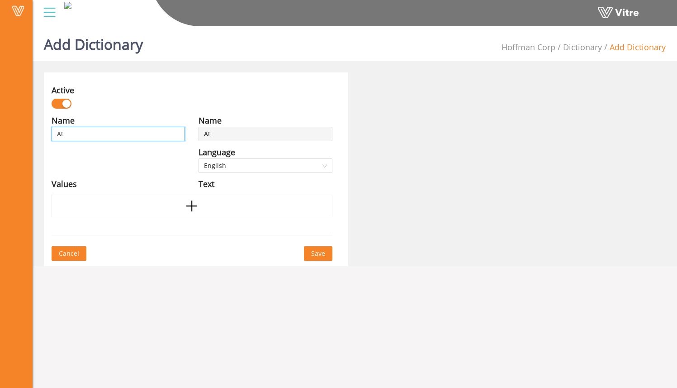
type input "At-"
type input "At-R"
type input "At-Ri"
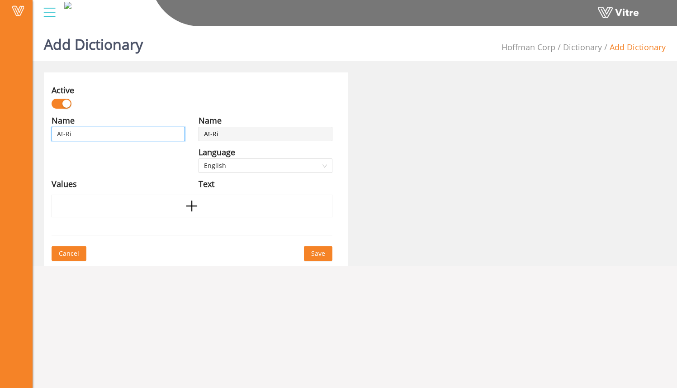
type input "At-Ris"
type input "At-Risk"
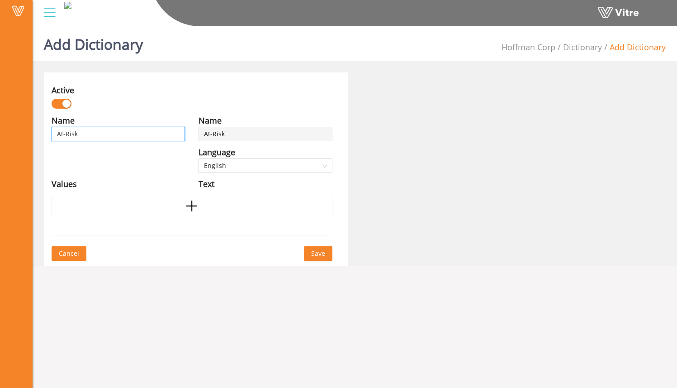
type input "At-Risk"
type input "At-Risk B"
type input "At-Risk Be"
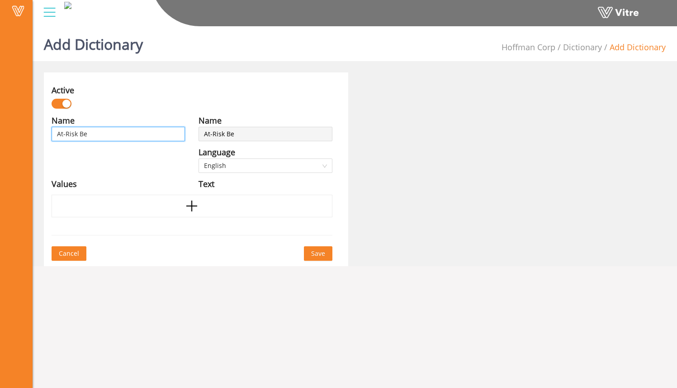
type input "At-Risk Beh"
type input "At-Risk Beha"
type input "At-Risk Behav"
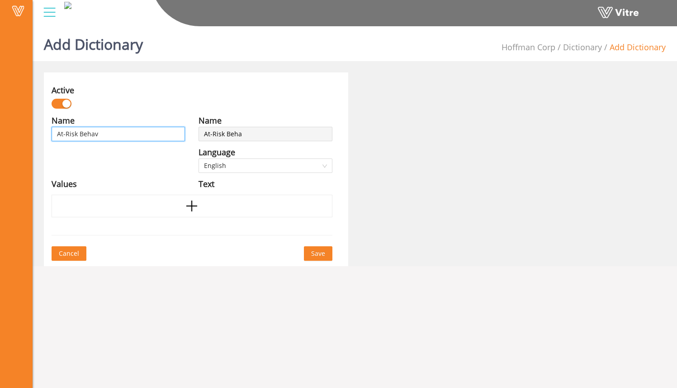
type input "At-Risk Behav"
type input "At-Risk Behavi"
type input "At-Risk Behavio"
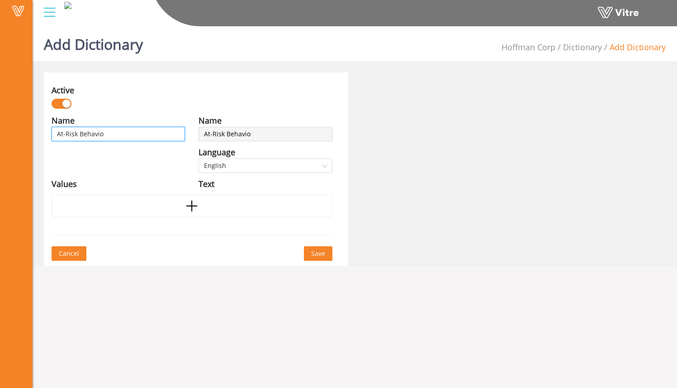
type input "At-Risk Behavior"
type input "At-Risk Behavior P"
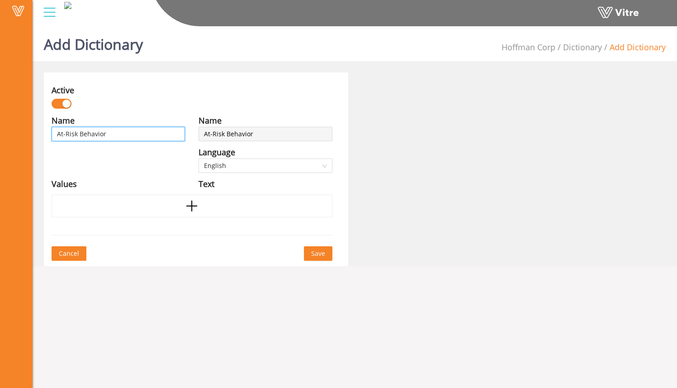
type input "At-Risk Behavior P"
type input "At-Risk Behavior Pu"
type input "At-Risk Behavior Pub"
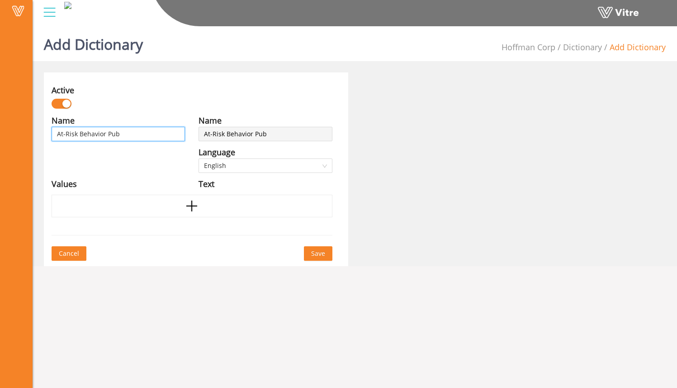
type input "At-Risk Behavior Publ"
type input "At-Risk Behavior Publi"
type input "At-Risk Behavior Public"
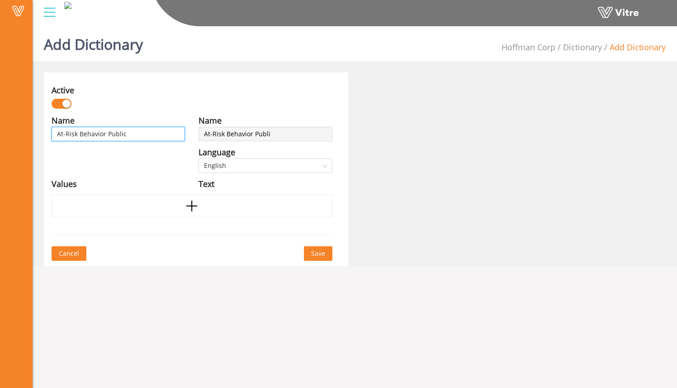
type input "At-Risk Behavior Public"
type input "At-Risk Behavior Public P"
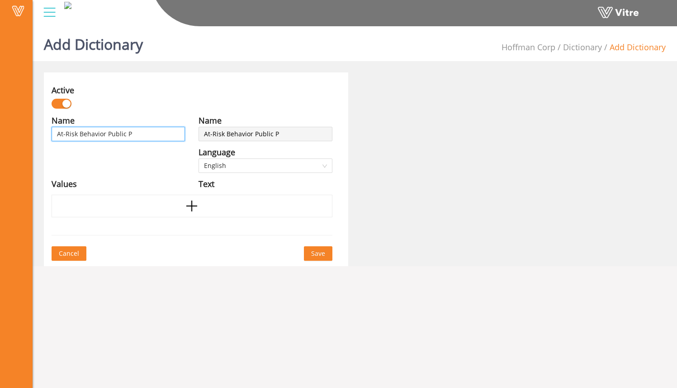
type input "At-Risk Behavior Public Pr"
type input "At-Risk Behavior Public Pro"
type input "At-Risk Behavior Public Prot"
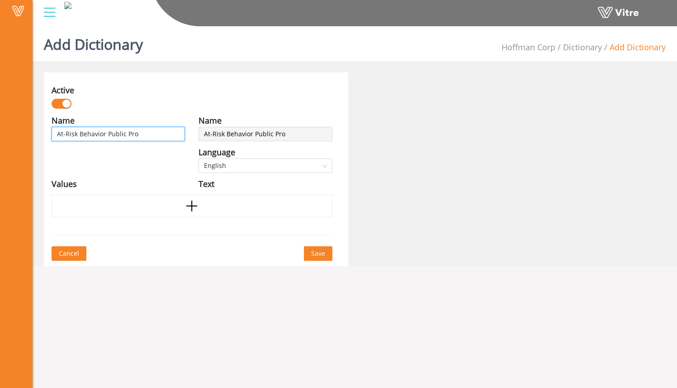
type input "At-Risk Behavior Public Prot"
type input "At-Risk Behavior Public Prote"
type input "At-Risk Behavior Public Protec"
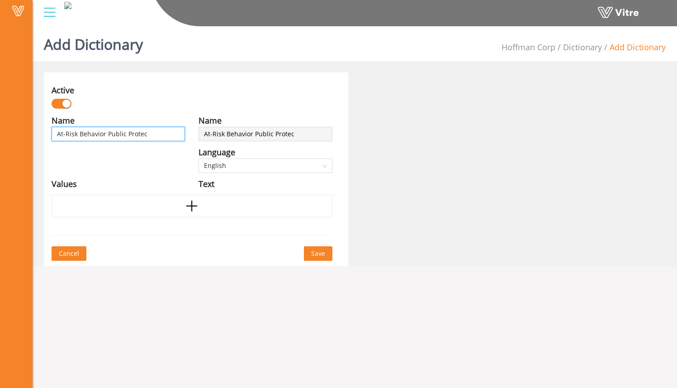
type input "At-Risk Behavior Public Protect"
type input "At-Risk Behavior Public Protecti"
type input "At-Risk Behavior Public Protectio"
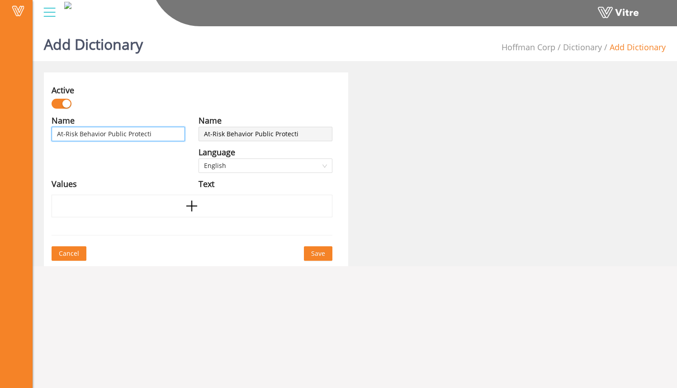
type input "At-Risk Behavior Public Protectio"
type input "At-Risk Behavior Public Protection"
click at [148, 165] on div "Name At-Risk Behavior Public Protection Language English Values" at bounding box center [118, 154] width 147 height 81
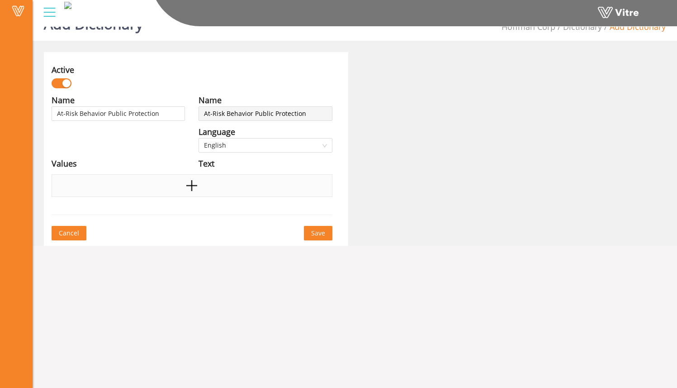
scroll to position [23, 0]
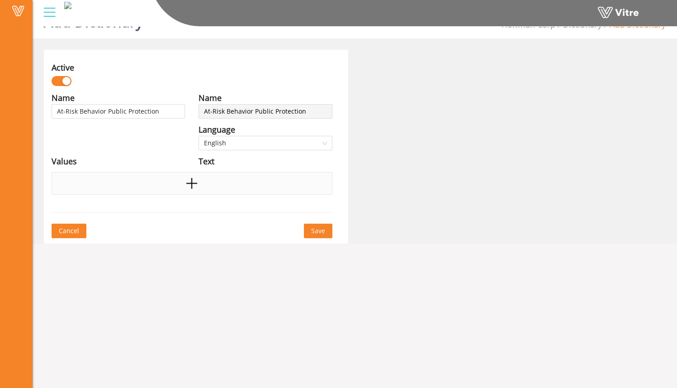
click at [175, 178] on div at bounding box center [192, 183] width 281 height 23
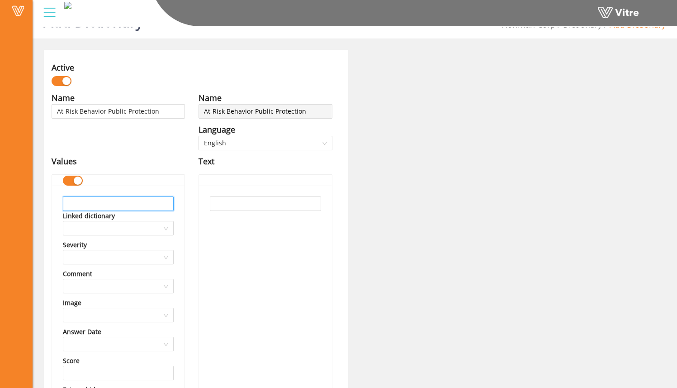
click at [147, 201] on input "text" at bounding box center [118, 203] width 111 height 14
drag, startPoint x: 145, startPoint y: 207, endPoint x: 19, endPoint y: 209, distance: 126.2
click at [19, 210] on div "Vitre Add Dictionary Hoffman Corp Dictionary Add Dictionary Active Name At-Risk…" at bounding box center [338, 287] width 677 height 574
drag, startPoint x: 150, startPoint y: 203, endPoint x: 51, endPoint y: 204, distance: 99.5
click at [51, 204] on div "Name At-Risk Behavior Public Protection Language English Values Spotter/Flagger…" at bounding box center [118, 296] width 147 height 411
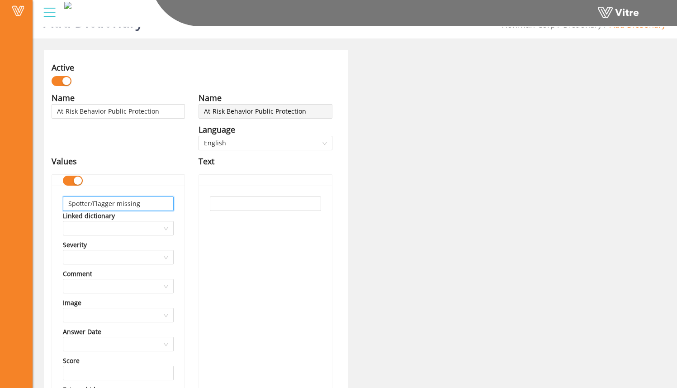
type input "Spotter/Flagger missing"
click at [219, 235] on div at bounding box center [265, 339] width 133 height 309
click at [228, 204] on input "text" at bounding box center [265, 203] width 111 height 14
paste input "Spotter/Flagger missing"
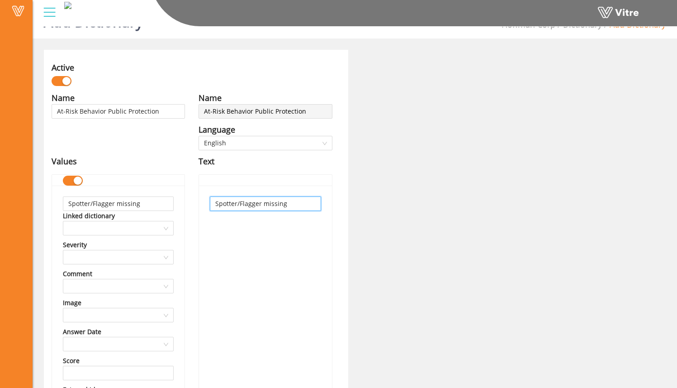
type input "Spotter/Flagger missing"
click at [249, 236] on div "Spotter/Flagger missing" at bounding box center [265, 339] width 133 height 309
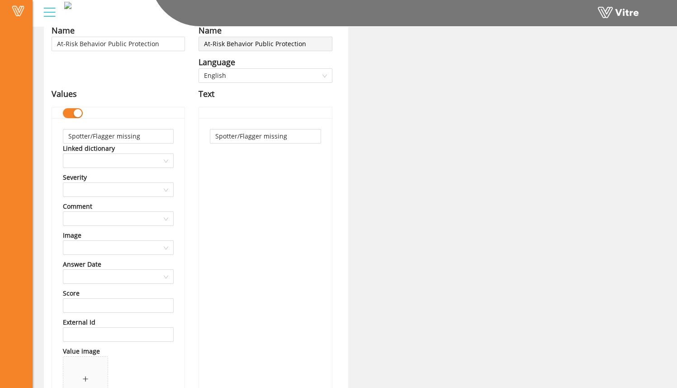
scroll to position [209, 0]
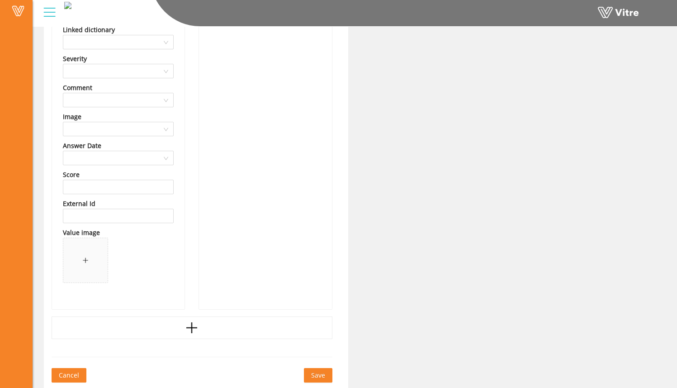
click at [316, 372] on span "Save" at bounding box center [318, 375] width 14 height 10
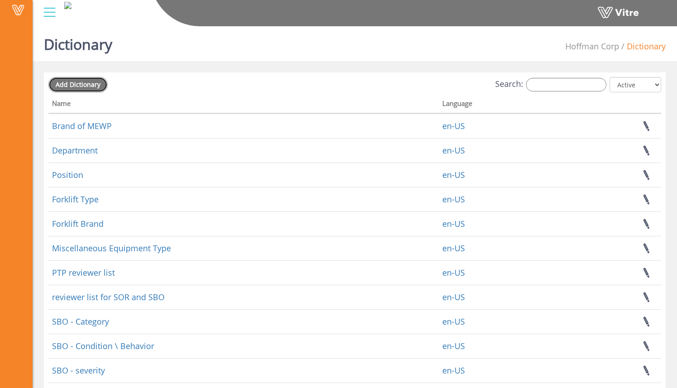
click at [94, 88] on span "Add Dictionary" at bounding box center [78, 84] width 45 height 9
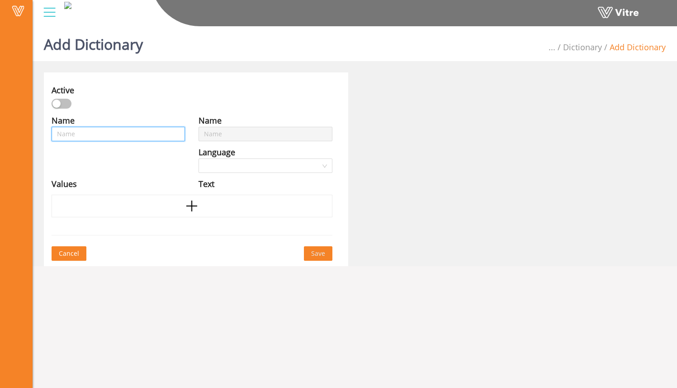
click at [116, 132] on input "text" at bounding box center [118, 134] width 133 height 14
type input "W"
type input "Wi"
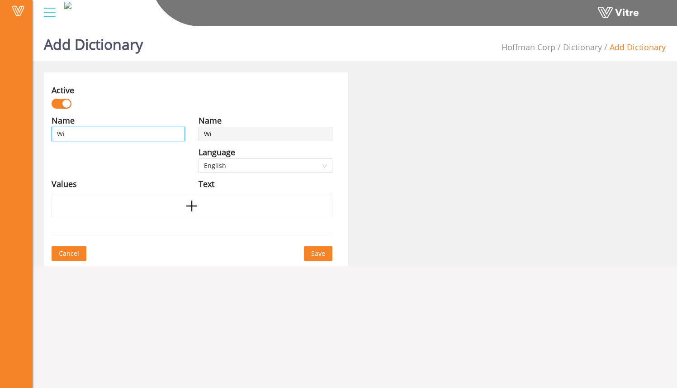
type input "Win"
type input "Win-"
type input "Win-B"
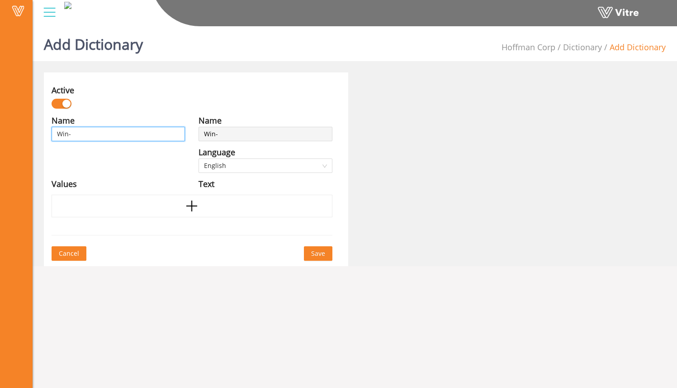
type input "Win-B"
type input "Win-"
type input "Win"
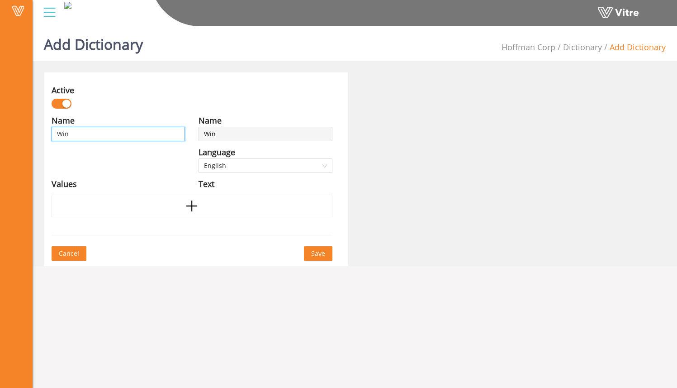
type input "Win"
type input "Win B"
type input "Win Be"
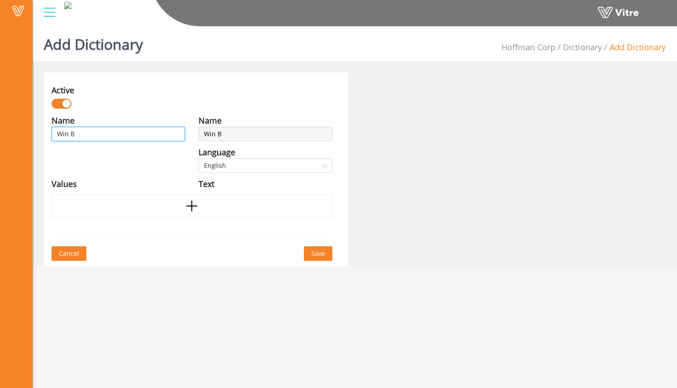
type input "Win Be"
type input "Win Beh"
type input "Win Behv"
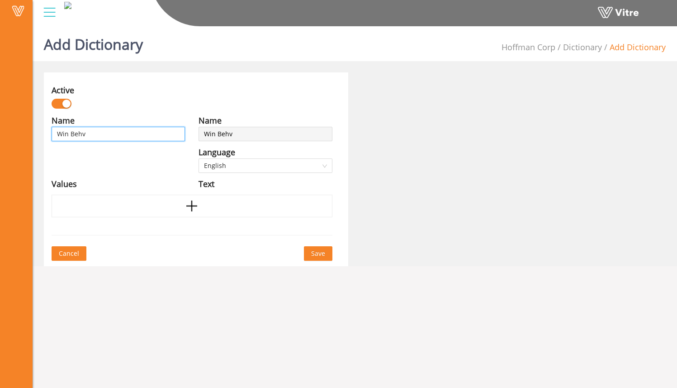
type input "Win Behva"
type input "Win Behvai"
type input "Win Behvaio"
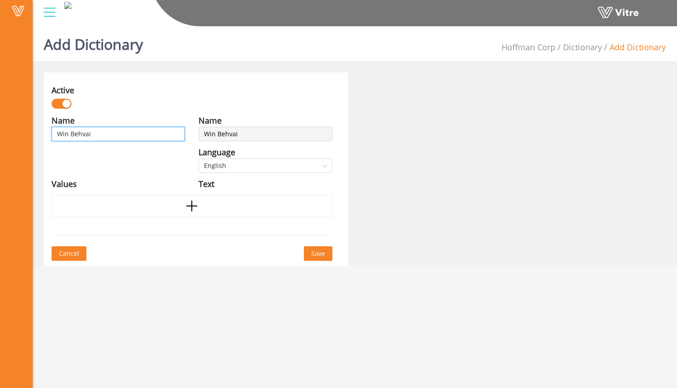
type input "Win Behvaio"
type input "Win Behvaior"
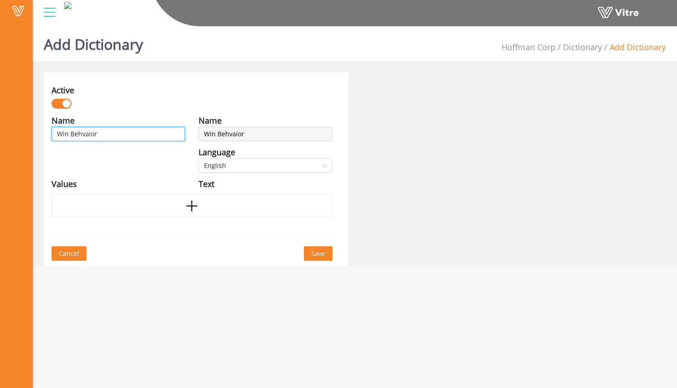
type input "Win Behvaior"
type input "Win Behvaio"
type input "Win Behvai"
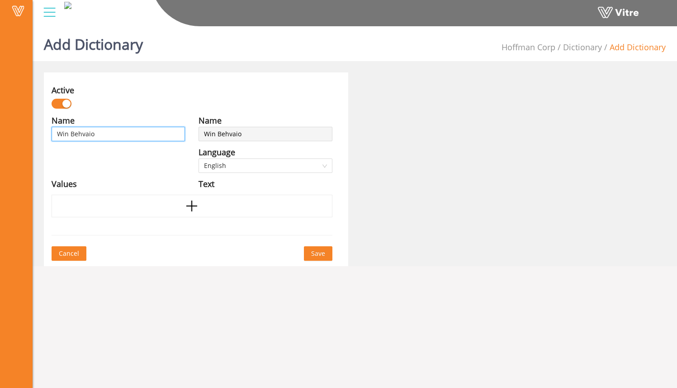
type input "Win Behvai"
type input "Win Behva"
type input "Win Behv"
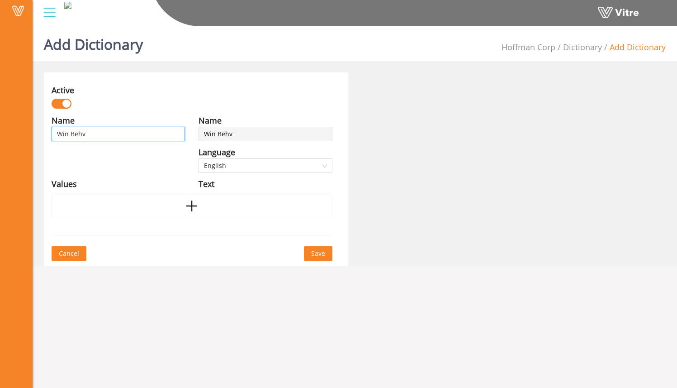
type input "Win Behva"
type input "Win Behv"
type input "Win Beh"
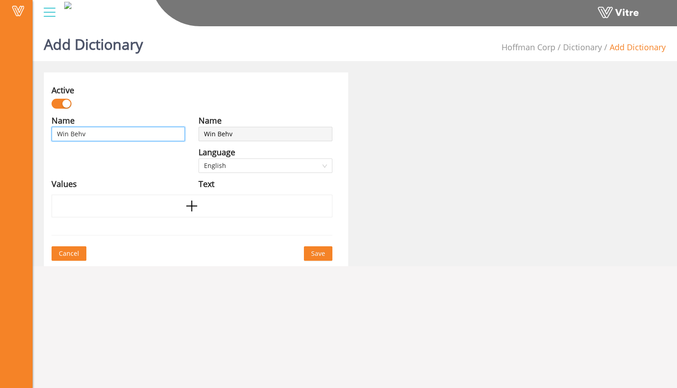
type input "Win Beh"
type input "Win Beha"
type input "Win Behav"
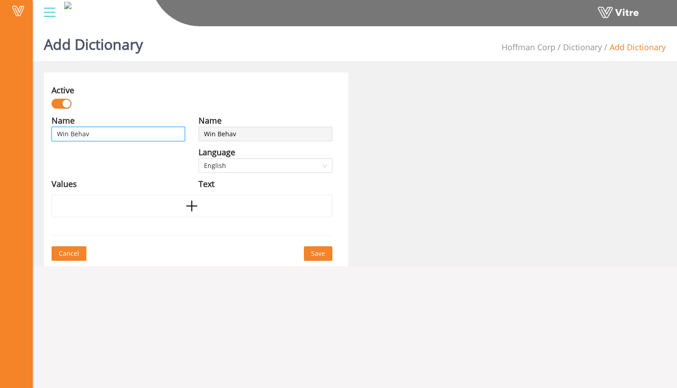
type input "Win Behavi"
type input "Win Behavio"
type input "Win Behavior"
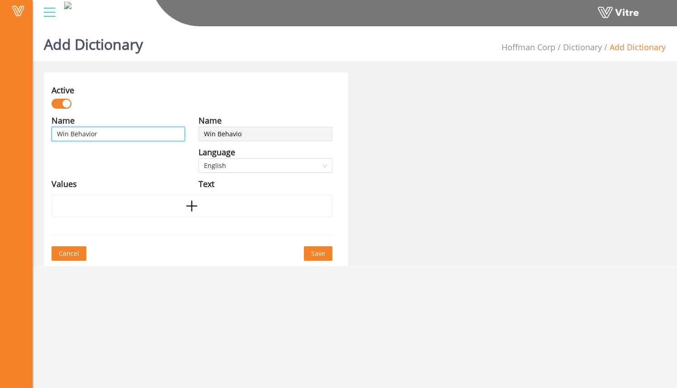
type input "Win Behavior"
type input "Win Behavior P"
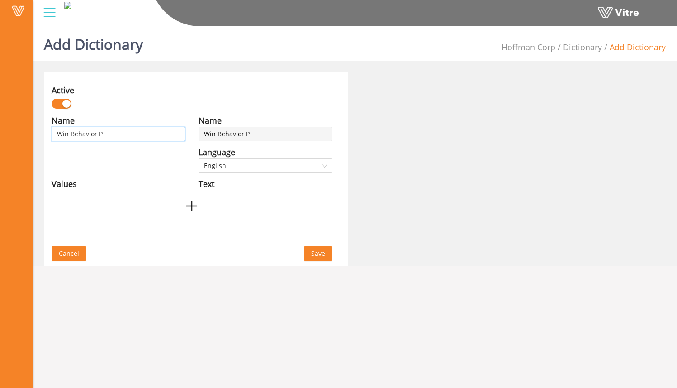
type input "Win Behavior Pu"
type input "Win Behavior Pub"
type input "Win Behavior Publ"
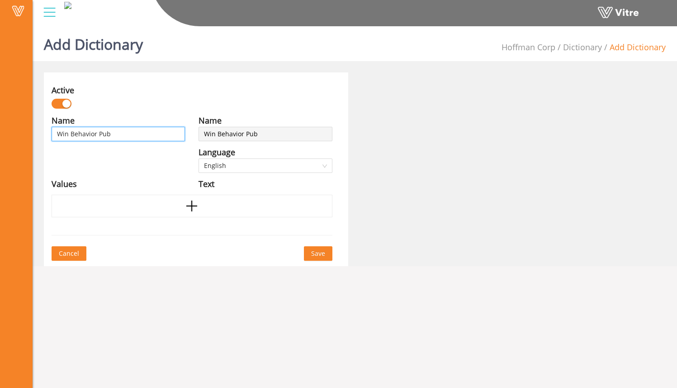
type input "Win Behavior Publ"
type input "Win Behavior Publi"
type input "Win Behavior Public"
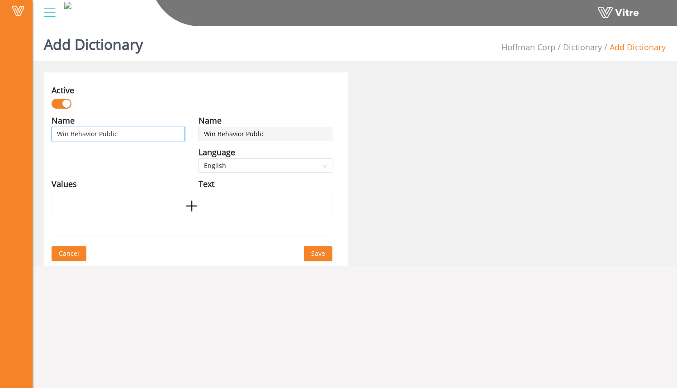
type input "Win Behavior Public"
type input "Win Behavior Public P"
type input "Win Behavior Public Pr"
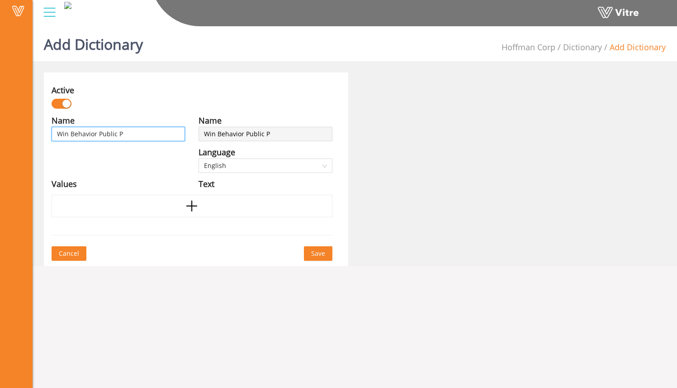
type input "Win Behavior Public Pr"
type input "Win Behavior Public Pro"
type input "Win Behavior Public Prot"
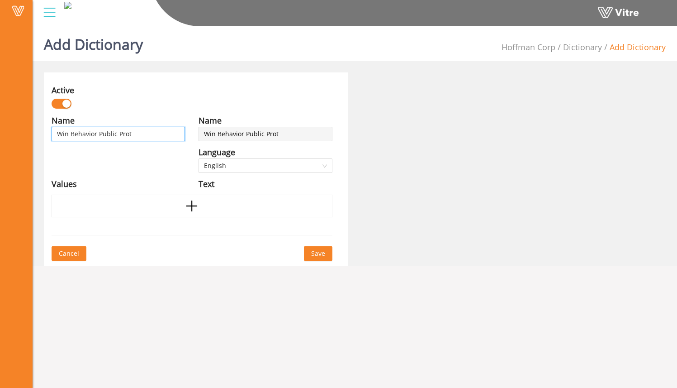
type input "Win Behavior Public Prote"
type input "Win Behavior Public Protec"
type input "Win Behavior Public Protect"
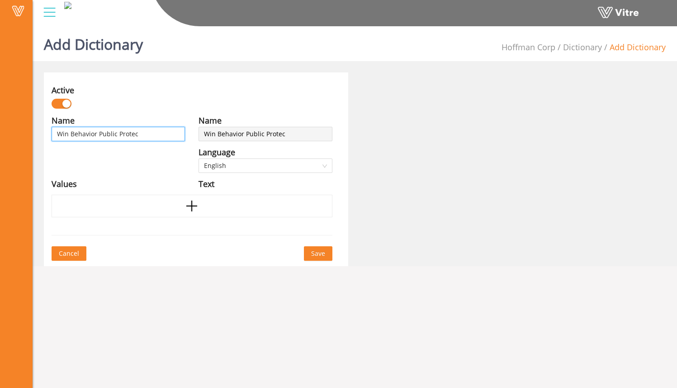
type input "Win Behavior Public Protect"
type input "Win Behavior Public Protecti"
type input "Win Behavior Public Protectio"
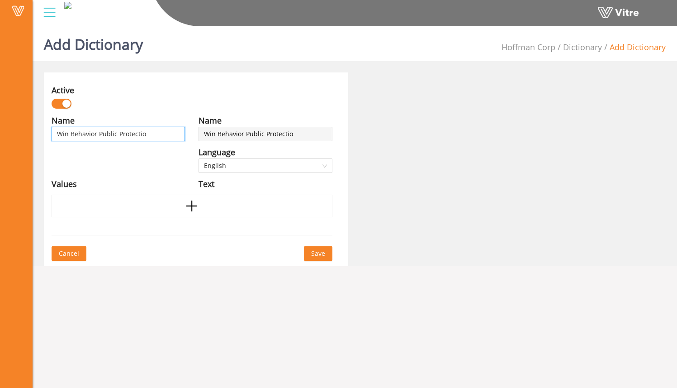
type input "Win Behavior Public Protection"
click at [189, 206] on icon "plus" at bounding box center [192, 206] width 14 height 14
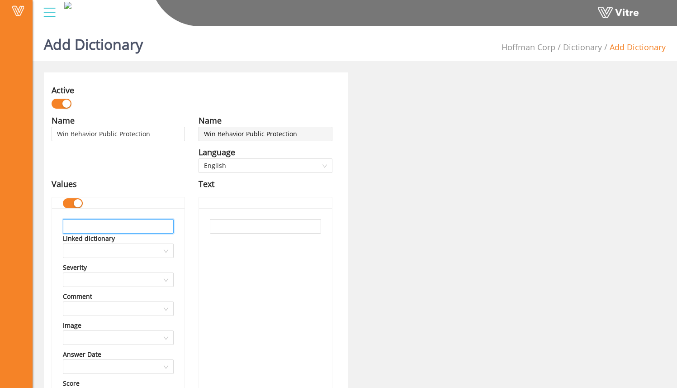
click at [162, 225] on input "text" at bounding box center [118, 226] width 111 height 14
drag, startPoint x: 147, startPoint y: 226, endPoint x: 52, endPoint y: 225, distance: 94.1
click at [52, 225] on div "Spotter/Flagger present Linked dictionary Severity Comment Image Answer Date Sc…" at bounding box center [118, 362] width 133 height 309
type input "Spotter/Flagger present"
click at [229, 226] on input "text" at bounding box center [265, 226] width 111 height 14
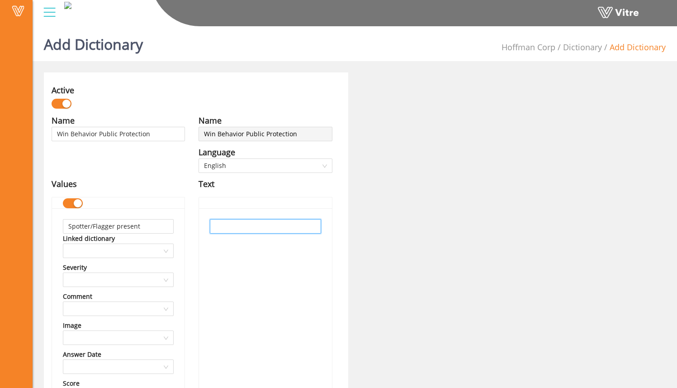
paste input "Spotter/Flagger present"
type input "Spotter/Flagger present"
click at [240, 255] on div "Spotter/Flagger present" at bounding box center [265, 362] width 133 height 309
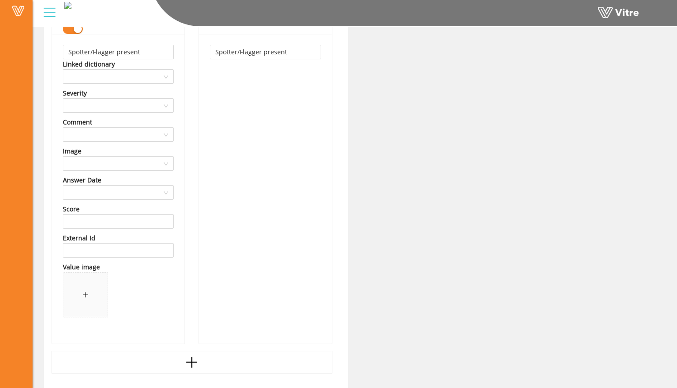
scroll to position [209, 0]
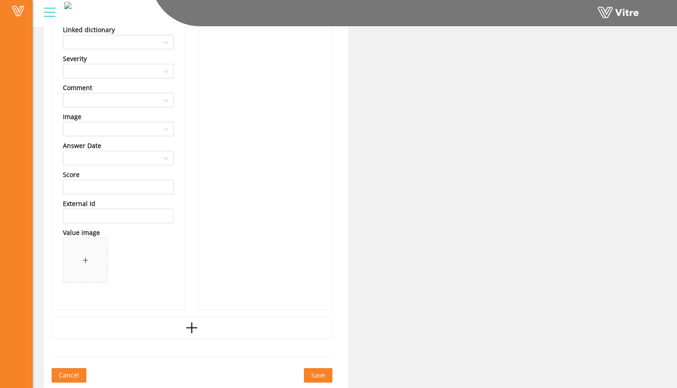
click at [319, 378] on span "Save" at bounding box center [318, 375] width 14 height 10
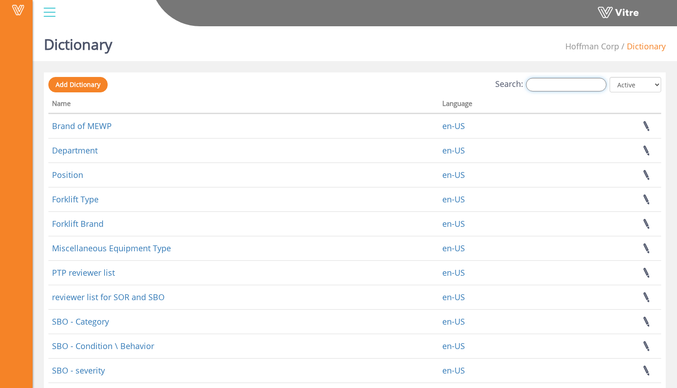
click at [549, 86] on input "Search:" at bounding box center [566, 85] width 81 height 14
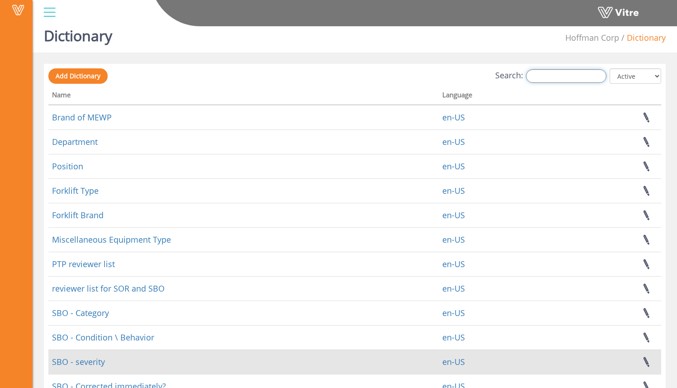
scroll to position [62, 0]
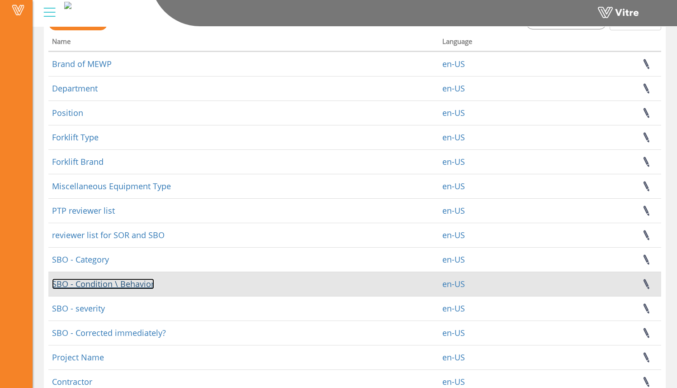
click at [124, 285] on link "SBO - Condition \ Behavior" at bounding box center [103, 283] width 102 height 11
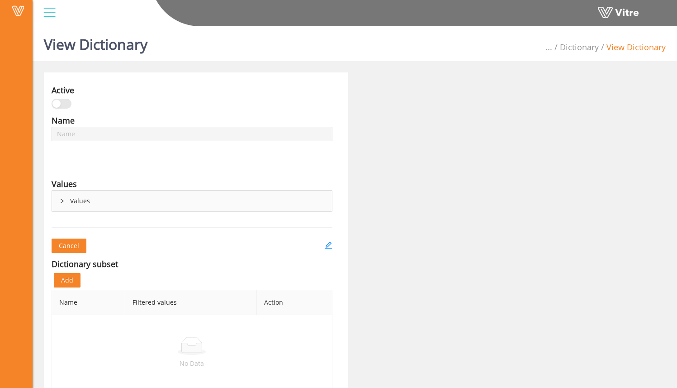
type input "SBO - Condition \ Behavior"
click at [62, 204] on div "Values" at bounding box center [192, 200] width 280 height 21
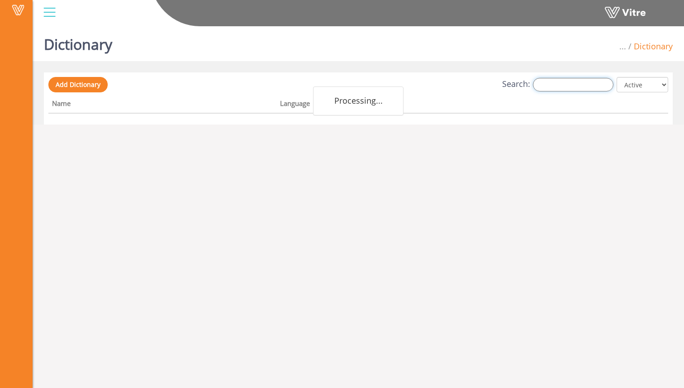
click at [554, 87] on input "Search:" at bounding box center [573, 85] width 81 height 14
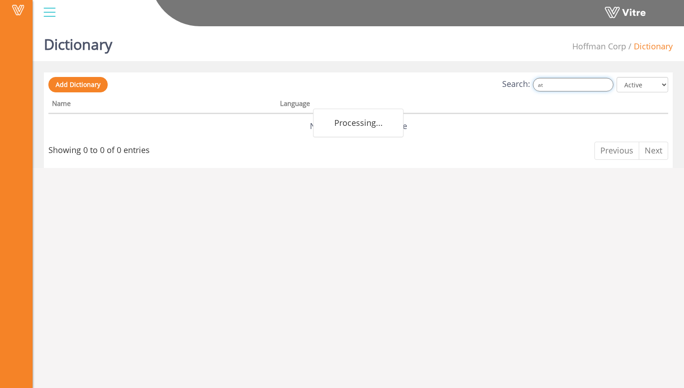
type input "a"
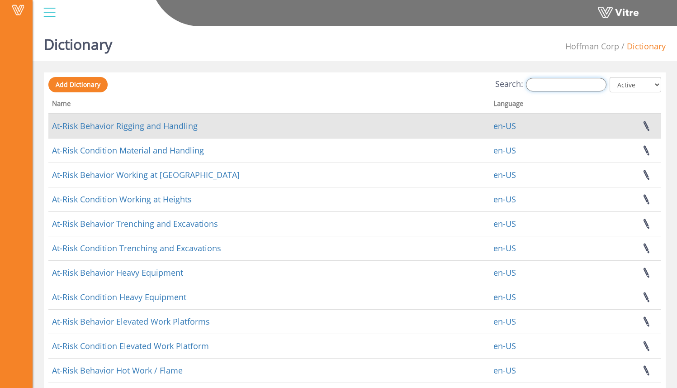
type input "c"
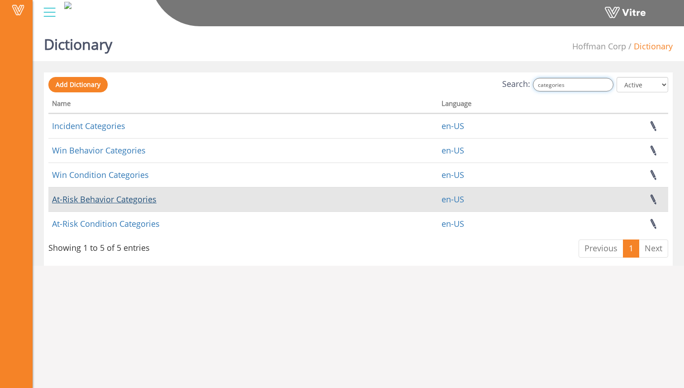
type input "categories"
click at [148, 202] on link "At-Risk Behavior Categories" at bounding box center [104, 199] width 105 height 11
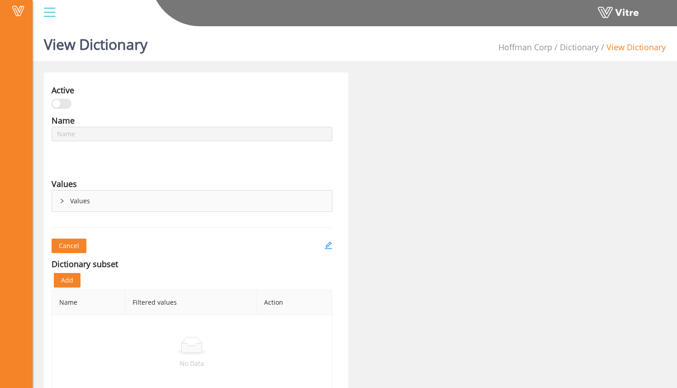
click at [73, 200] on div "Values" at bounding box center [192, 200] width 280 height 21
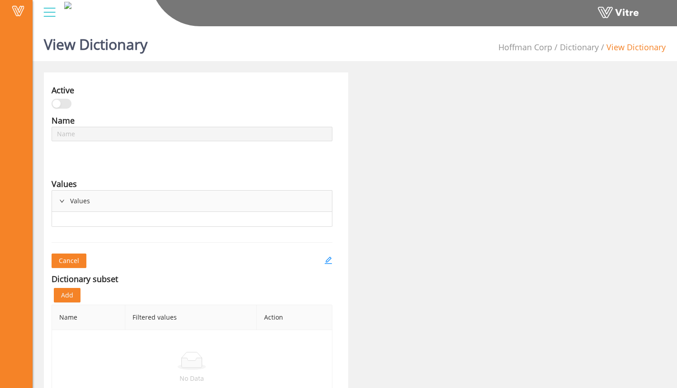
type input "At-Risk Behavior Categories"
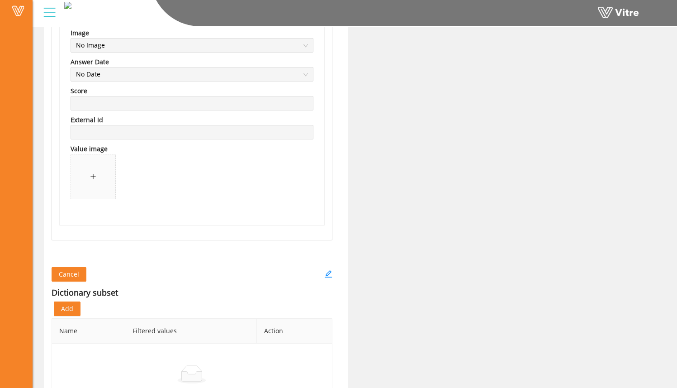
scroll to position [5264, 0]
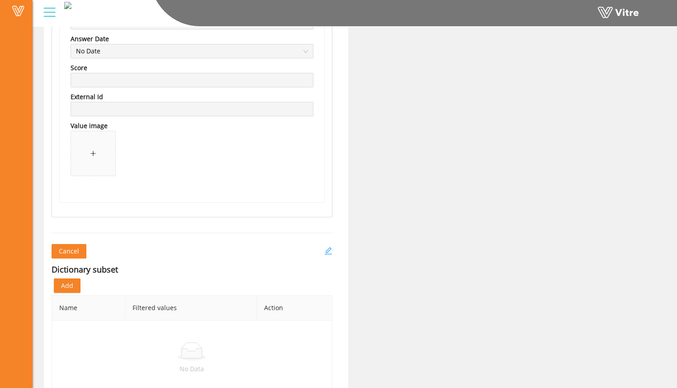
click at [326, 251] on icon "edit" at bounding box center [327, 250] width 7 height 7
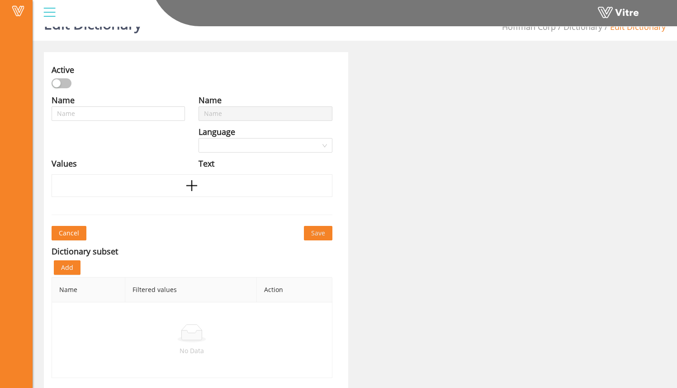
type input "At-Risk Behavior Categories"
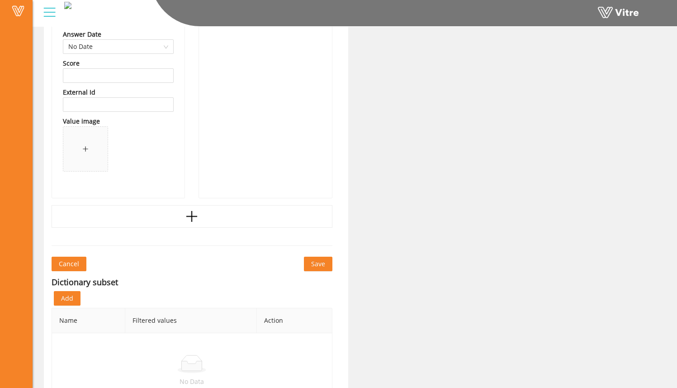
scroll to position [5270, 0]
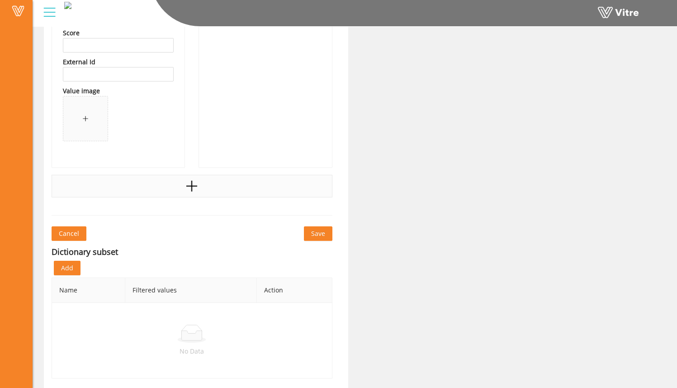
click at [203, 184] on div at bounding box center [192, 186] width 281 height 23
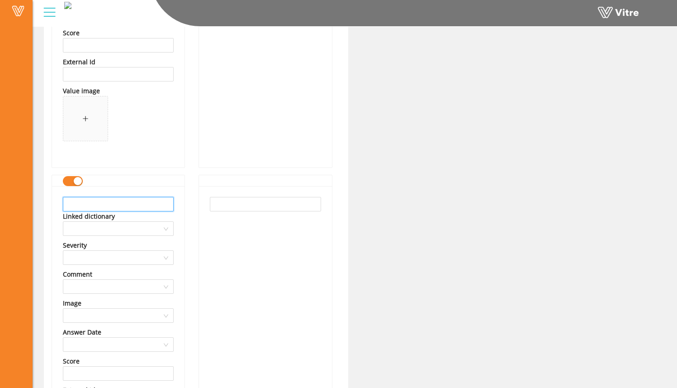
click at [148, 205] on input "text" at bounding box center [118, 204] width 111 height 14
type input "Public Protection"
click at [228, 199] on input "text" at bounding box center [265, 204] width 111 height 14
click at [166, 223] on div at bounding box center [118, 228] width 111 height 14
type input "Public Protection"
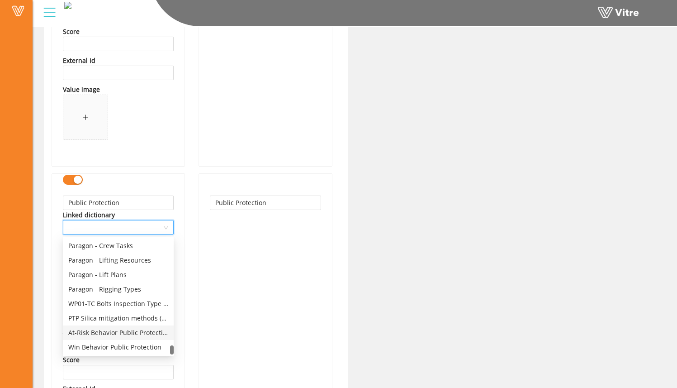
scroll to position [5272, 0]
click at [145, 331] on div "At-Risk Behavior Public Protection" at bounding box center [118, 332] width 100 height 10
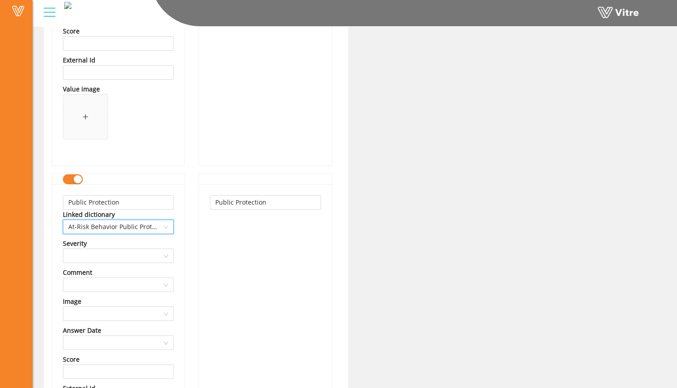
click at [214, 254] on div "Public Protection" at bounding box center [265, 338] width 133 height 309
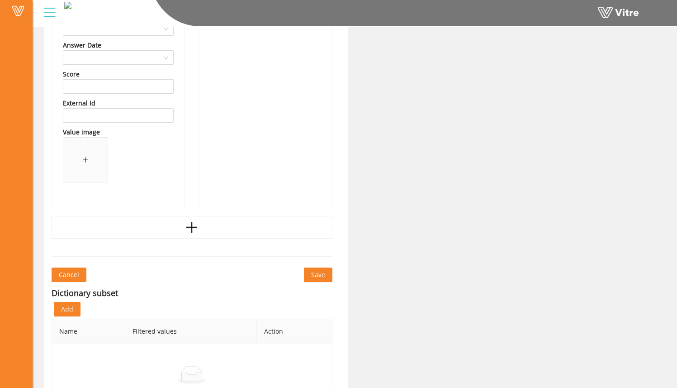
scroll to position [5587, 0]
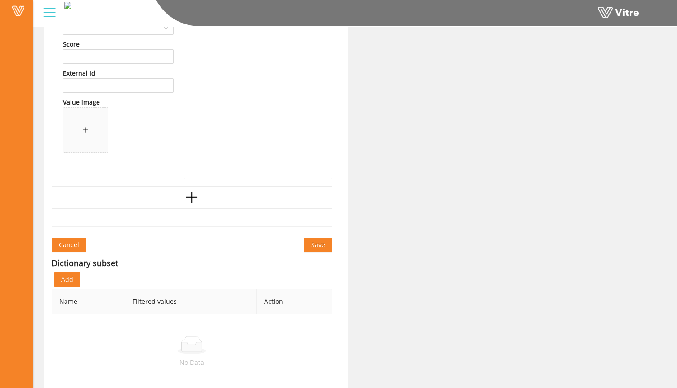
click at [312, 243] on span "Save" at bounding box center [318, 245] width 14 height 10
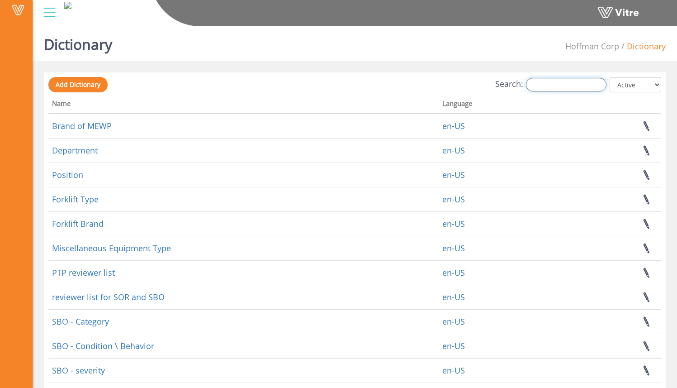
click at [554, 86] on input "Search:" at bounding box center [566, 85] width 81 height 14
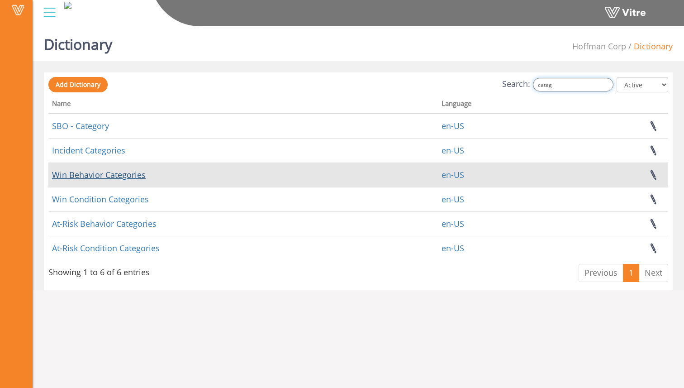
type input "categ"
click at [130, 176] on link "Win Behavior Categories" at bounding box center [99, 174] width 94 height 11
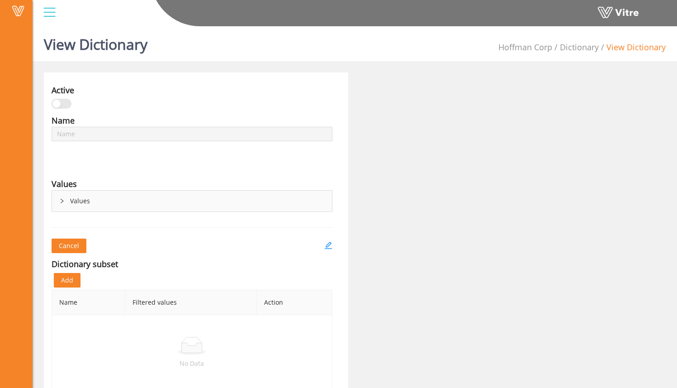
type input "Win Behavior Categories"
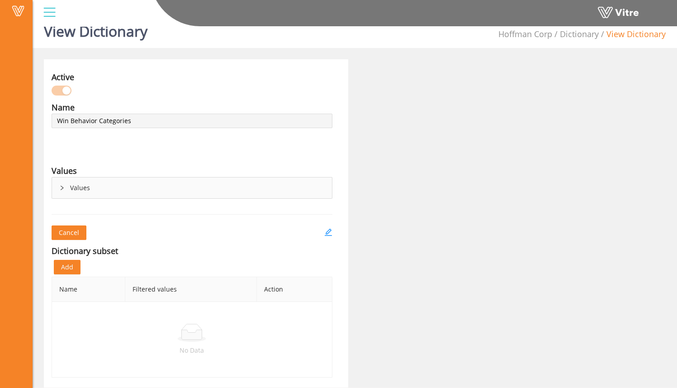
scroll to position [23, 0]
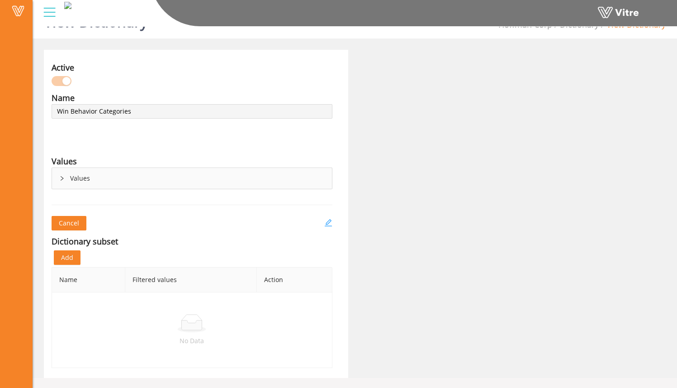
click at [327, 223] on icon "edit" at bounding box center [328, 223] width 8 height 8
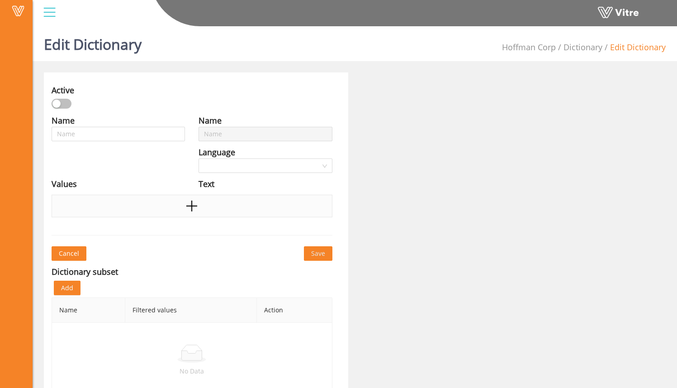
type input "Win Behavior Categories"
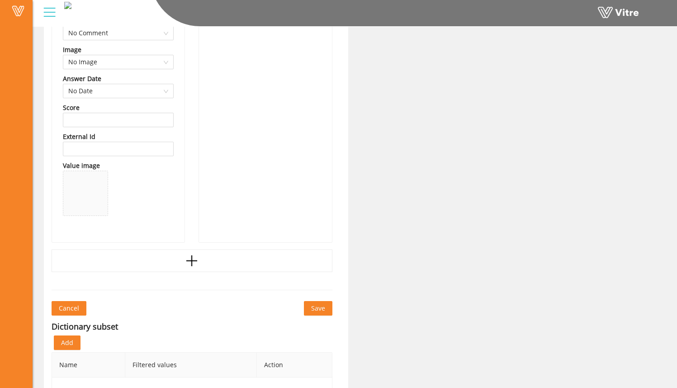
scroll to position [5270, 0]
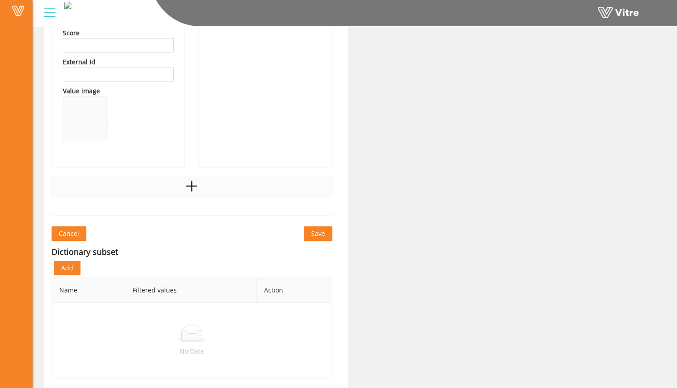
click at [268, 189] on div at bounding box center [192, 186] width 281 height 23
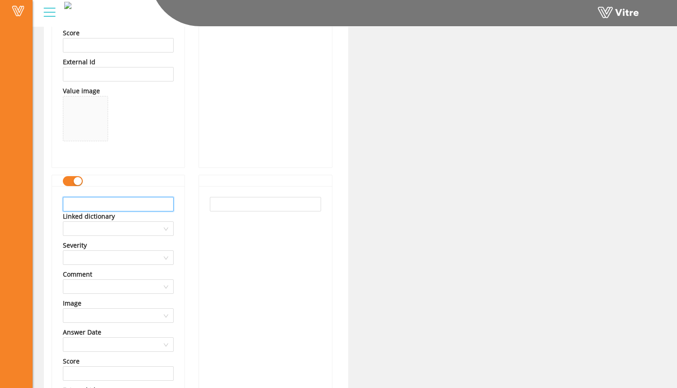
click at [148, 205] on input "text" at bounding box center [118, 204] width 111 height 14
drag, startPoint x: 111, startPoint y: 207, endPoint x: 31, endPoint y: 205, distance: 79.7
type input "Public Protection"
click at [221, 202] on input "text" at bounding box center [265, 204] width 111 height 14
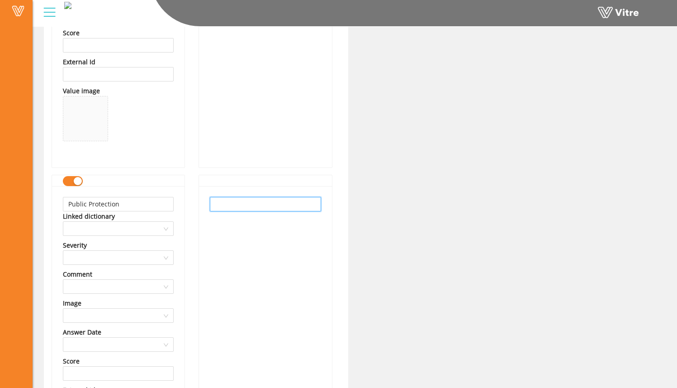
paste input "Public Protection"
type input "Public Protection"
click at [140, 233] on input "search" at bounding box center [115, 229] width 94 height 14
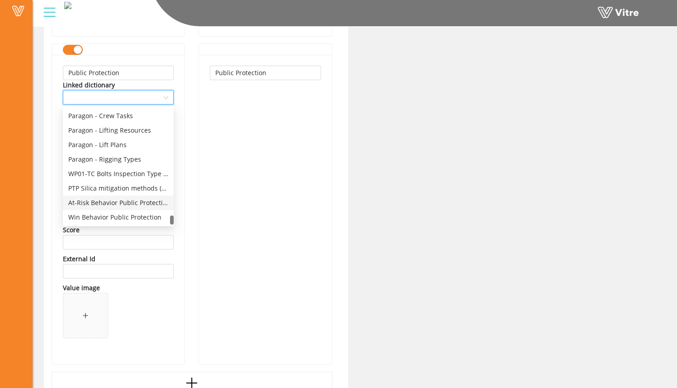
scroll to position [5403, 0]
click at [140, 219] on div "Win Behavior Public Protection" at bounding box center [118, 215] width 100 height 10
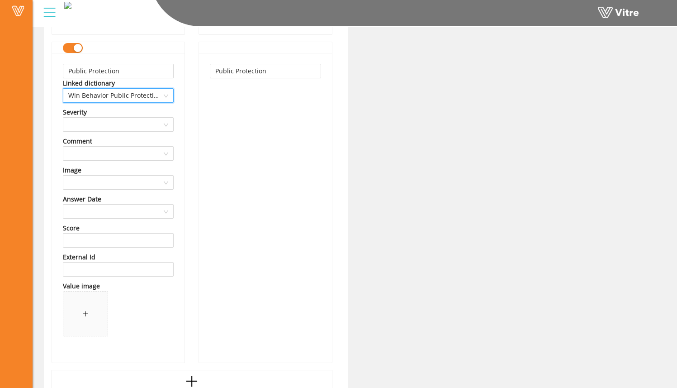
click at [252, 183] on div "Public Protection" at bounding box center [265, 207] width 133 height 309
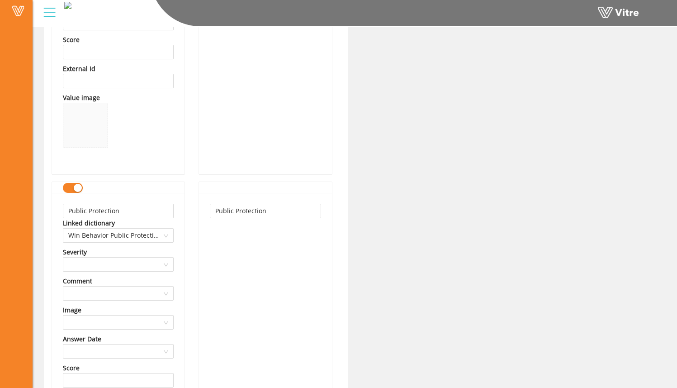
scroll to position [5598, 0]
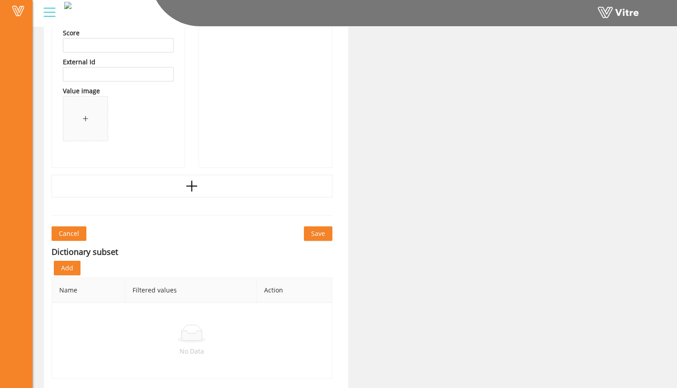
click at [314, 235] on span "Save" at bounding box center [318, 233] width 14 height 10
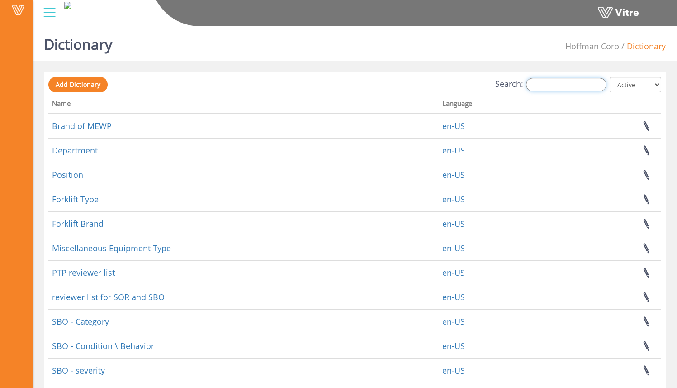
click at [561, 85] on input "Search:" at bounding box center [566, 85] width 81 height 14
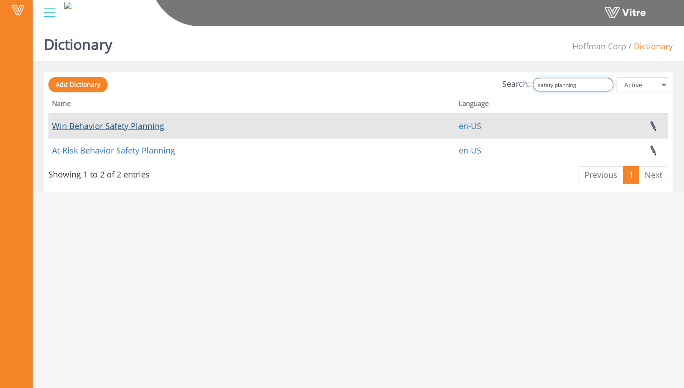
type input "safety planning"
click at [152, 124] on link "Win Behavior Safety Planning" at bounding box center [108, 125] width 112 height 11
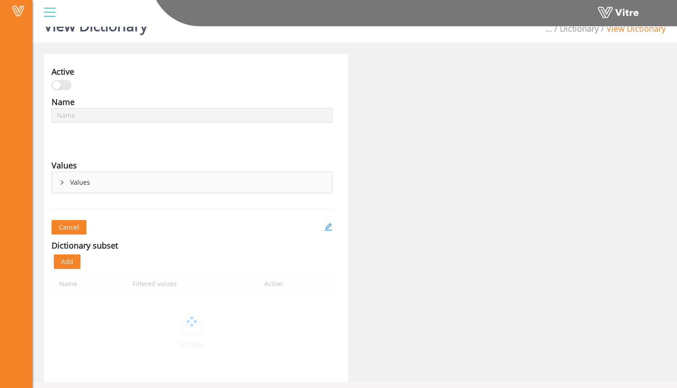
scroll to position [23, 0]
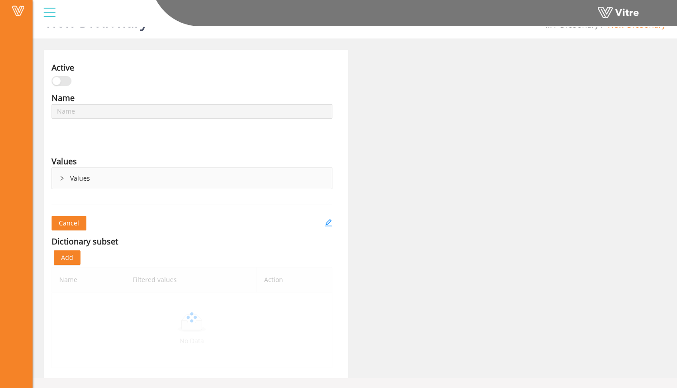
click at [65, 179] on div "Values" at bounding box center [192, 178] width 280 height 21
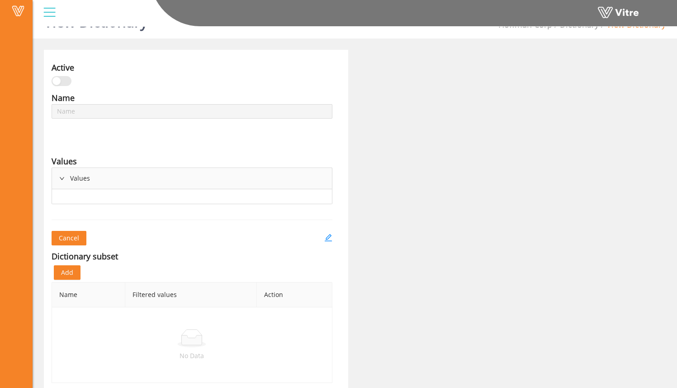
type input "Win Behavior Safety Planning"
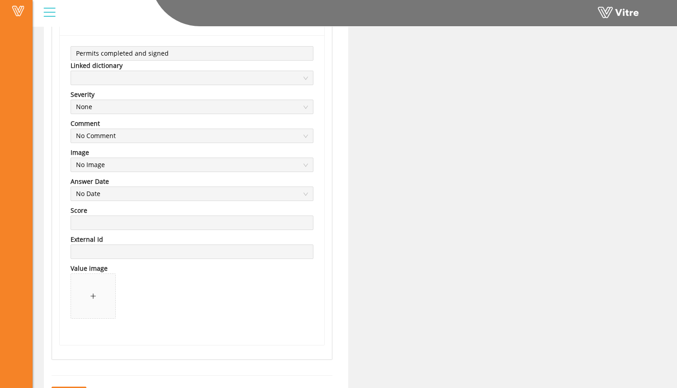
scroll to position [1346, 0]
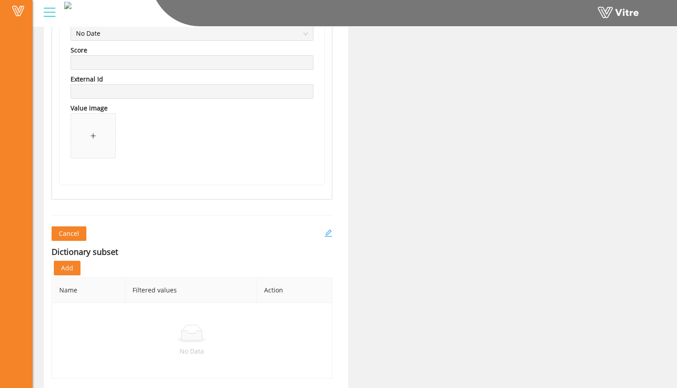
click at [328, 230] on icon "edit" at bounding box center [328, 233] width 8 height 8
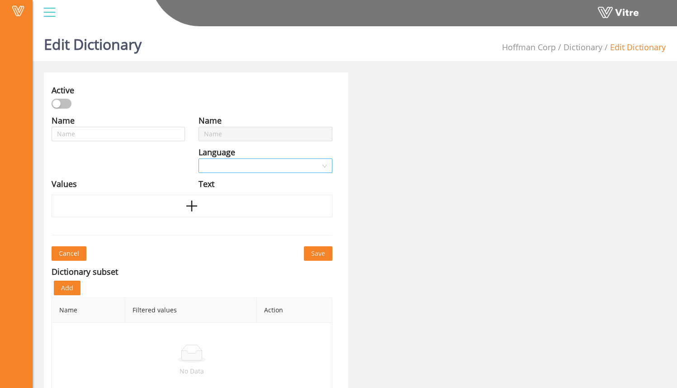
type input "Win Behavior Safety Planning"
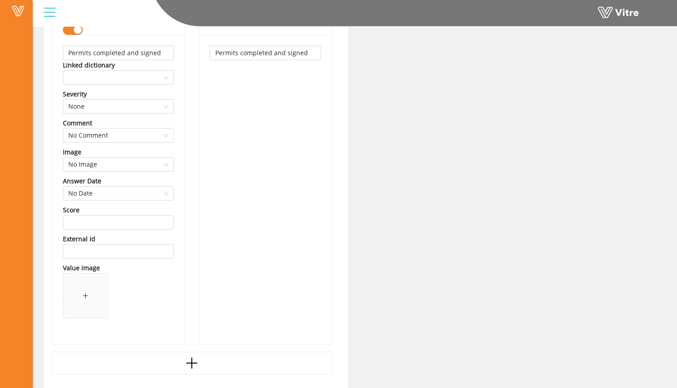
scroll to position [1334, 0]
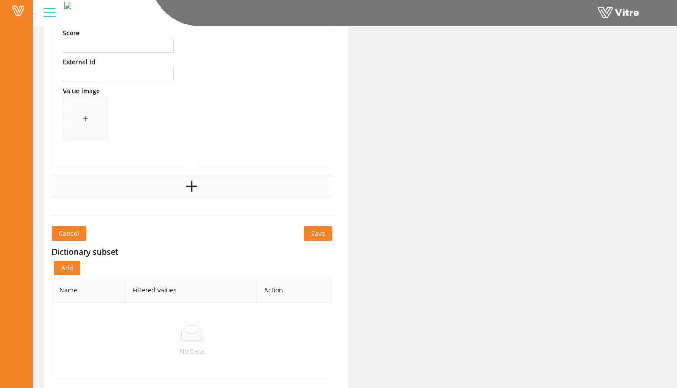
click at [211, 186] on div at bounding box center [192, 186] width 281 height 23
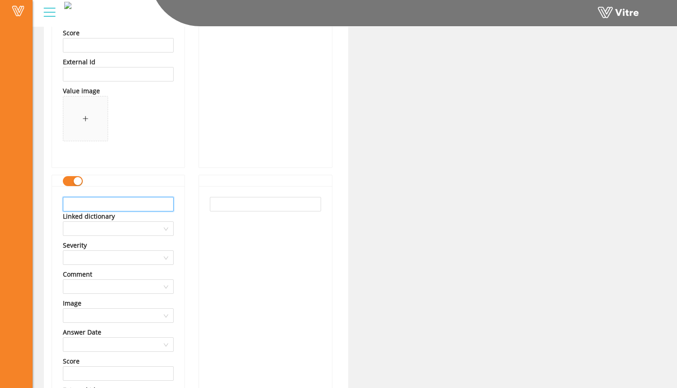
click at [147, 203] on input "text" at bounding box center [118, 204] width 111 height 14
drag, startPoint x: 160, startPoint y: 204, endPoint x: 48, endPoint y: 203, distance: 112.6
type input "Permits available and on-hand"
click at [271, 204] on input "text" at bounding box center [265, 204] width 111 height 14
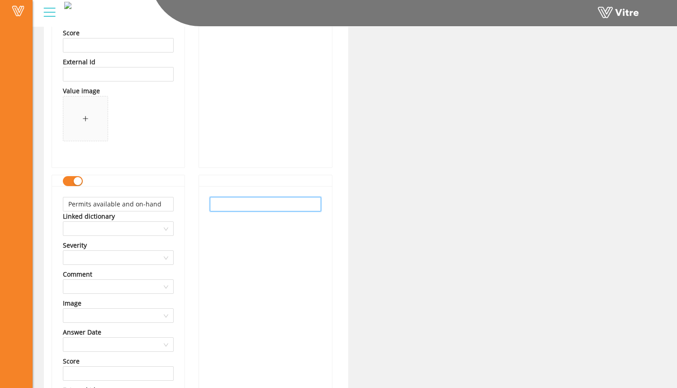
paste input "Permits available and on-hand"
type input "Permits available and on-hand"
click at [271, 249] on div "Permits available and on-hand" at bounding box center [265, 340] width 133 height 309
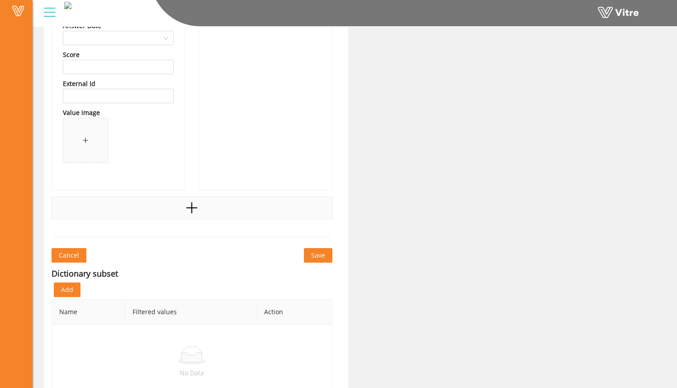
click at [234, 205] on div at bounding box center [192, 207] width 281 height 23
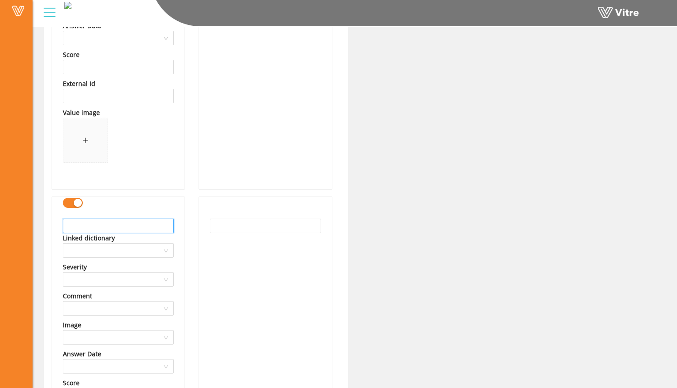
click at [106, 228] on input "text" at bounding box center [118, 226] width 111 height 14
drag, startPoint x: 123, startPoint y: 234, endPoint x: 132, endPoint y: 224, distance: 13.5
click at [125, 235] on div "Linked dictionary" at bounding box center [118, 238] width 111 height 10
click at [134, 223] on input "text" at bounding box center [118, 226] width 111 height 14
drag, startPoint x: 89, startPoint y: 227, endPoint x: 26, endPoint y: 228, distance: 62.4
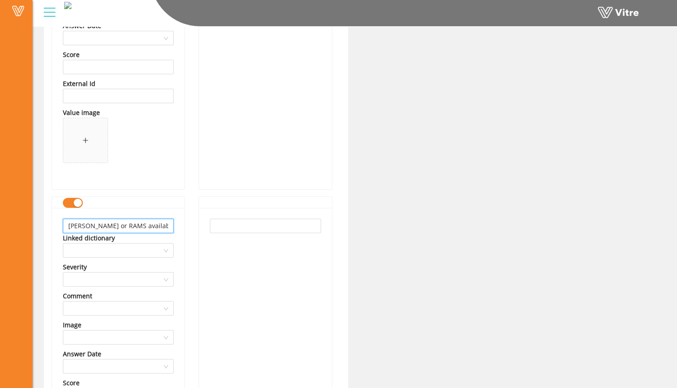
type input "JHA or RAMS available"
click at [257, 227] on input "text" at bounding box center [265, 226] width 111 height 14
paste input "JHA or RAMS available"
type input "JHA or RAMS available"
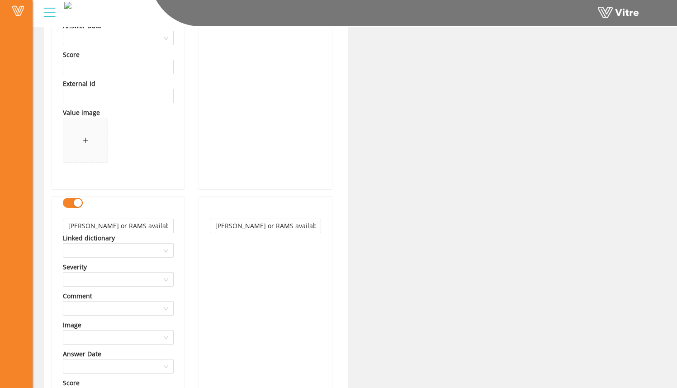
click at [263, 276] on div "JHA or RAMS available" at bounding box center [265, 362] width 133 height 309
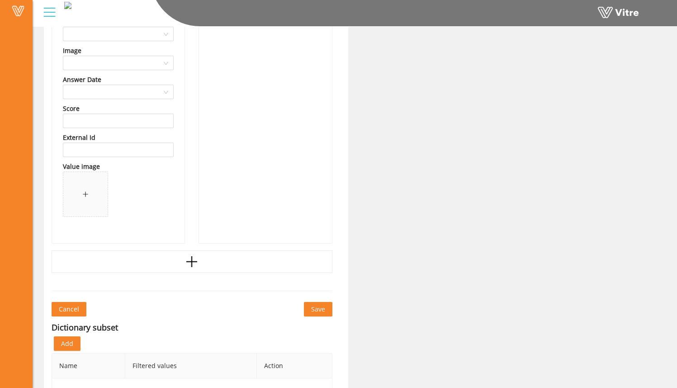
scroll to position [1990, 0]
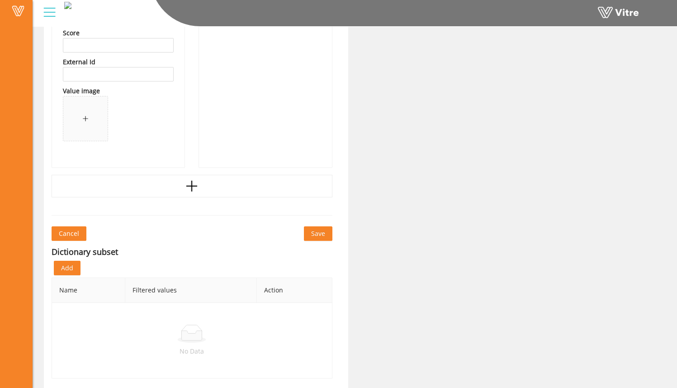
click at [322, 233] on span "Save" at bounding box center [318, 233] width 14 height 10
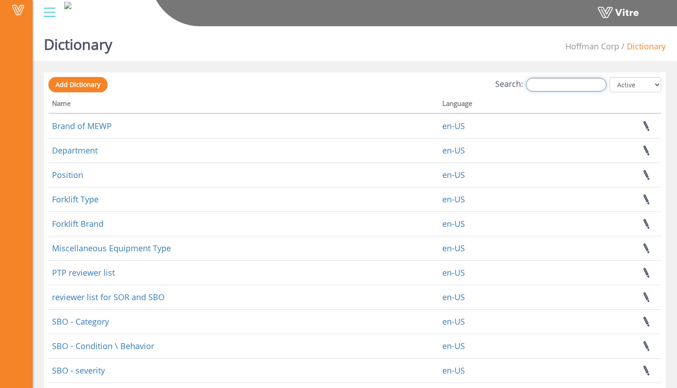
click at [557, 86] on input "Search:" at bounding box center [566, 85] width 81 height 14
click at [573, 85] on input "Search:" at bounding box center [566, 85] width 81 height 14
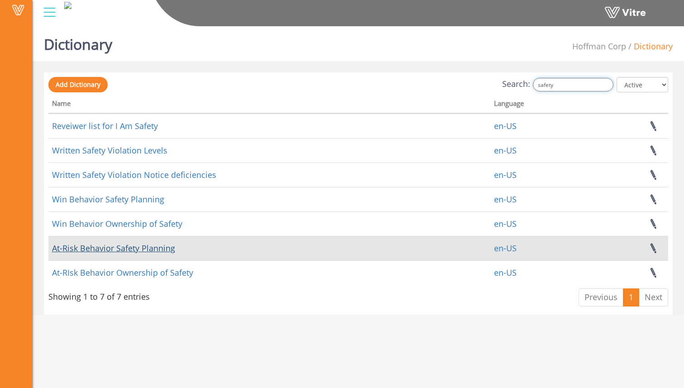
type input "safety"
click at [157, 250] on link "At-Risk Behavior Safety Planning" at bounding box center [113, 247] width 123 height 11
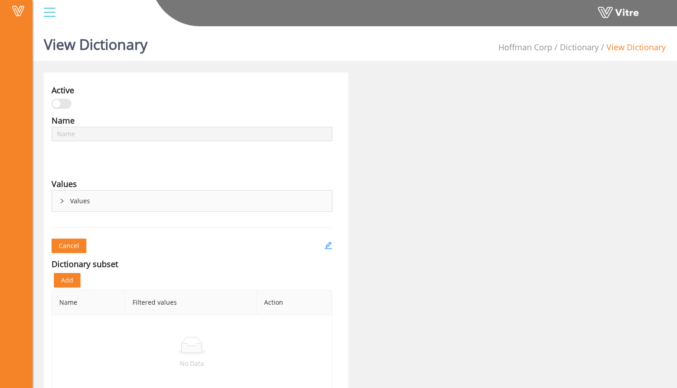
type input "At-Risk Behavior Safety Planning"
click at [67, 202] on div "Values" at bounding box center [192, 200] width 280 height 21
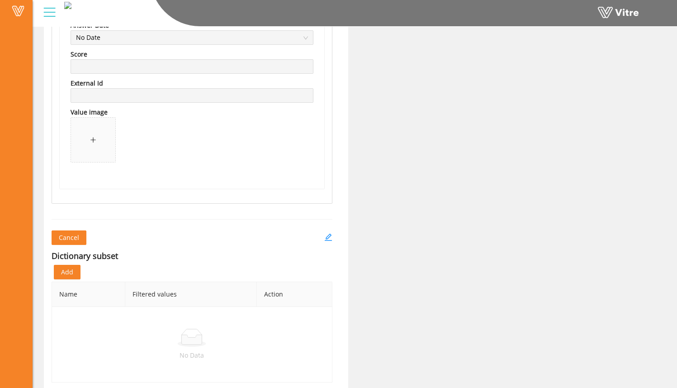
scroll to position [2002, 0]
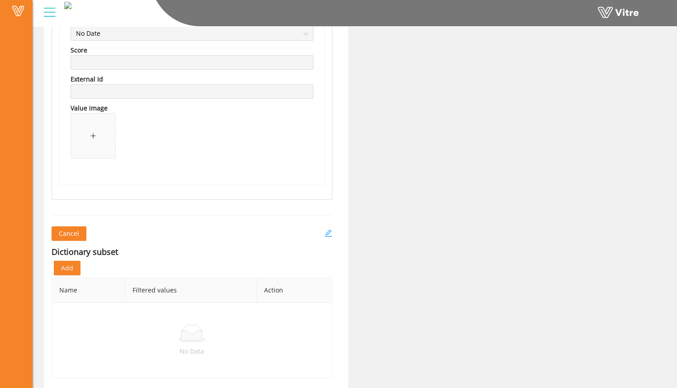
click at [331, 235] on icon "edit" at bounding box center [327, 232] width 7 height 7
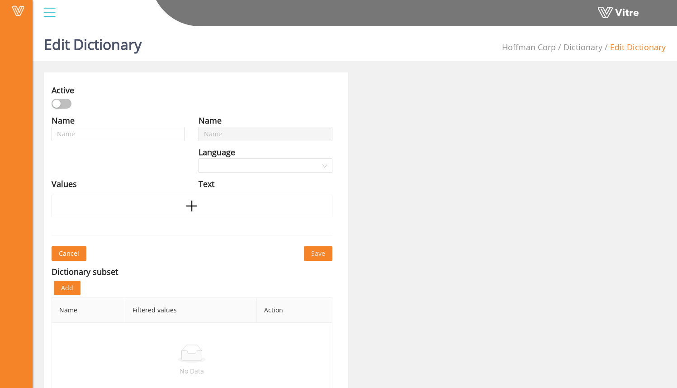
type input "At-Risk Behavior Safety Planning"
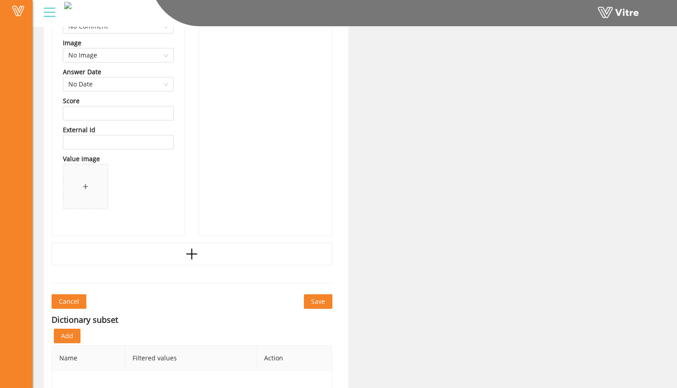
scroll to position [1990, 0]
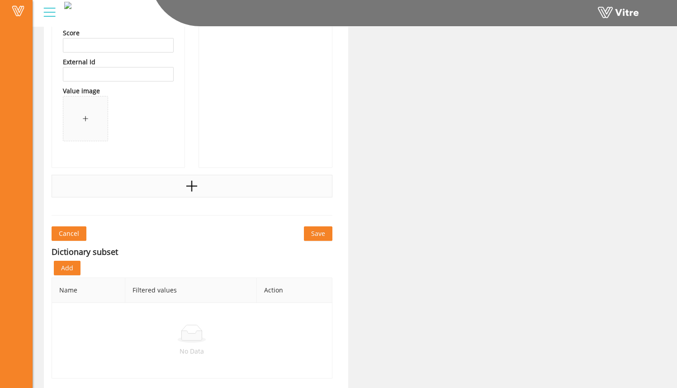
drag, startPoint x: 208, startPoint y: 197, endPoint x: 208, endPoint y: 191, distance: 5.9
click at [207, 187] on div at bounding box center [192, 186] width 281 height 23
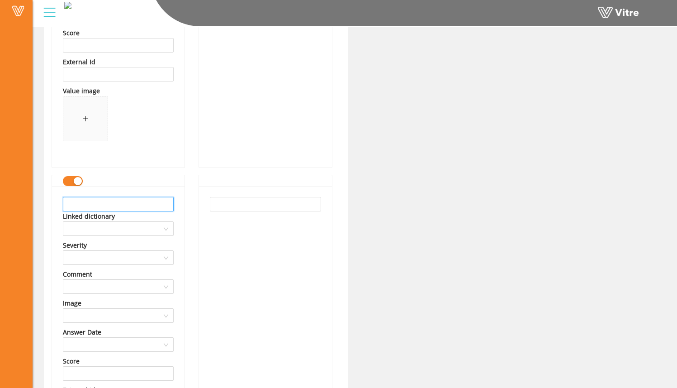
click at [119, 204] on input "text" at bounding box center [118, 204] width 111 height 14
drag, startPoint x: 133, startPoint y: 205, endPoint x: 48, endPoint y: 204, distance: 85.1
click at [53, 206] on div "JHA or RAMS missing Linked dictionary Severity Comment Image Answer Date Score …" at bounding box center [118, 340] width 133 height 309
type input "JHA or RAMS missing"
click at [225, 199] on input "text" at bounding box center [265, 204] width 111 height 14
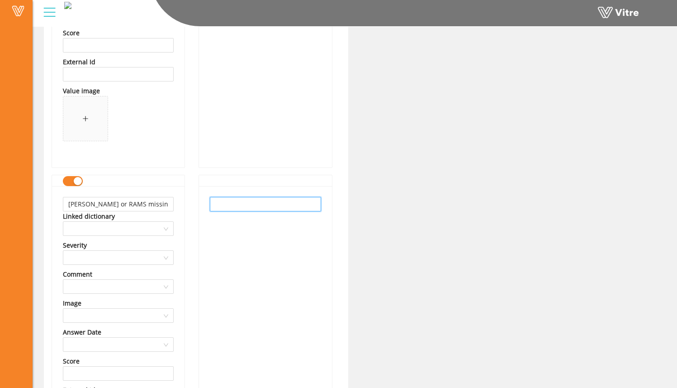
paste input "JHA or RAMS missing"
type input "JHA or RAMS missing"
click at [258, 242] on div "JHA or RAMS missing" at bounding box center [265, 340] width 133 height 309
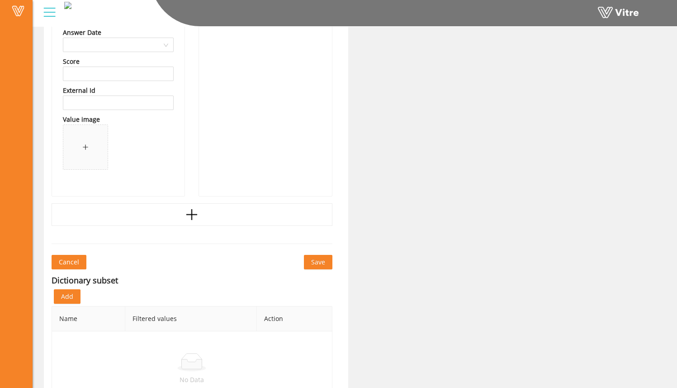
scroll to position [2318, 0]
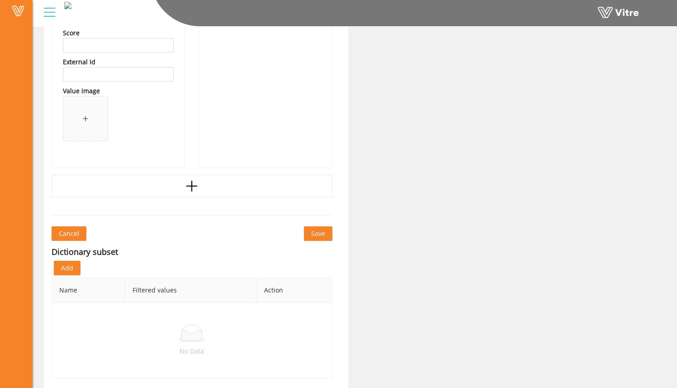
click at [315, 233] on span "Save" at bounding box center [318, 233] width 14 height 10
